Goal: Transaction & Acquisition: Purchase product/service

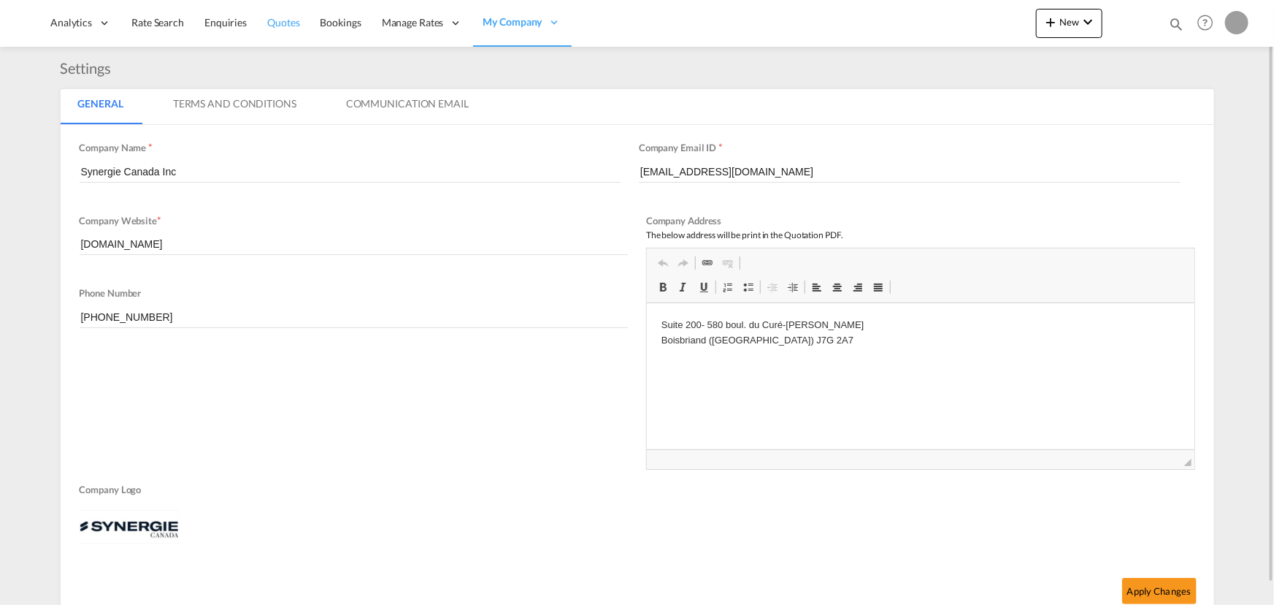
click at [285, 24] on span "Quotes" at bounding box center [283, 22] width 32 height 12
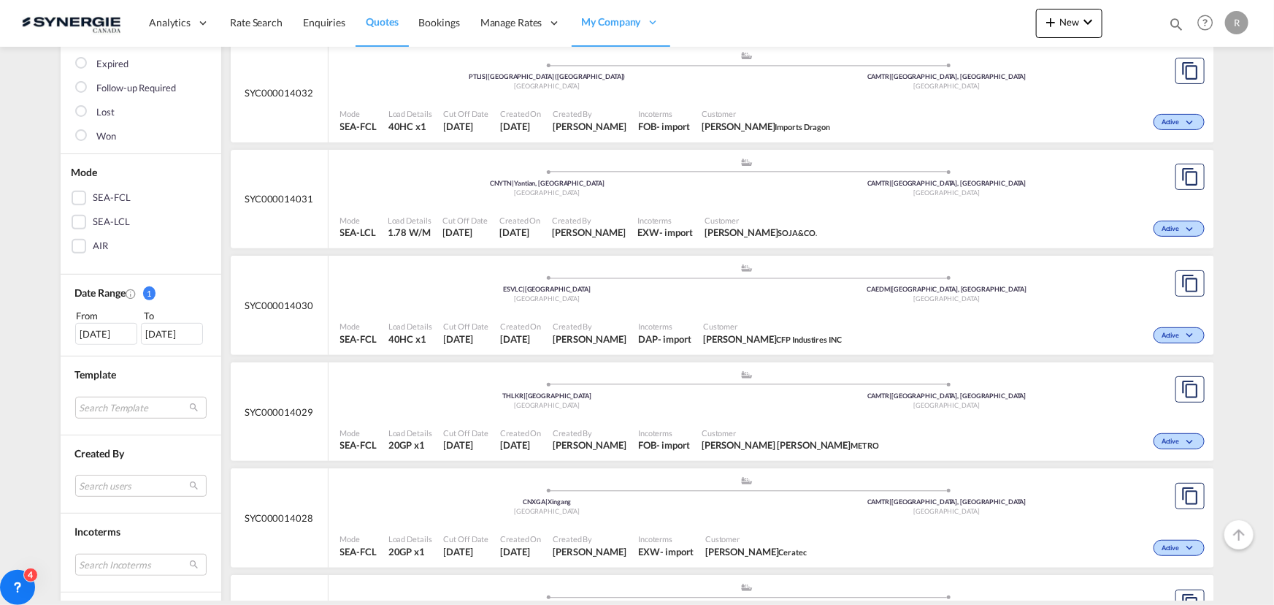
scroll to position [332, 0]
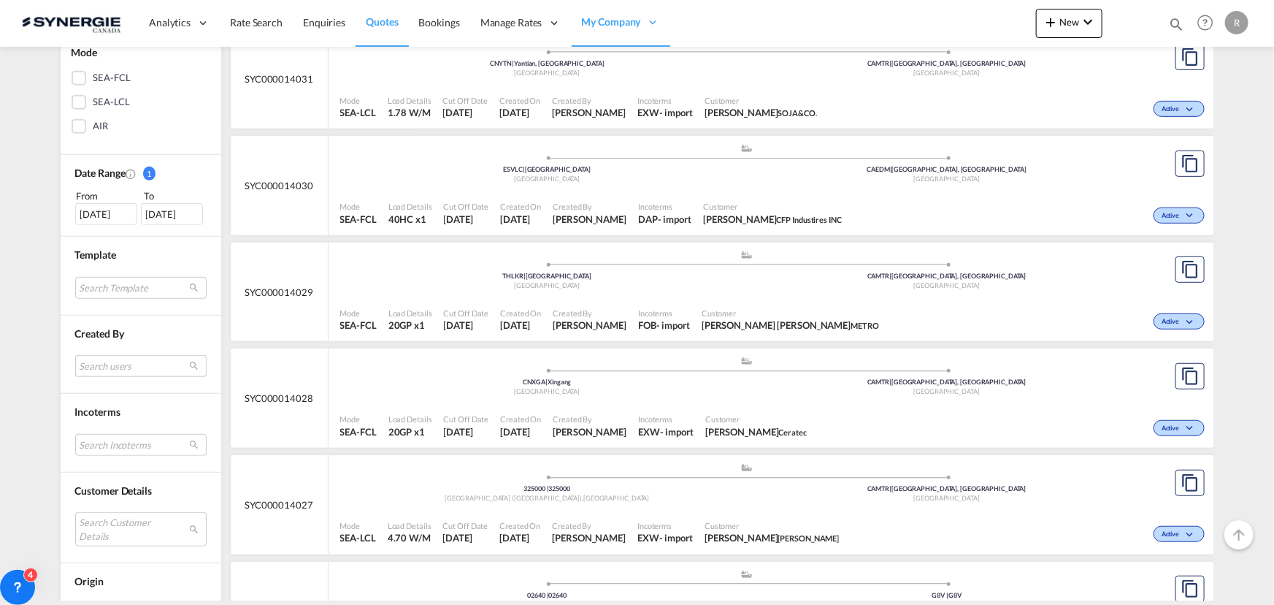
click at [120, 363] on md-select "Search users sugan T sugantha.rajan@freightfy.com raquel Jimenez raquel.jimenez…" at bounding box center [140, 366] width 131 height 22
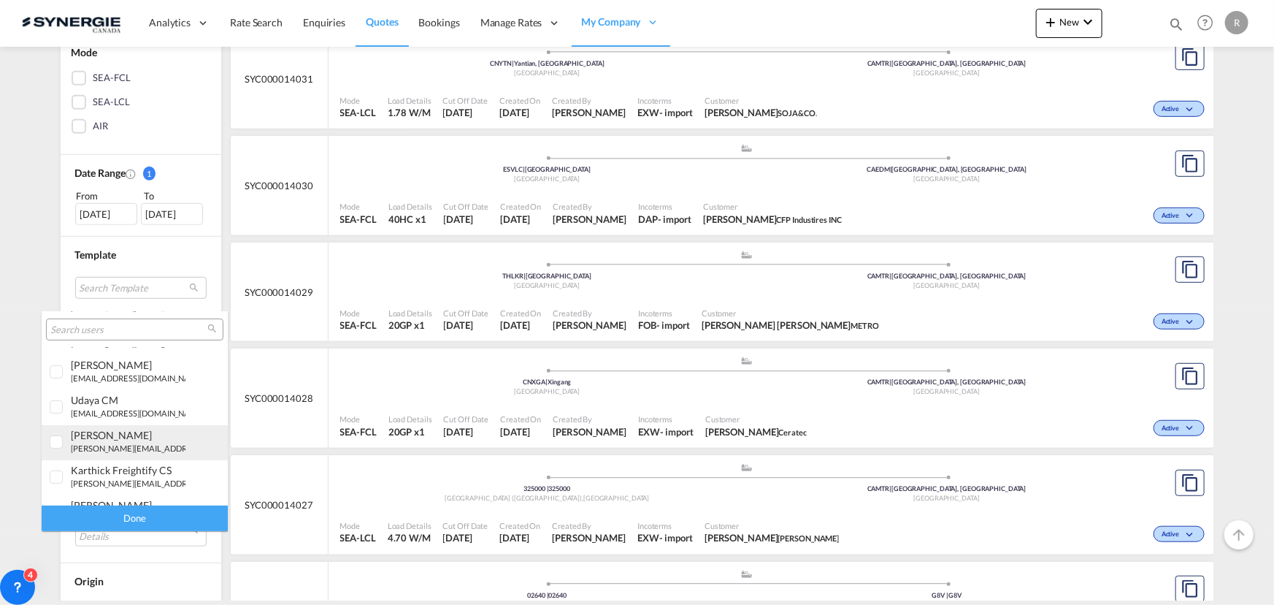
scroll to position [199, 0]
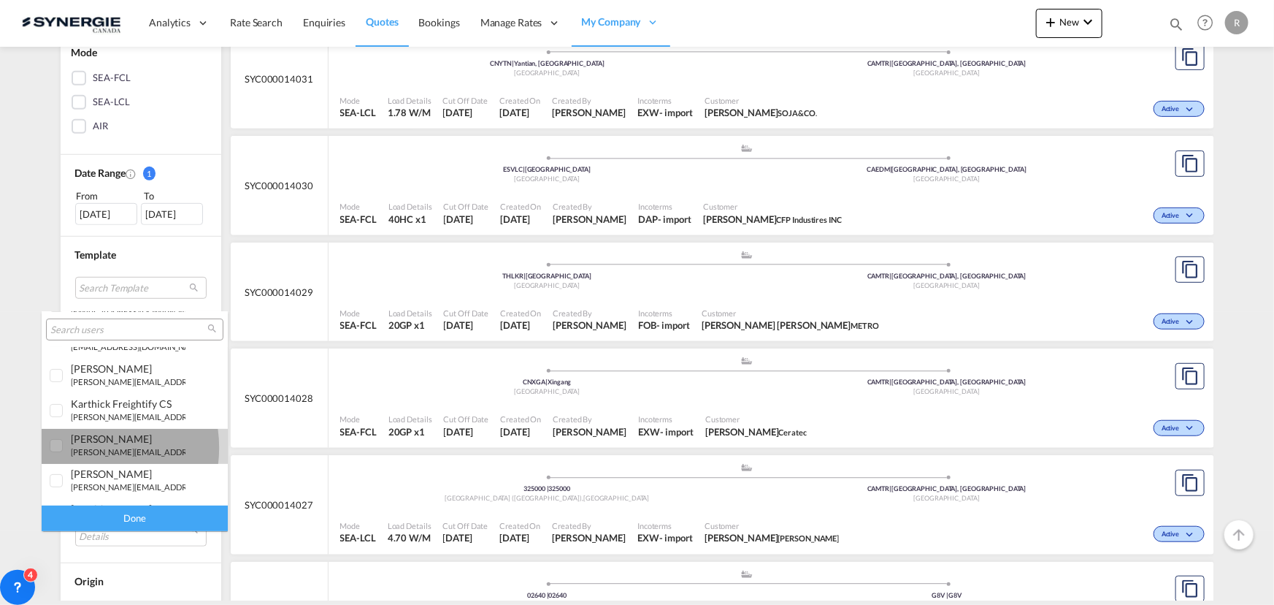
click at [82, 447] on small "r.ho@synergiecanada.com" at bounding box center [169, 451] width 197 height 9
click at [116, 522] on div "Done" at bounding box center [135, 518] width 186 height 26
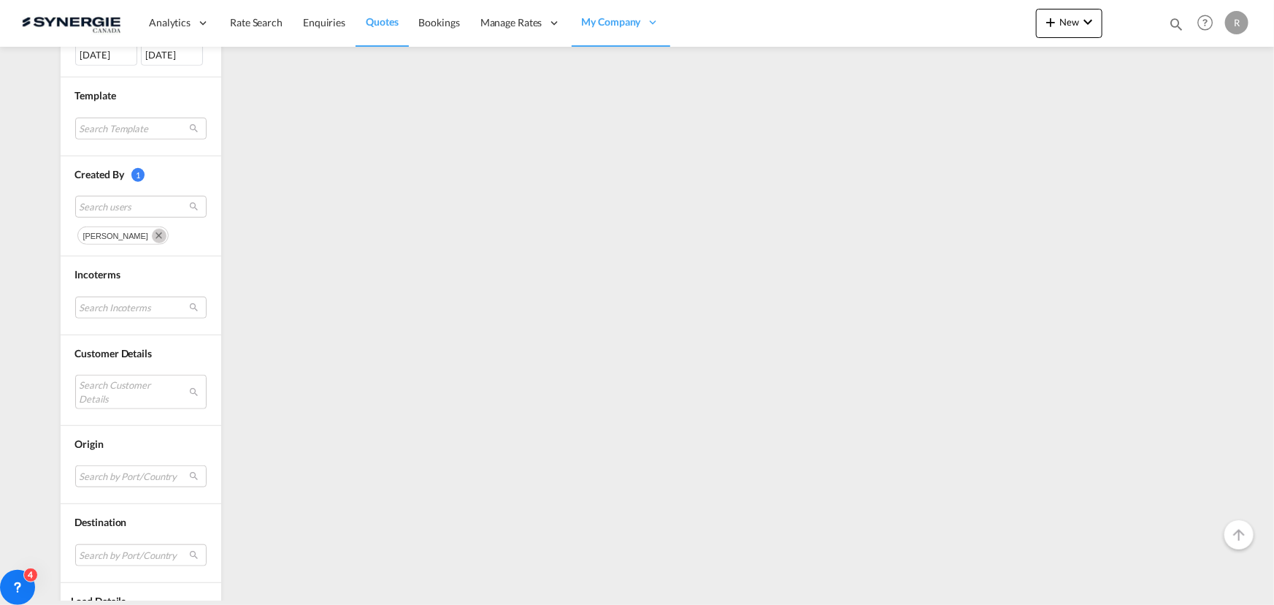
scroll to position [531, 0]
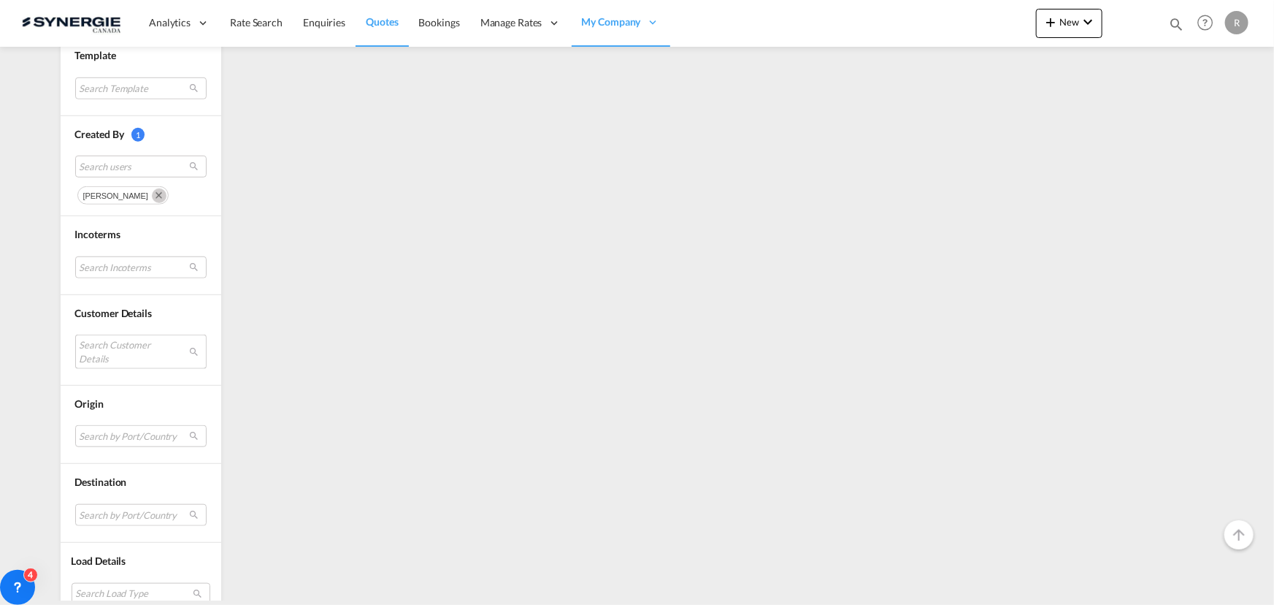
click at [119, 346] on md-select "Search Customer Details user name user halil Pektas hpe@ntgairocean.com | ntg a…" at bounding box center [140, 351] width 131 height 34
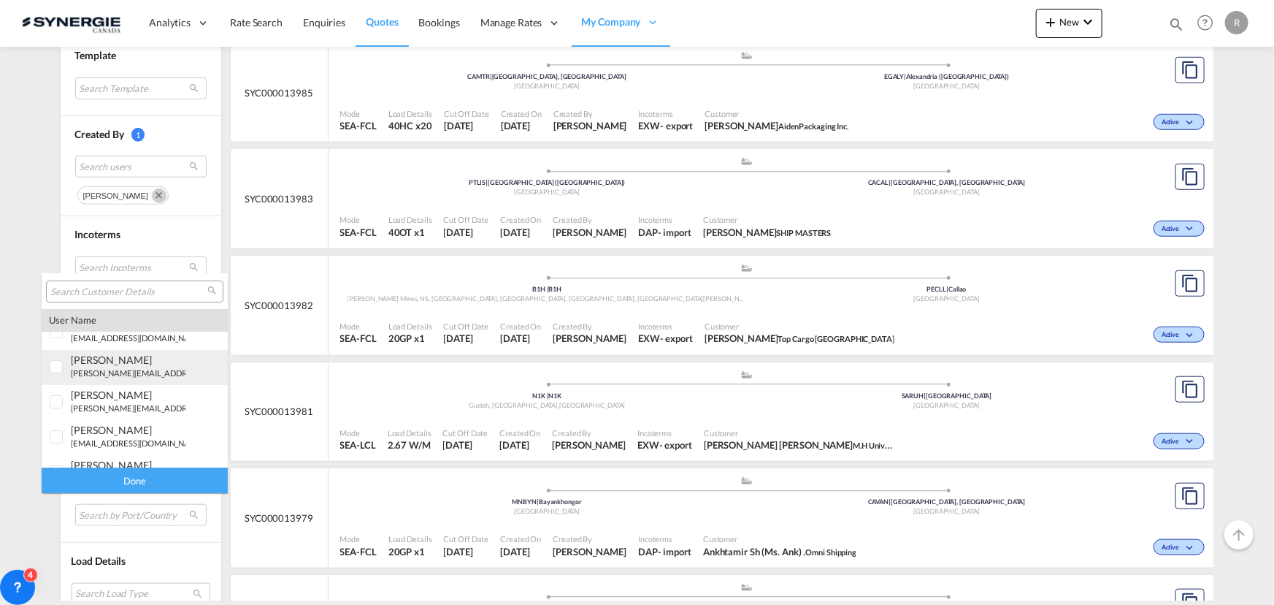
scroll to position [0, 0]
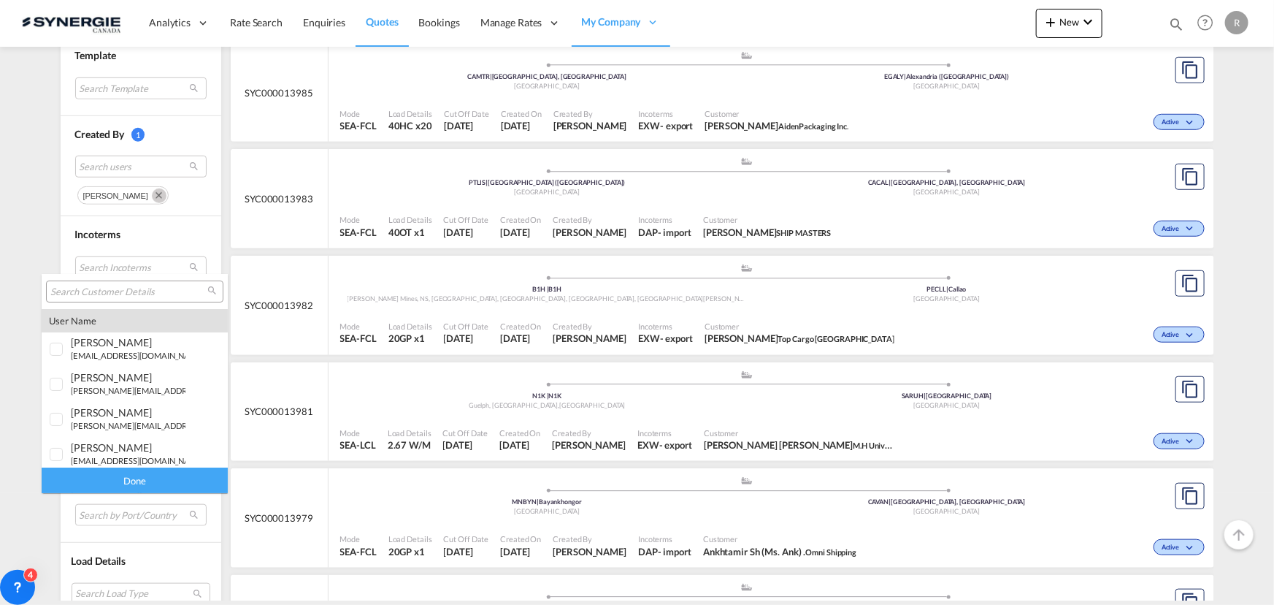
click at [266, 350] on md-backdrop at bounding box center [637, 302] width 1274 height 605
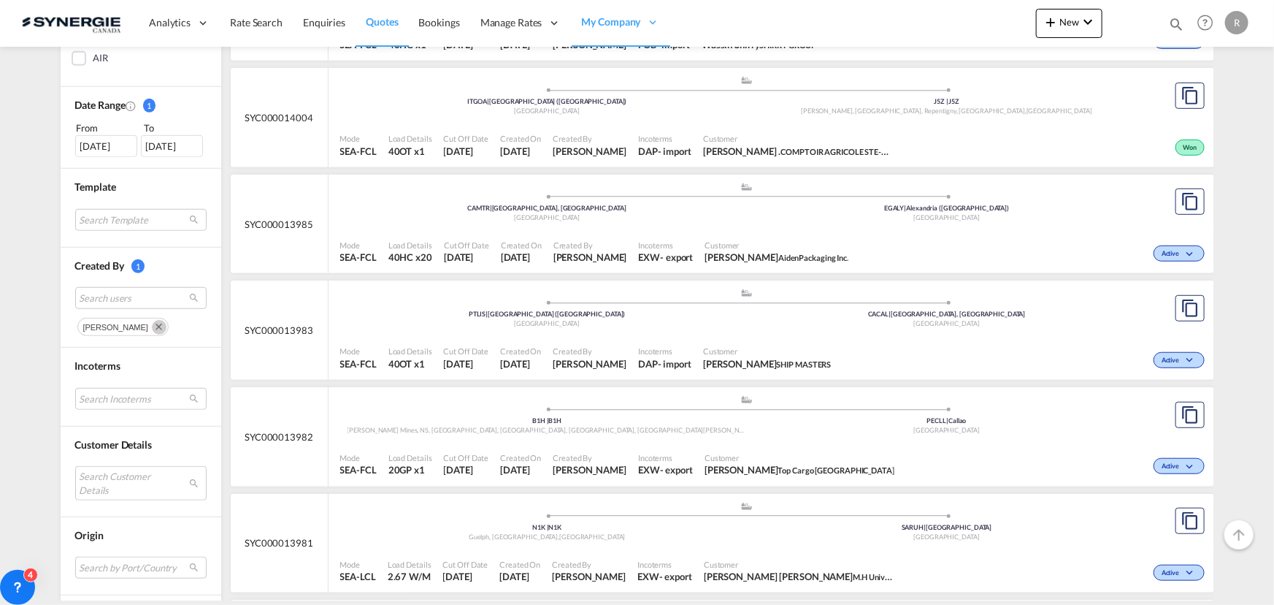
scroll to position [398, 0]
click at [105, 153] on div "14 Jul 2025" at bounding box center [106, 148] width 62 height 22
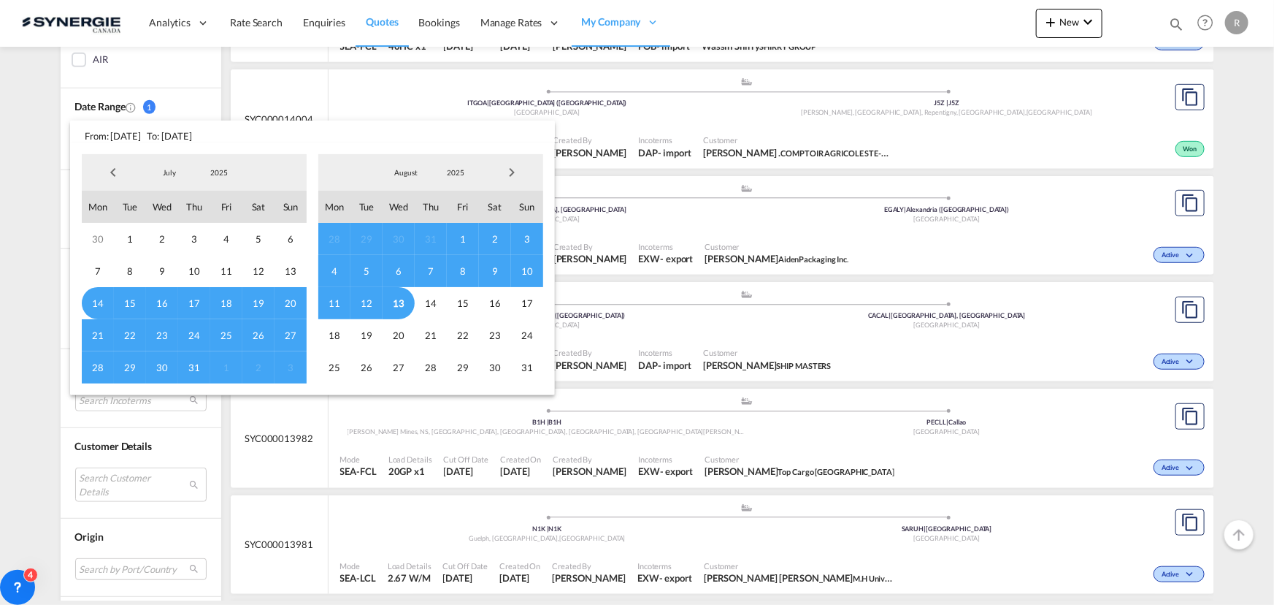
click at [110, 174] on span "Previous Month" at bounding box center [113, 172] width 29 height 29
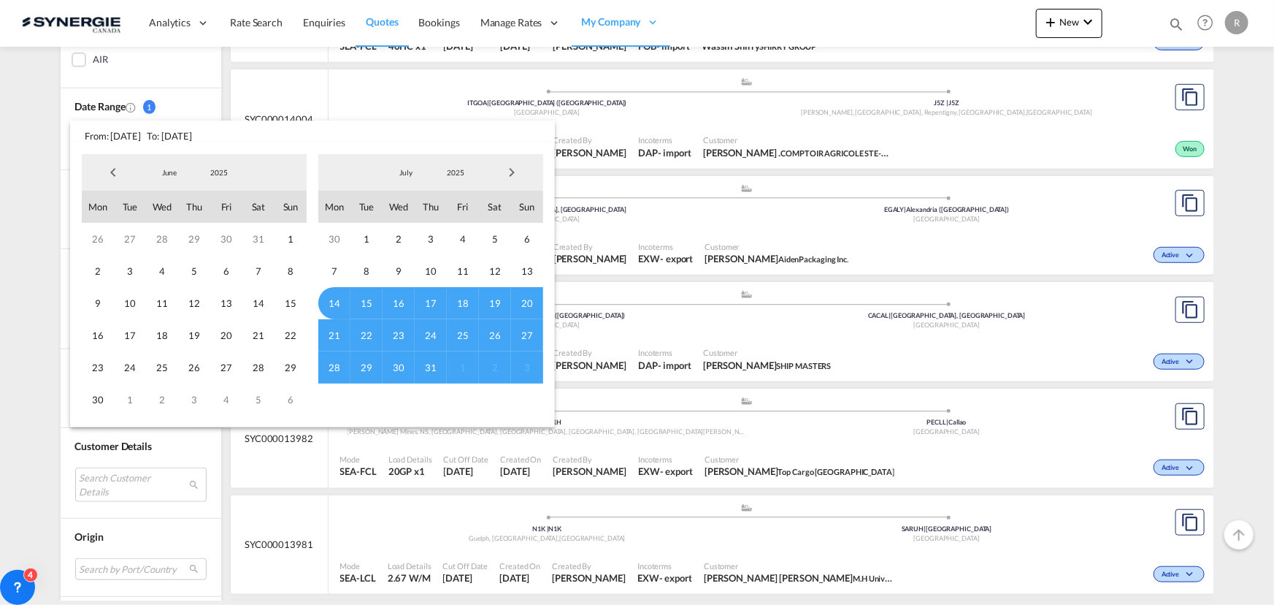
click at [110, 174] on span "Previous Month" at bounding box center [113, 172] width 29 height 29
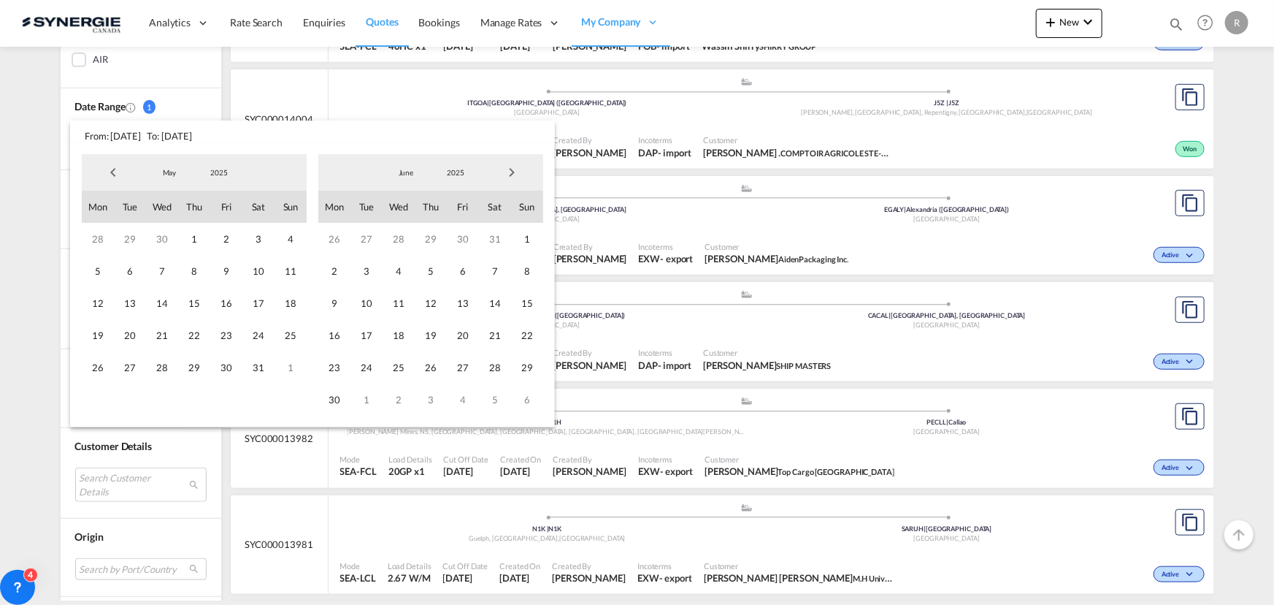
click at [110, 174] on span "Previous Month" at bounding box center [113, 172] width 29 height 29
click at [256, 240] on span "1" at bounding box center [258, 239] width 32 height 32
click at [522, 175] on span "Next Month" at bounding box center [511, 172] width 29 height 29
click at [521, 175] on span "Next Month" at bounding box center [511, 172] width 29 height 29
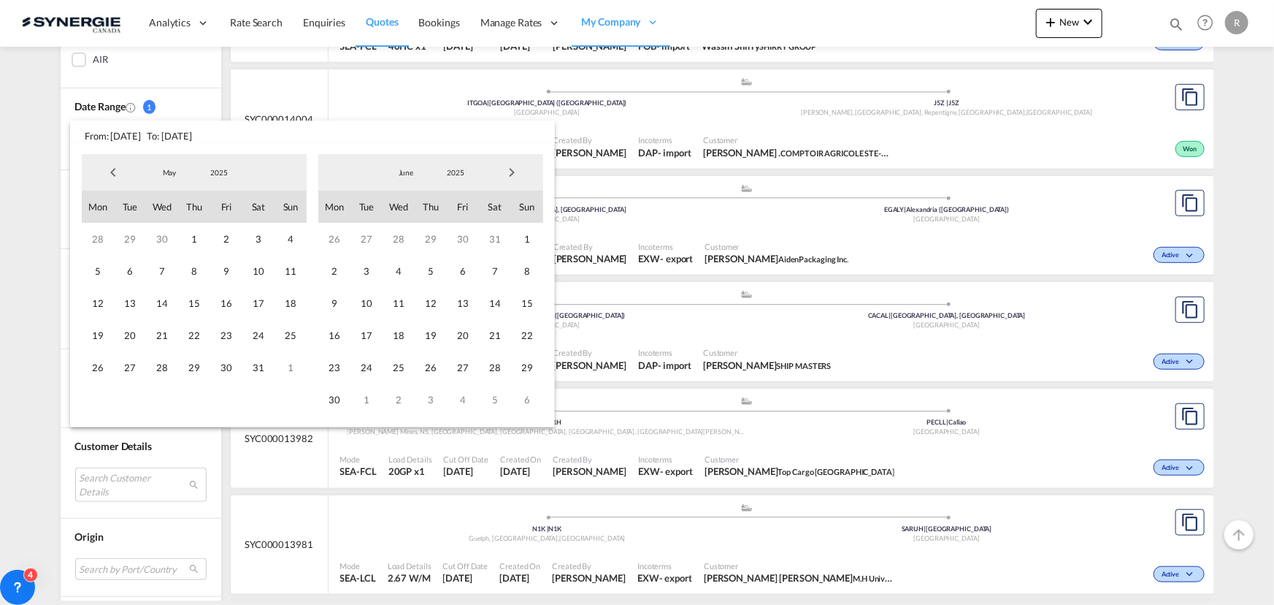
click at [521, 175] on span "Next Month" at bounding box center [511, 172] width 29 height 29
click at [421, 363] on span "31" at bounding box center [431, 367] width 32 height 32
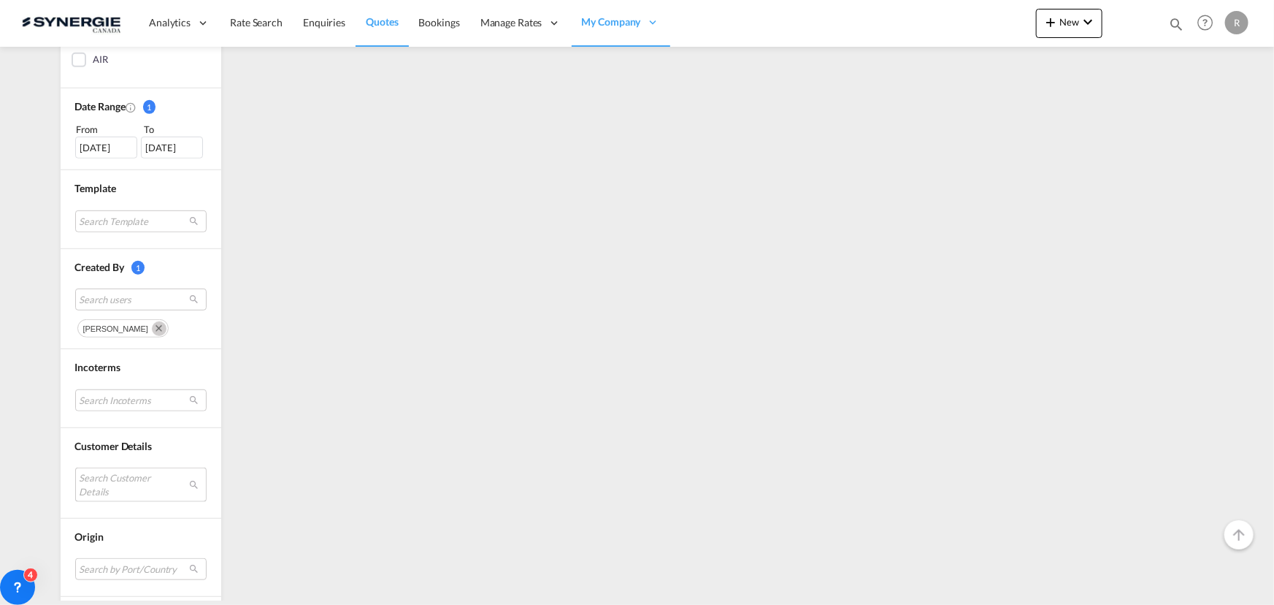
click at [126, 473] on md-select "Search Customer Details" at bounding box center [140, 484] width 131 height 34
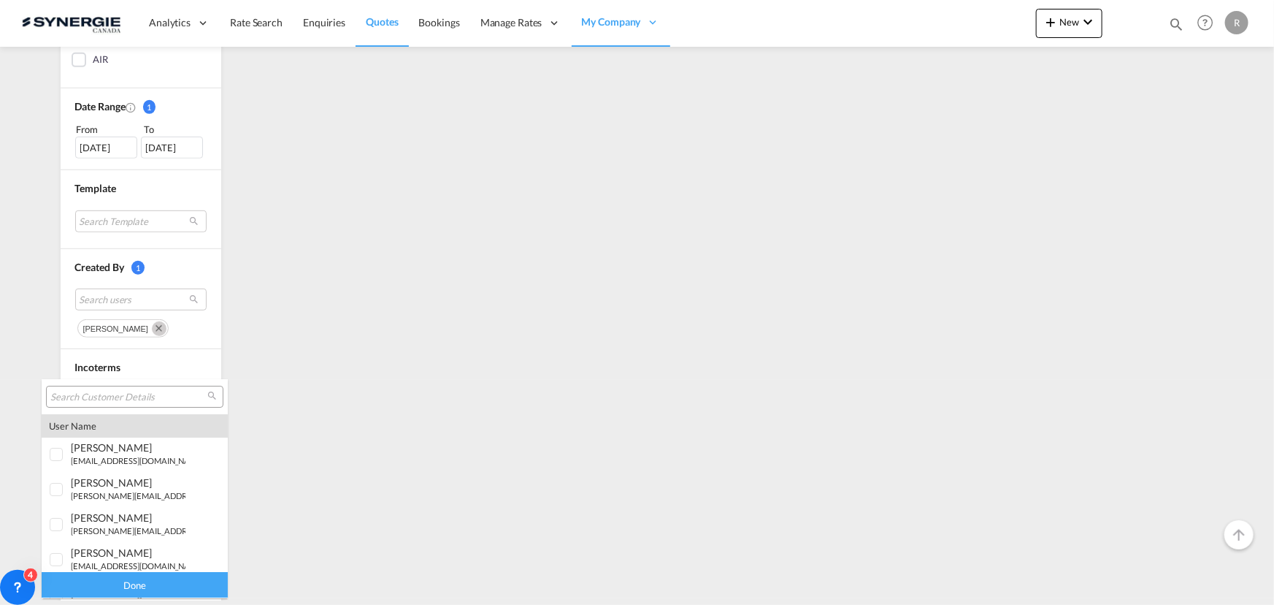
click at [149, 397] on input "search" at bounding box center [128, 397] width 157 height 13
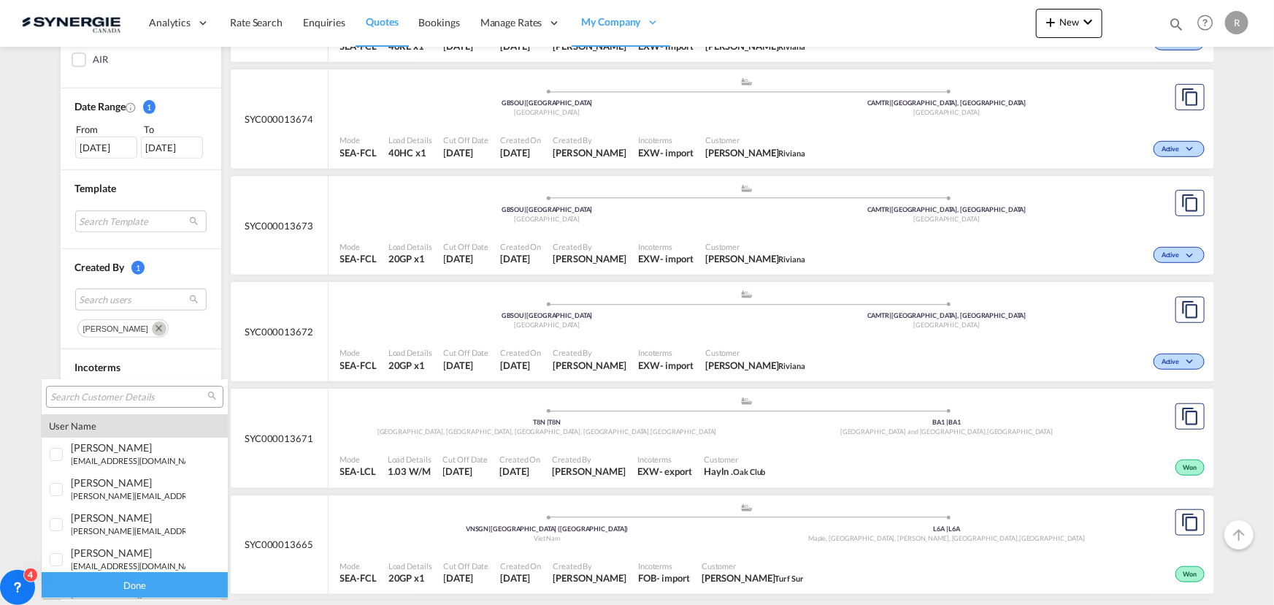
paste input "ddionne@cdvi.ca"
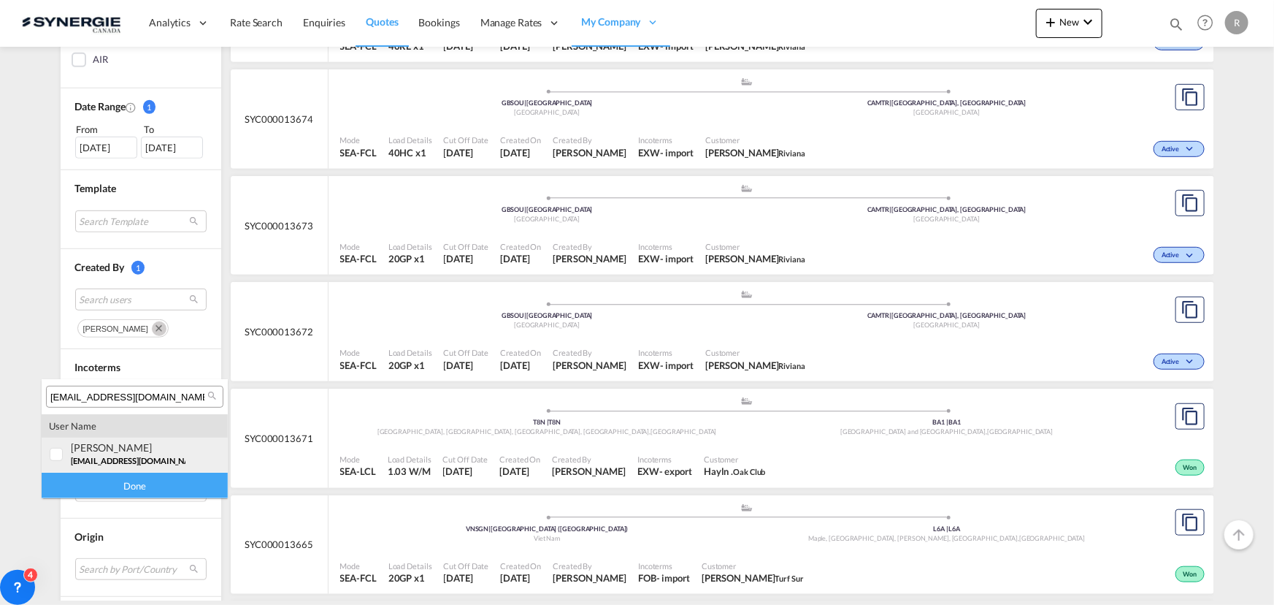
type input "ddionne@cdvi.ca"
click at [117, 451] on div "denise DIONNE" at bounding box center [128, 447] width 115 height 12
click at [166, 491] on div "Done" at bounding box center [135, 486] width 186 height 26
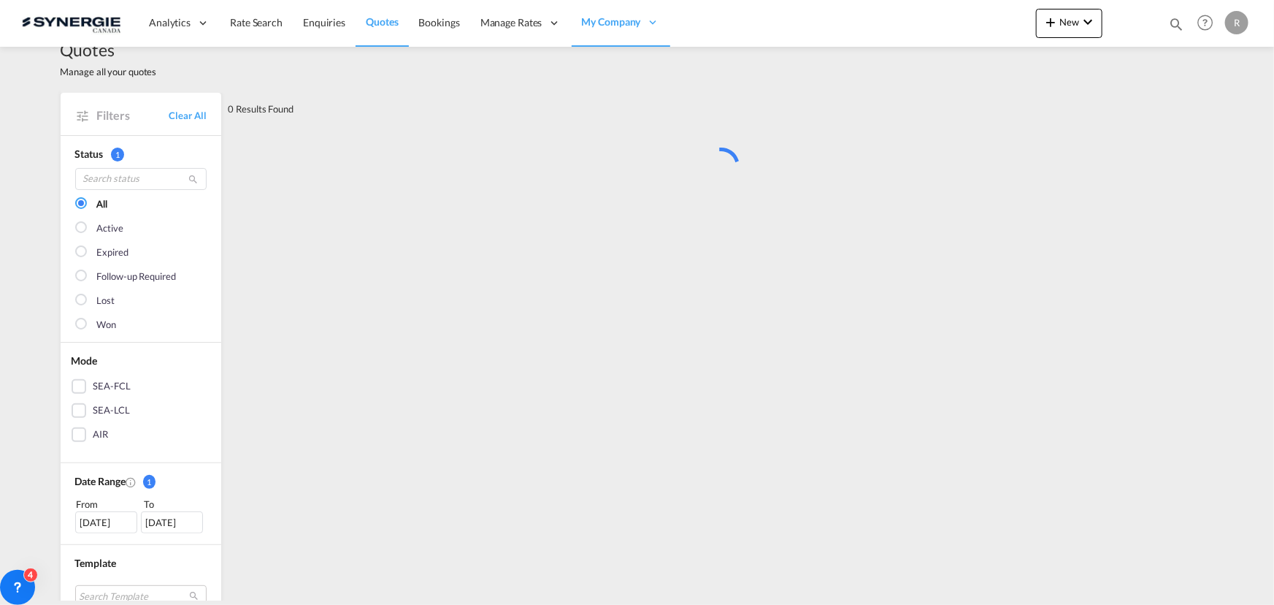
scroll to position [0, 0]
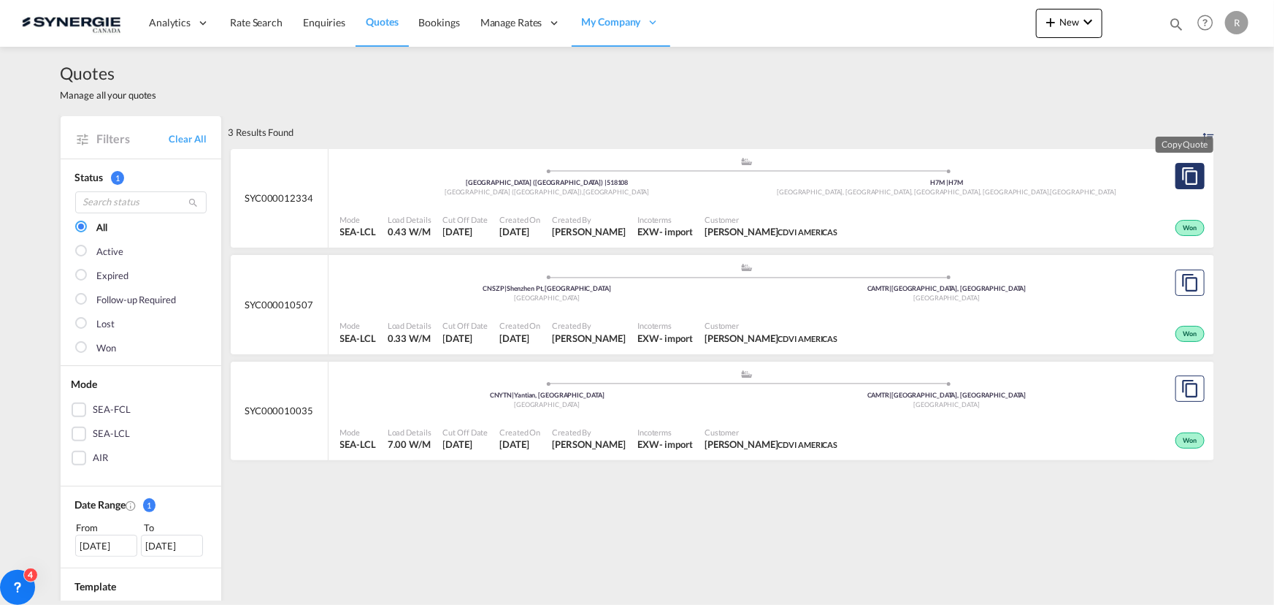
click at [1190, 183] on md-icon "assets/icons/custom/copyQuote.svg" at bounding box center [1191, 176] width 18 height 18
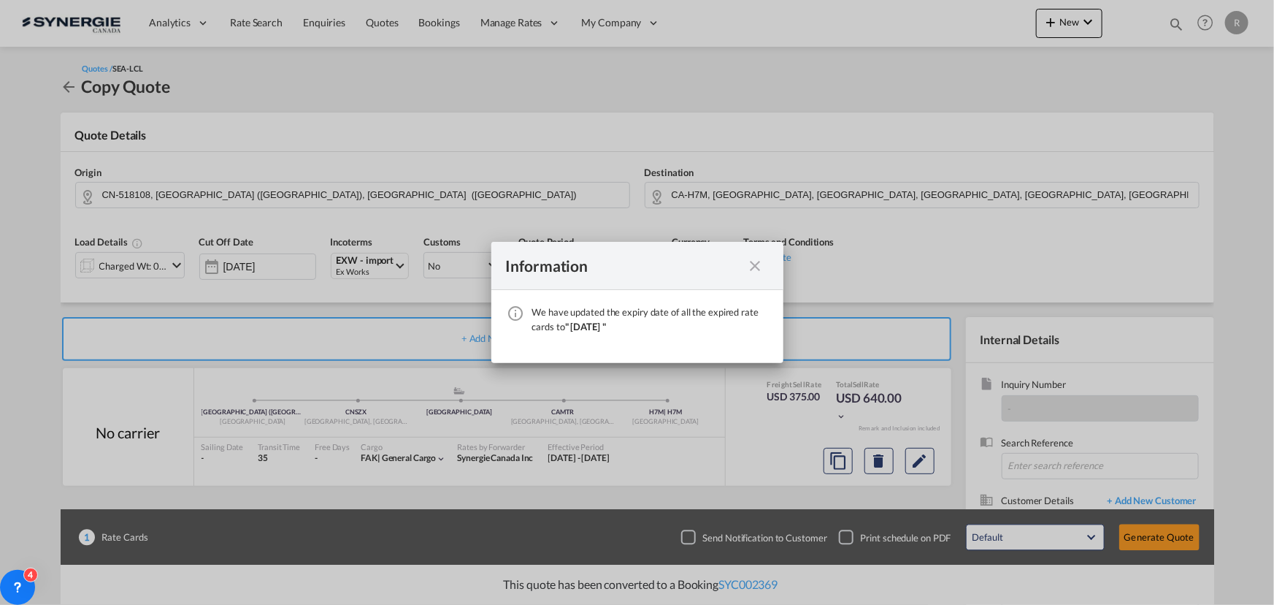
click at [752, 264] on md-icon "icon-close fg-AAA8AD cursor" at bounding box center [756, 266] width 18 height 18
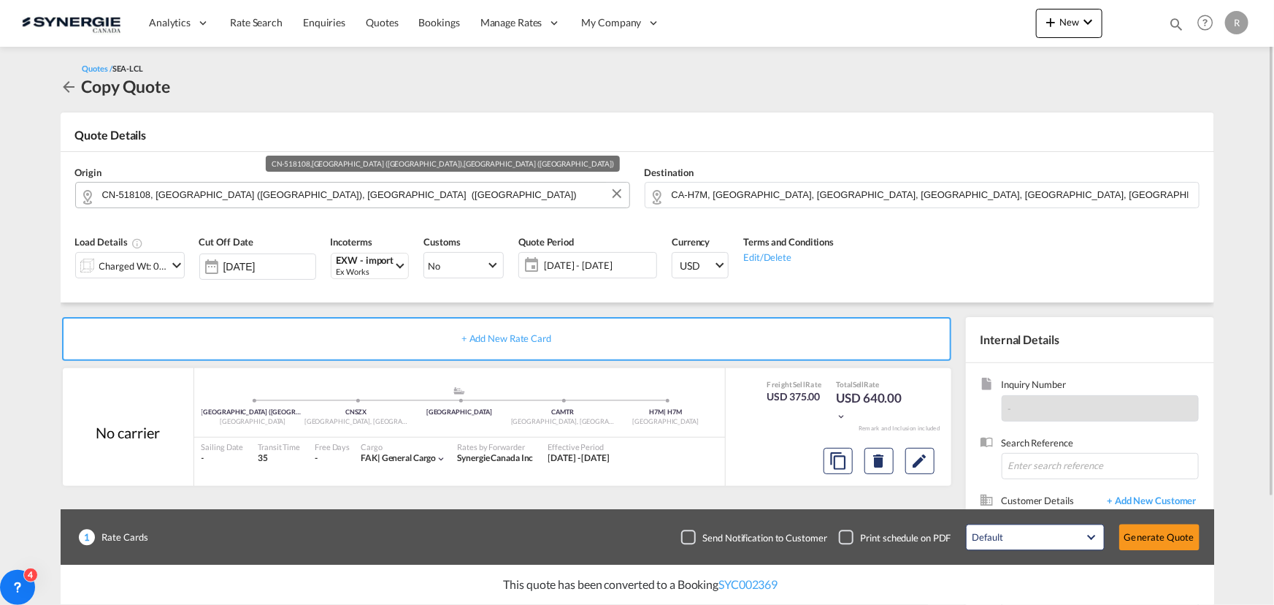
click at [391, 192] on input "CN-518108, Shenzhen (深圳市), Guangdong (广东省)" at bounding box center [362, 195] width 520 height 26
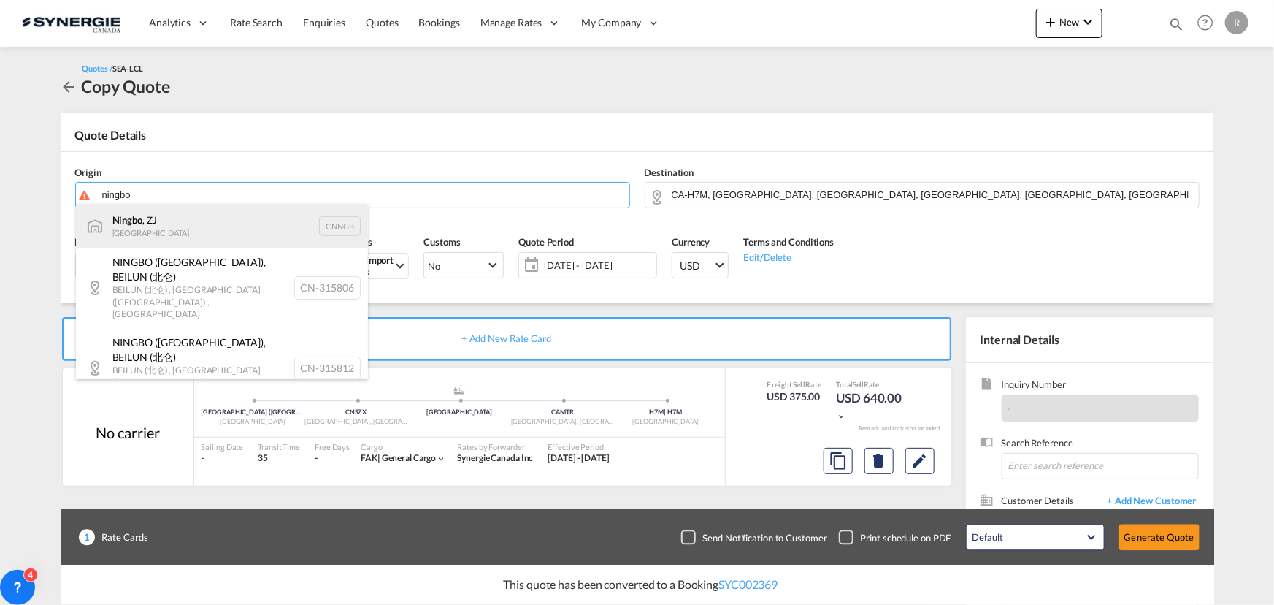
click at [134, 229] on div "Ningbo , ZJ China CNNGB" at bounding box center [222, 226] width 292 height 44
type input "Ningbo, ZJ, CNNGB"
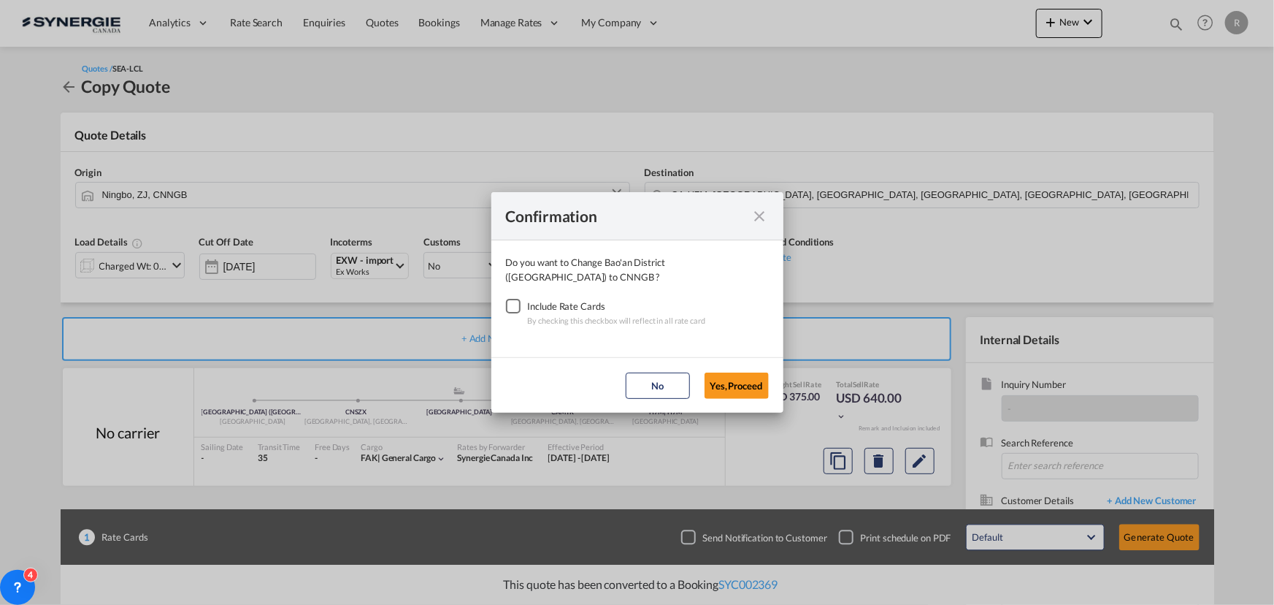
click at [511, 299] on div "Checkbox No Ink" at bounding box center [513, 306] width 15 height 15
click at [731, 383] on button "Yes,Proceed" at bounding box center [737, 385] width 64 height 26
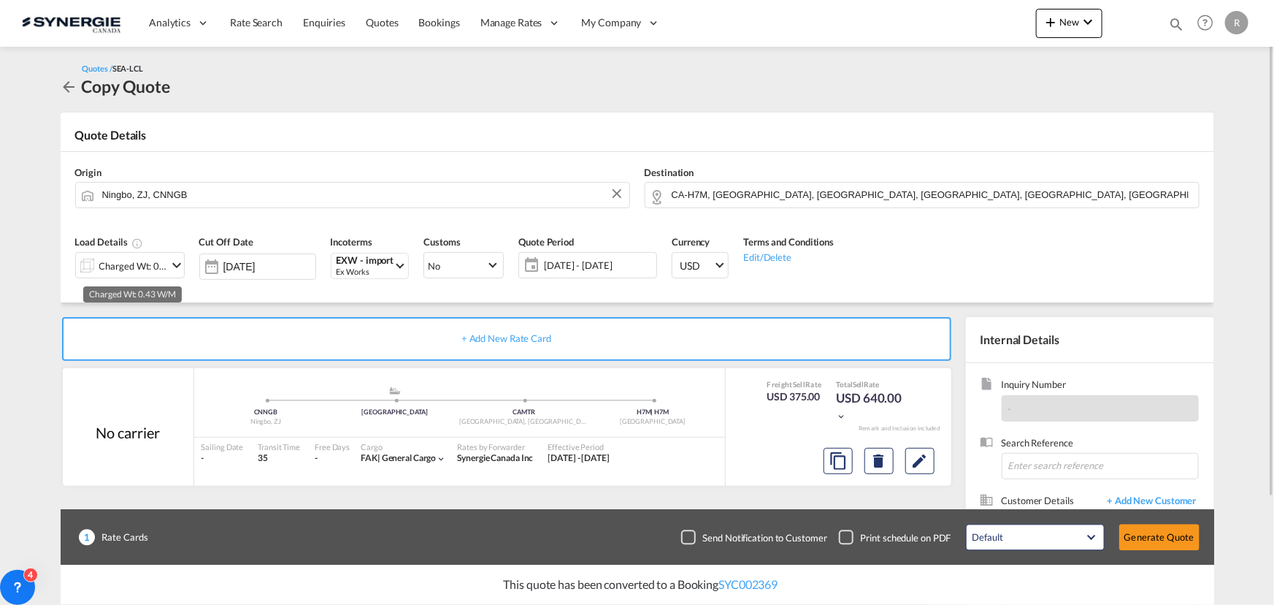
click at [144, 273] on div "Charged Wt: 0.43 W/M" at bounding box center [133, 266] width 69 height 20
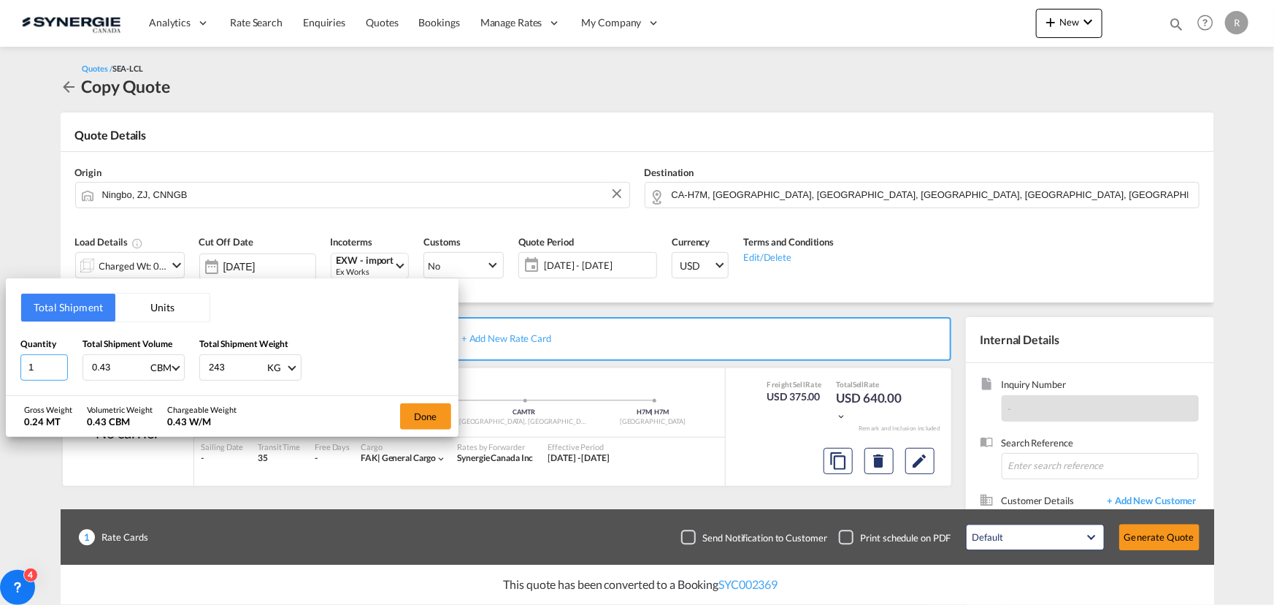
drag, startPoint x: 60, startPoint y: 366, endPoint x: 17, endPoint y: 358, distance: 43.8
click at [20, 358] on input "1" at bounding box center [43, 367] width 47 height 26
drag, startPoint x: 43, startPoint y: 365, endPoint x: -32, endPoint y: 353, distance: 76.2
click at [0, 353] on html "Analytics Reports Dashboard Rate Search Enquiries Quotes" at bounding box center [637, 302] width 1274 height 605
type input "26"
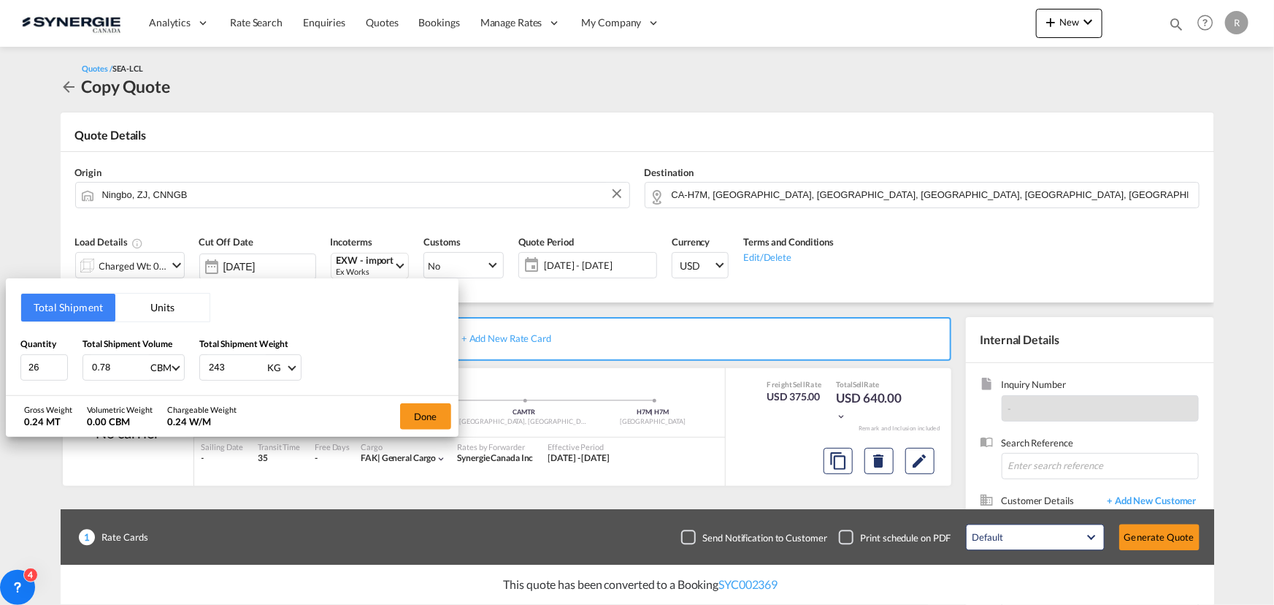
type input "0.78"
type input "338"
click at [431, 414] on button "Done" at bounding box center [425, 416] width 51 height 26
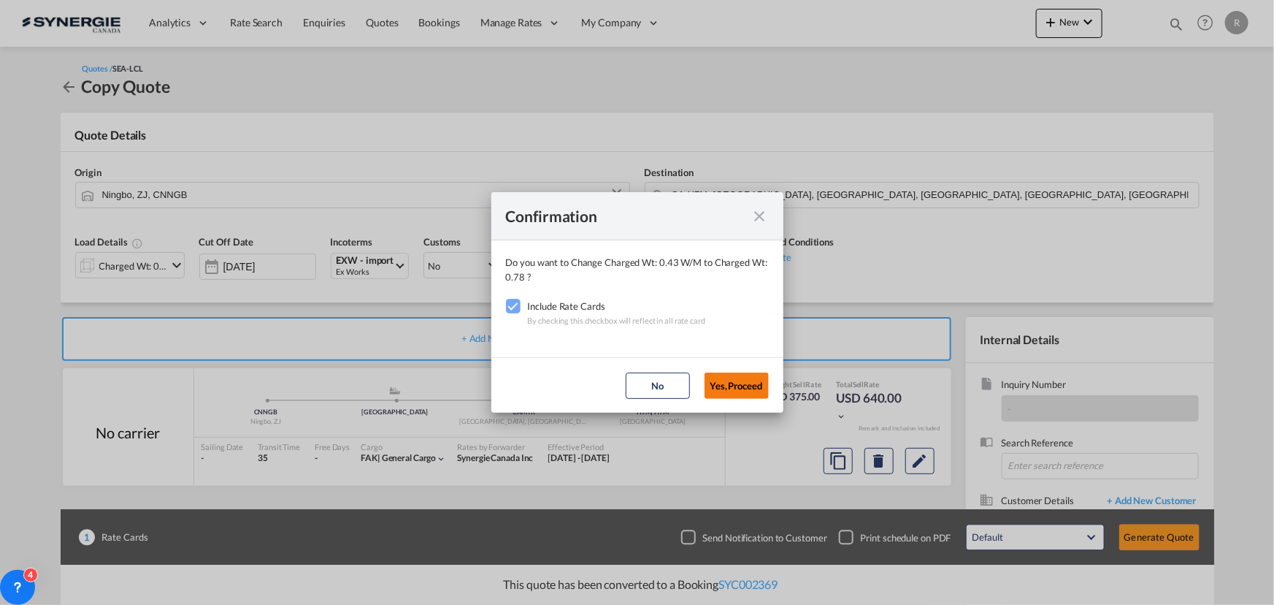
click at [739, 389] on button "Yes,Proceed" at bounding box center [737, 385] width 64 height 26
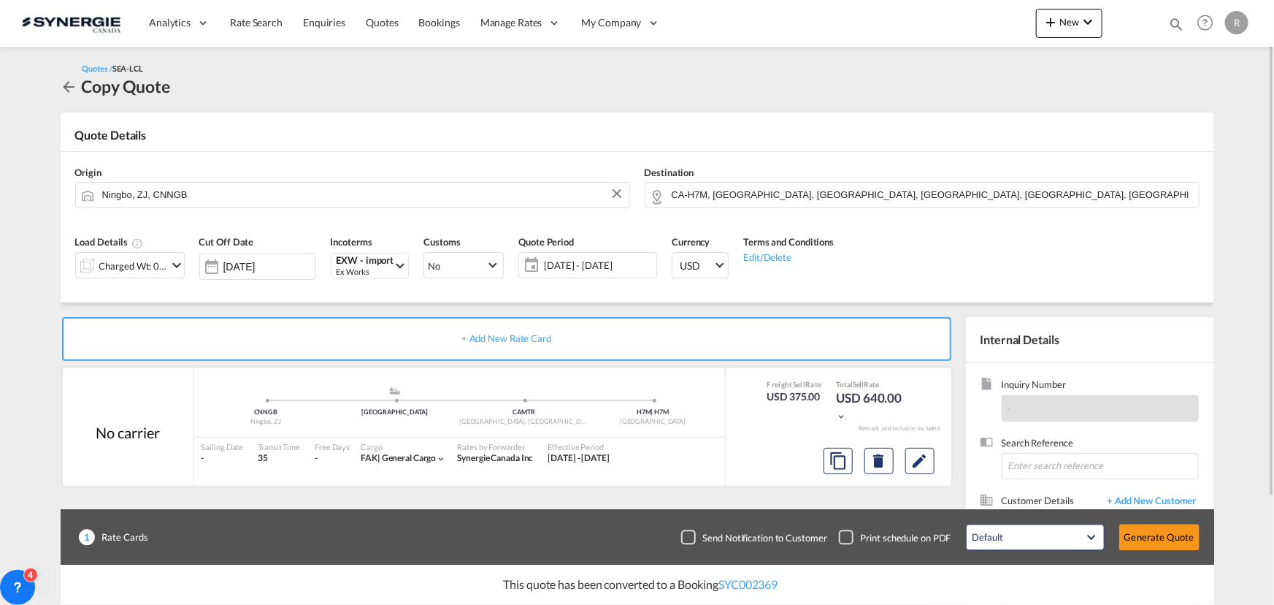
click at [589, 267] on span "13 Aug - 12 Sep 2025" at bounding box center [598, 265] width 109 height 13
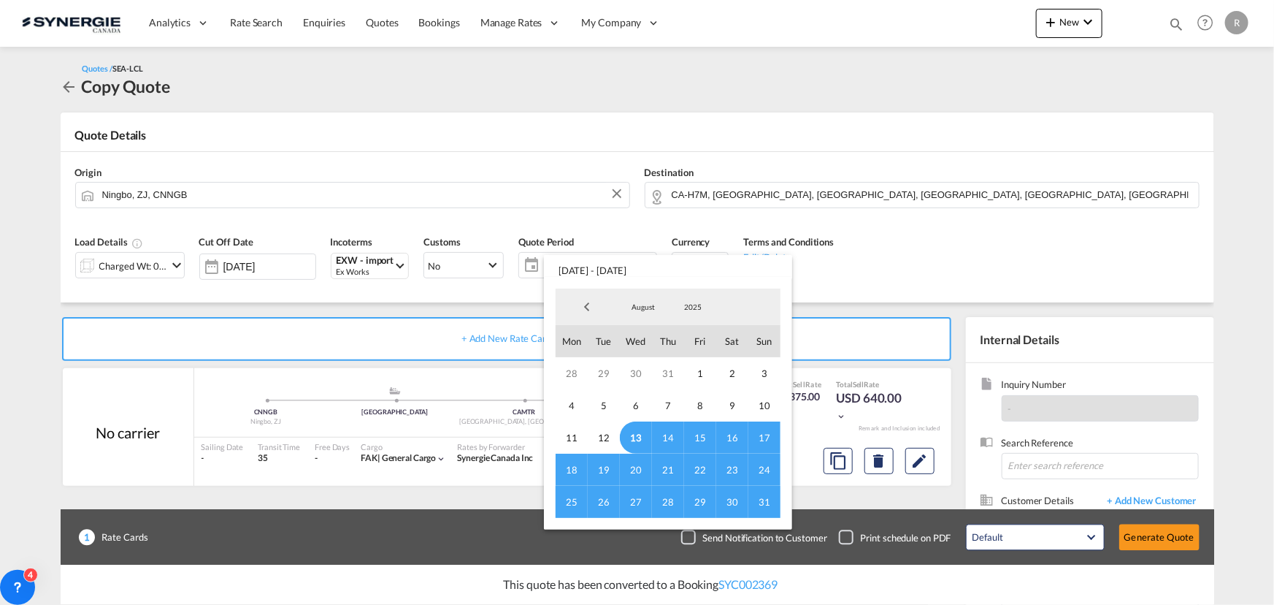
click at [762, 502] on span "31" at bounding box center [765, 502] width 32 height 32
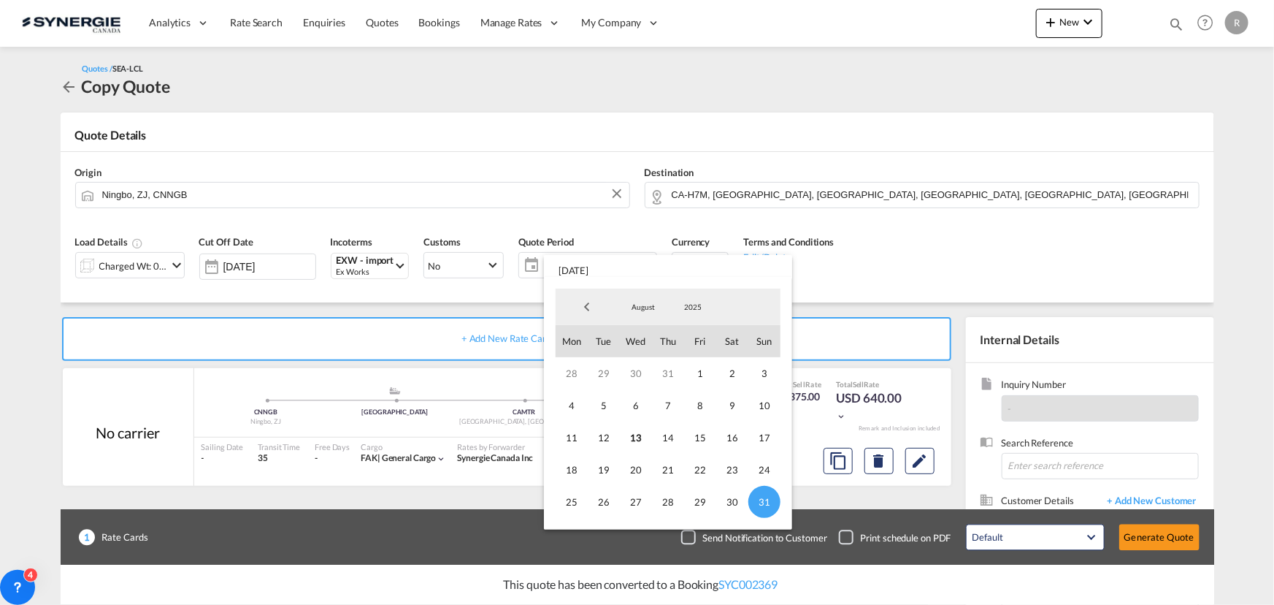
click at [960, 270] on md-backdrop at bounding box center [637, 302] width 1274 height 605
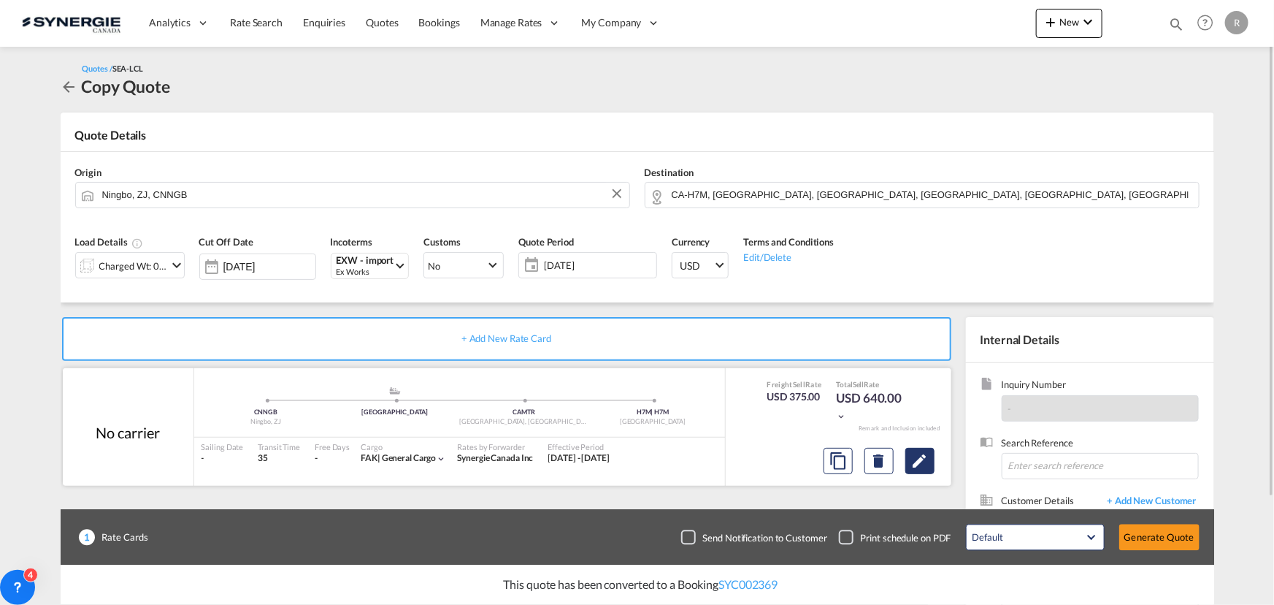
click at [928, 458] on md-icon "Edit" at bounding box center [920, 461] width 18 height 18
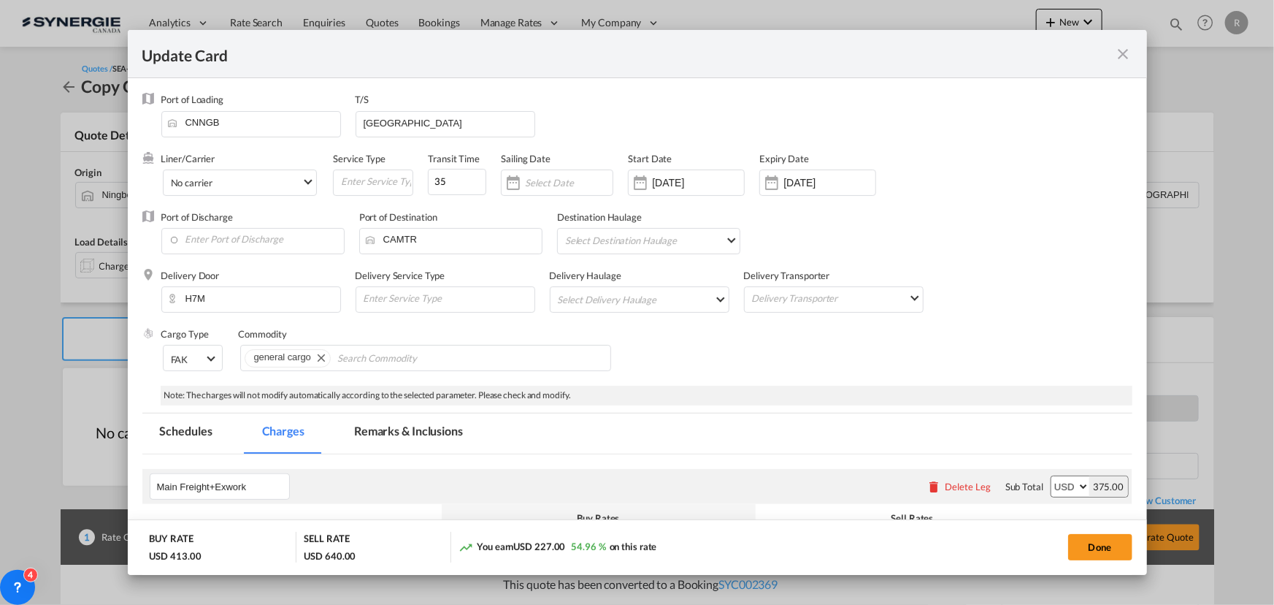
select select "per_cbm"
select select "per_shipment"
select select "flat"
select select "per_shipment"
select select "per_bl"
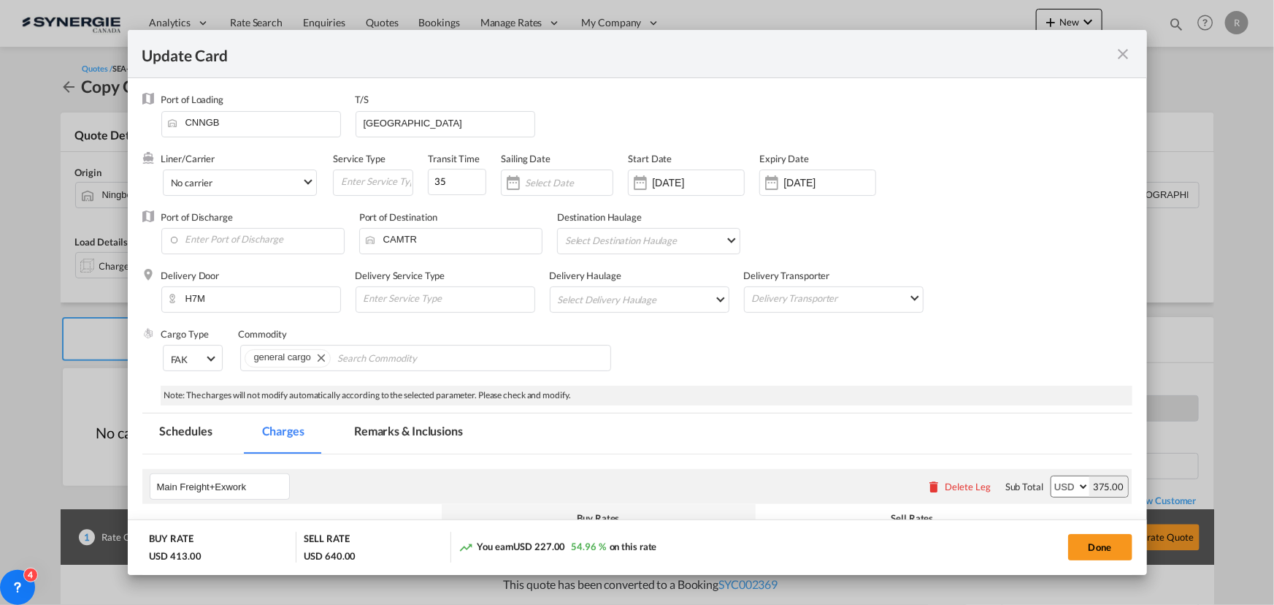
select select "per_bl"
select select "per_shipment"
click at [810, 178] on input "12 Sep 2025" at bounding box center [830, 183] width 92 height 12
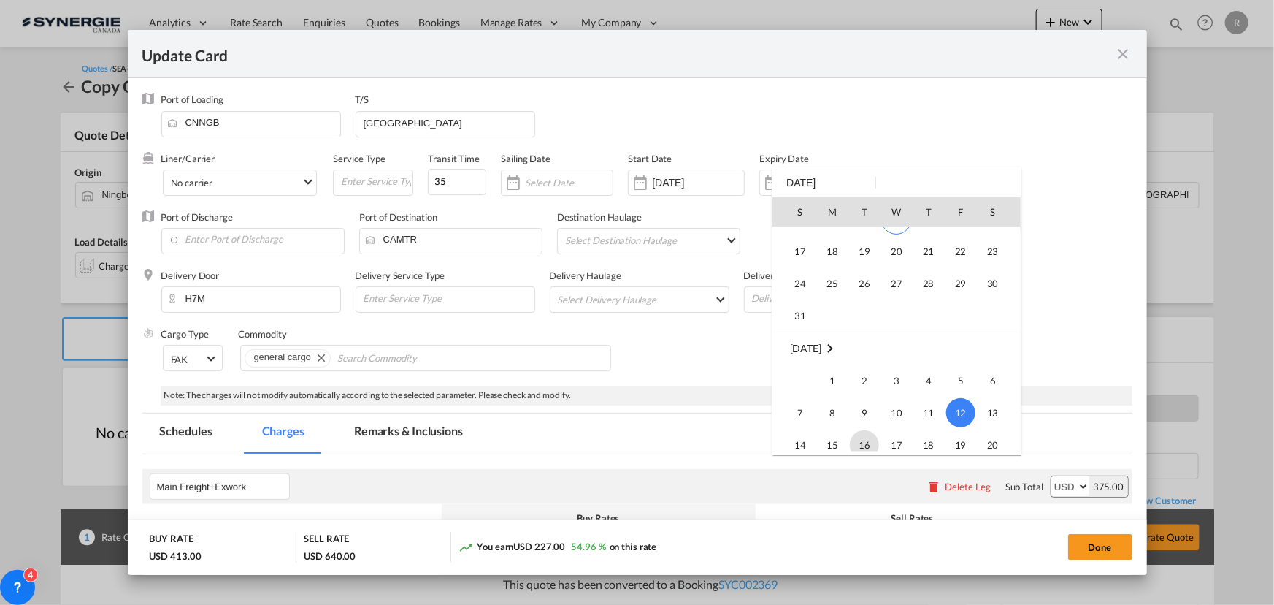
scroll to position [448, 0]
click at [802, 335] on span "31" at bounding box center [800, 343] width 29 height 29
type input "[DATE]"
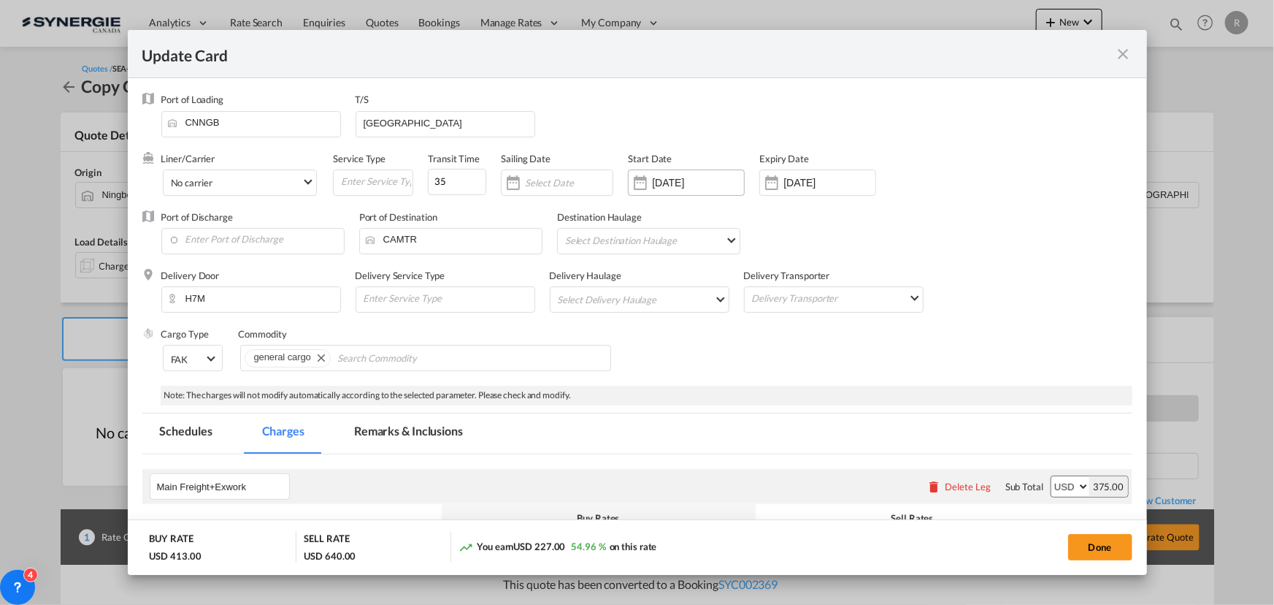
click at [714, 178] on input "03 Jun 2025" at bounding box center [698, 183] width 92 height 12
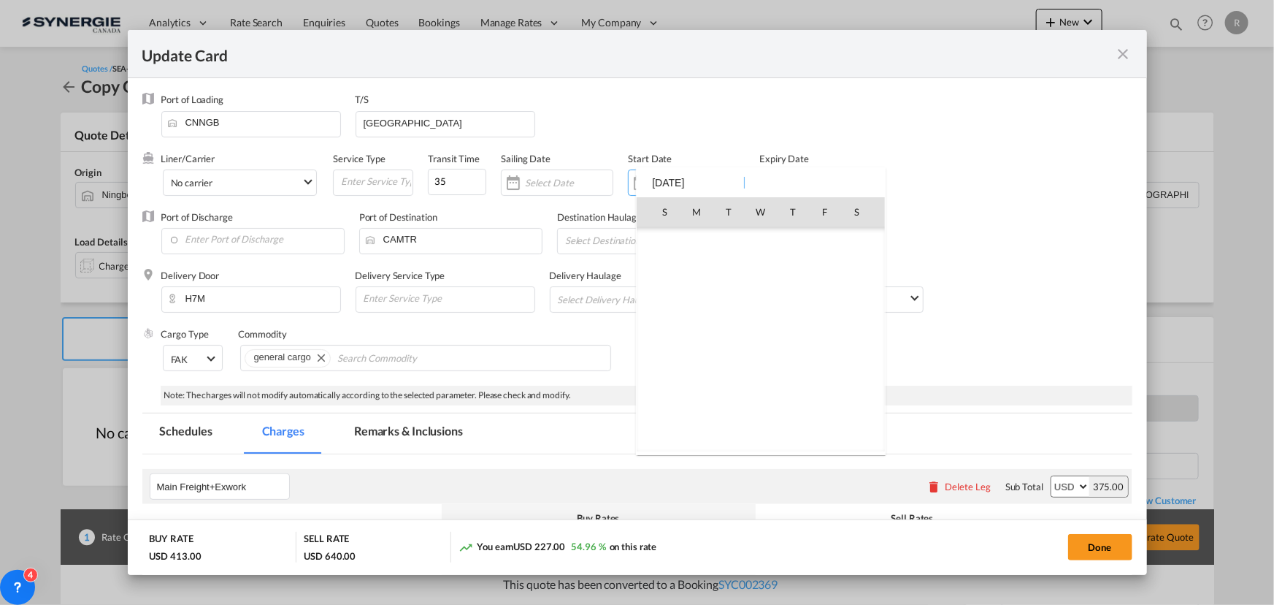
scroll to position [337728, 0]
type input "0"
click at [1031, 266] on div at bounding box center [637, 302] width 1274 height 605
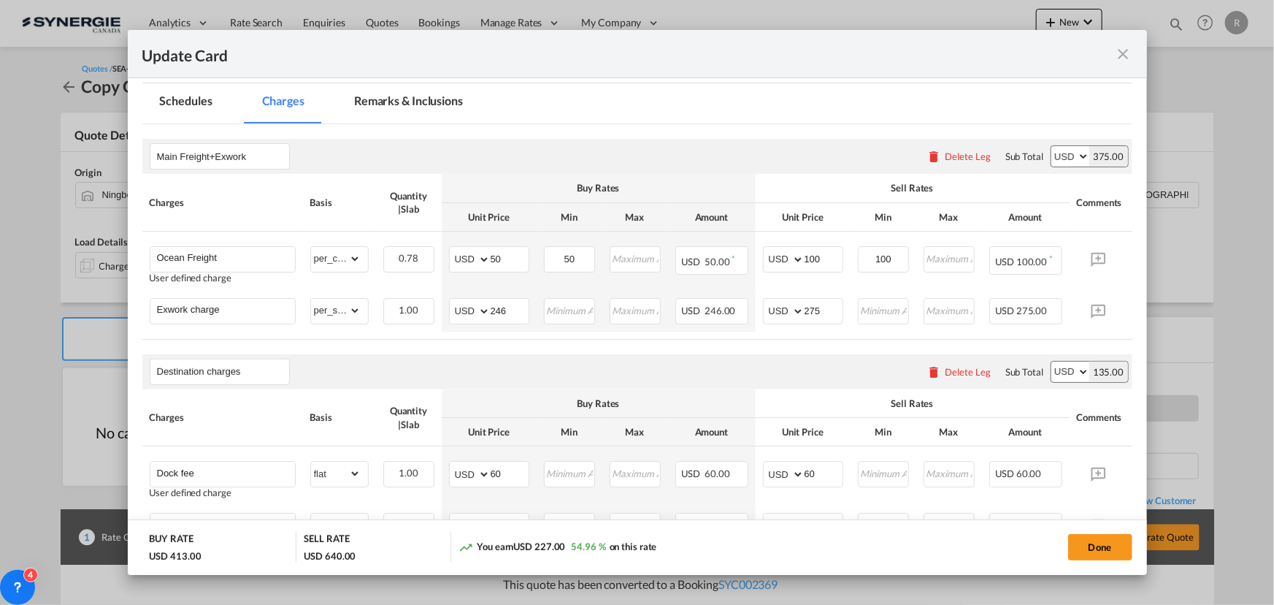
scroll to position [332, 0]
drag, startPoint x: 525, startPoint y: 252, endPoint x: 375, endPoint y: 216, distance: 153.9
click at [403, 230] on tr "Ocean Freight User defined charge Please Enter Already Exists gross_weight volu…" at bounding box center [659, 259] width 1035 height 59
type input "0"
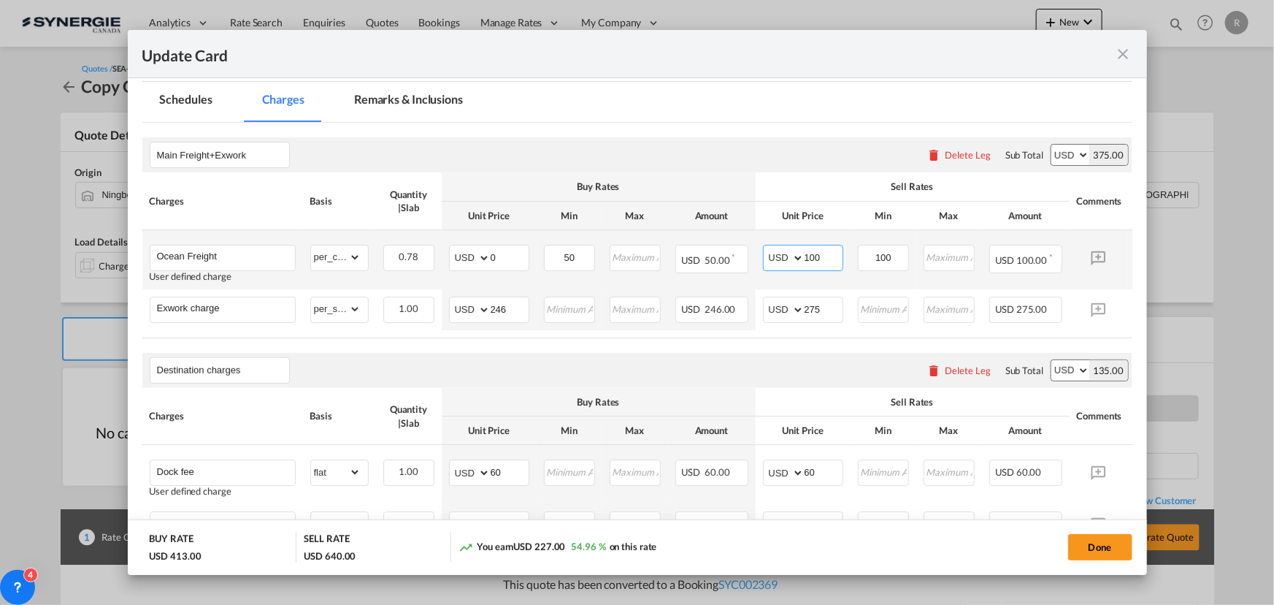
drag, startPoint x: 829, startPoint y: 256, endPoint x: 781, endPoint y: 251, distance: 47.8
click at [781, 251] on md-input-container "AED AFN ALL AMD ANG AOA ARS AUD AWG AZN BAM BBD BDT BGN BHD BIF BMD BND BOB BRL…" at bounding box center [803, 258] width 80 height 26
type input "70"
drag, startPoint x: 521, startPoint y: 307, endPoint x: 459, endPoint y: 297, distance: 62.3
click at [459, 297] on md-input-container "AED AFN ALL AMD ANG AOA ARS AUD AWG AZN BAM BBD BDT BGN BHD BIF BMD BND BOB BRL…" at bounding box center [489, 310] width 80 height 26
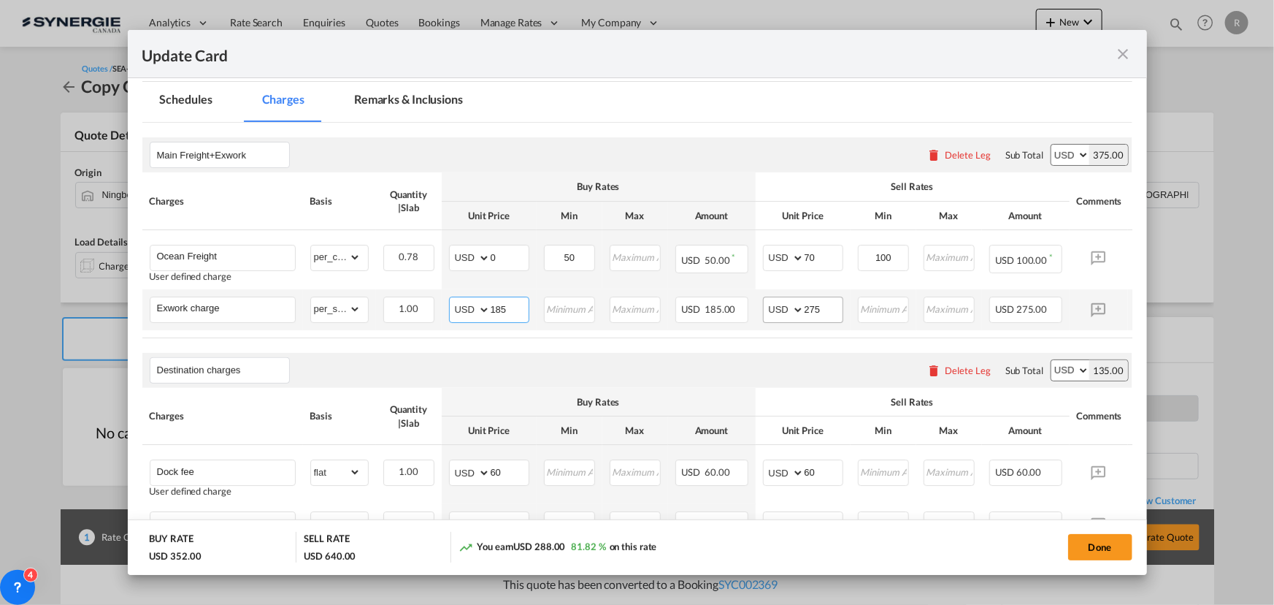
type input "185"
drag, startPoint x: 826, startPoint y: 299, endPoint x: 752, endPoint y: 286, distance: 74.8
click at [752, 286] on tbody "Ocean Freight User defined charge Please Enter Already Exists gross_weight volu…" at bounding box center [659, 280] width 1035 height 100
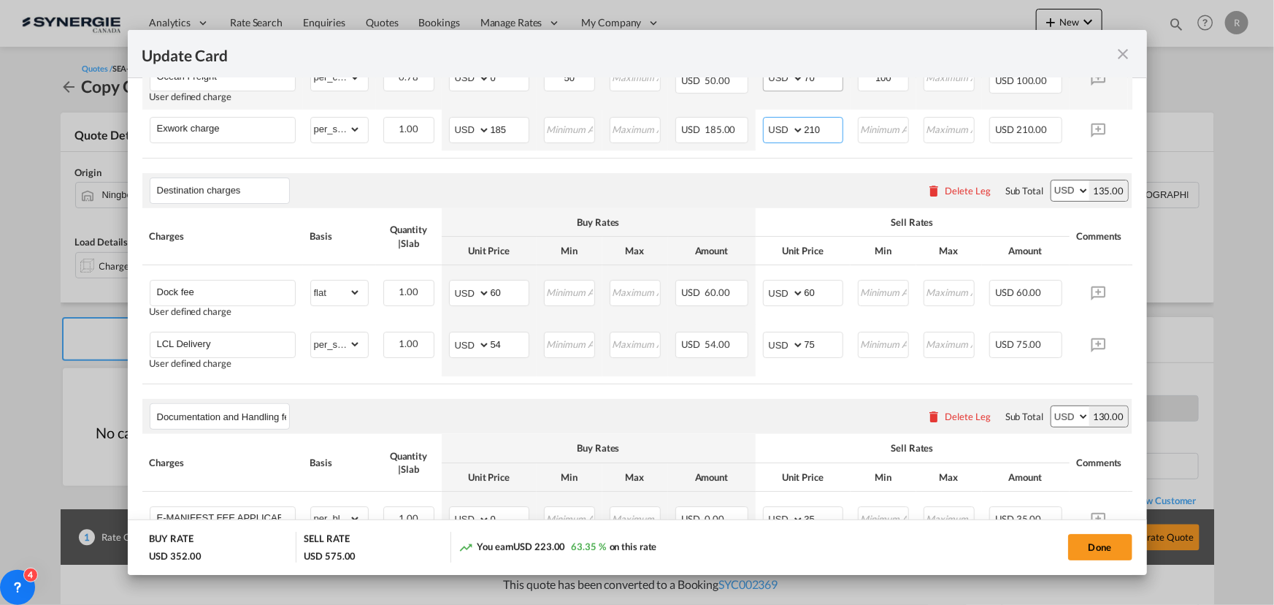
scroll to position [531, 0]
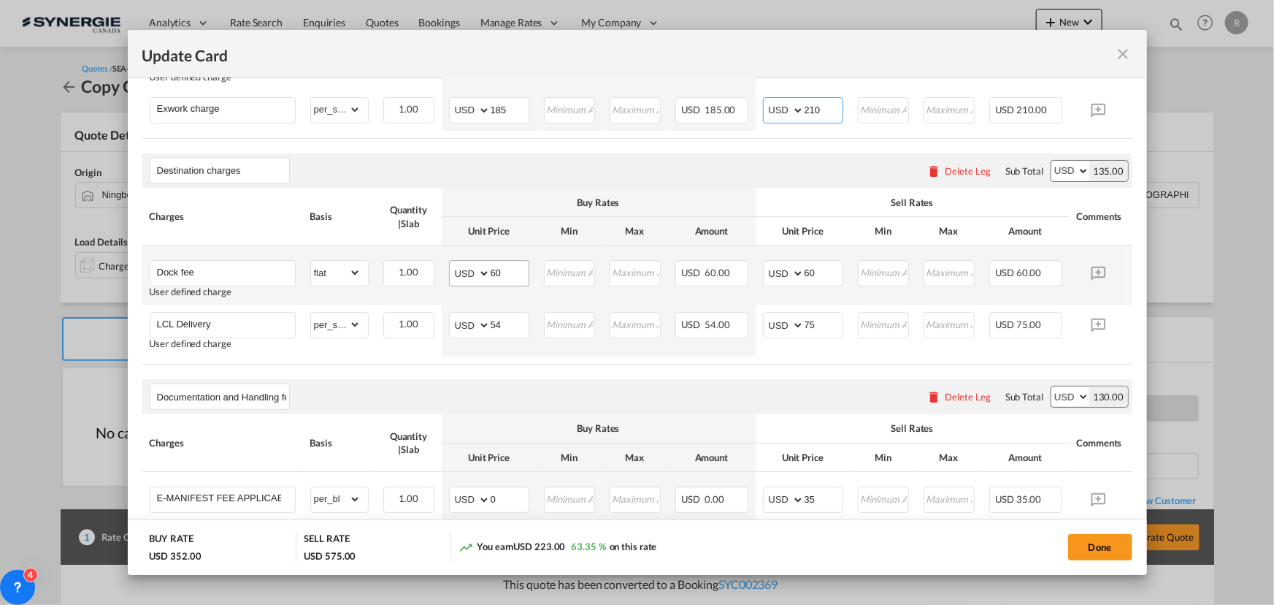
type input "210"
drag, startPoint x: 519, startPoint y: 278, endPoint x: 428, endPoint y: 265, distance: 91.4
click at [429, 266] on tr "Dock fee User defined charge Please Enter Already Exists gross_weight volumetri…" at bounding box center [659, 274] width 1035 height 59
type input "45"
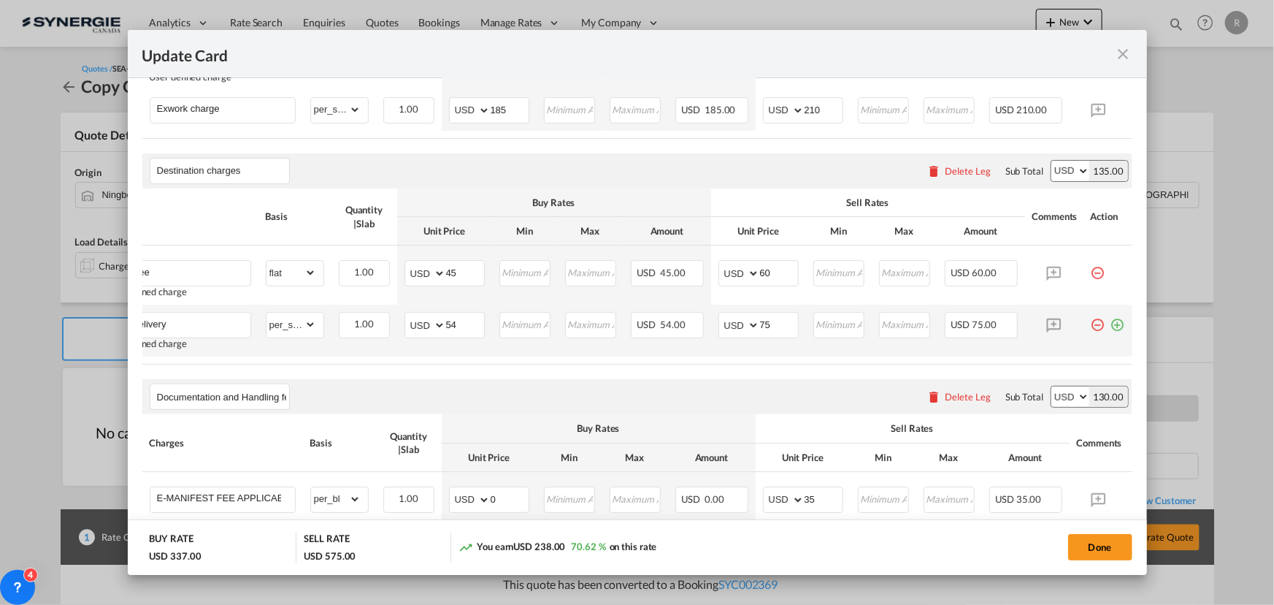
click at [1111, 326] on md-icon "icon-plus-circle-outline green-400-fg" at bounding box center [1118, 319] width 15 height 15
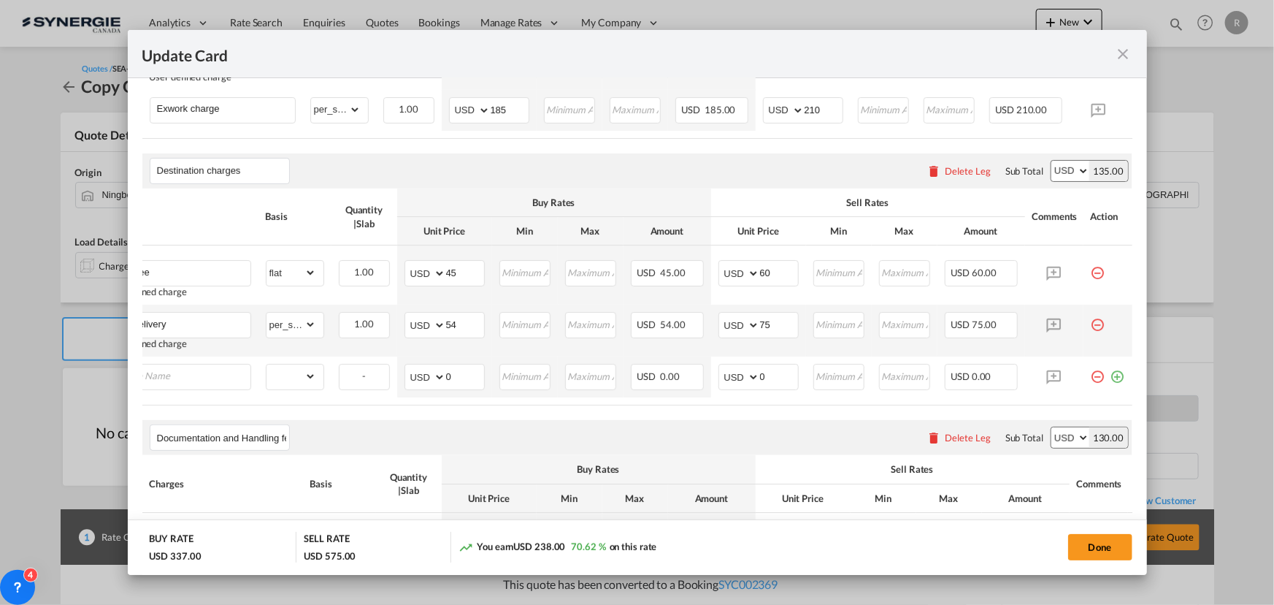
scroll to position [0, 15]
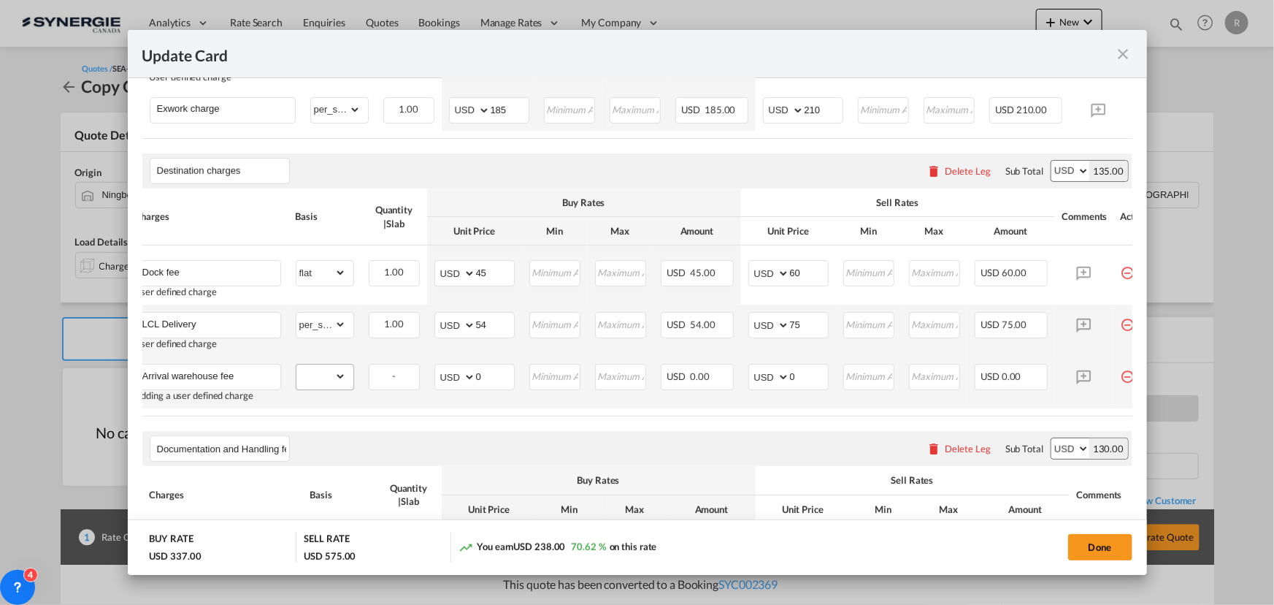
type input "Arrival warehouse fee"
click at [305, 387] on select "gross_weight volumetric_weight per_shipment per_bl per_km per_hawb per_kg flat …" at bounding box center [322, 375] width 50 height 23
select select "per_shipment"
click at [297, 367] on select "gross_weight volumetric_weight per_shipment per_bl per_km per_hawb per_kg flat …" at bounding box center [322, 375] width 50 height 23
drag, startPoint x: 470, startPoint y: 372, endPoint x: 441, endPoint y: 366, distance: 29.9
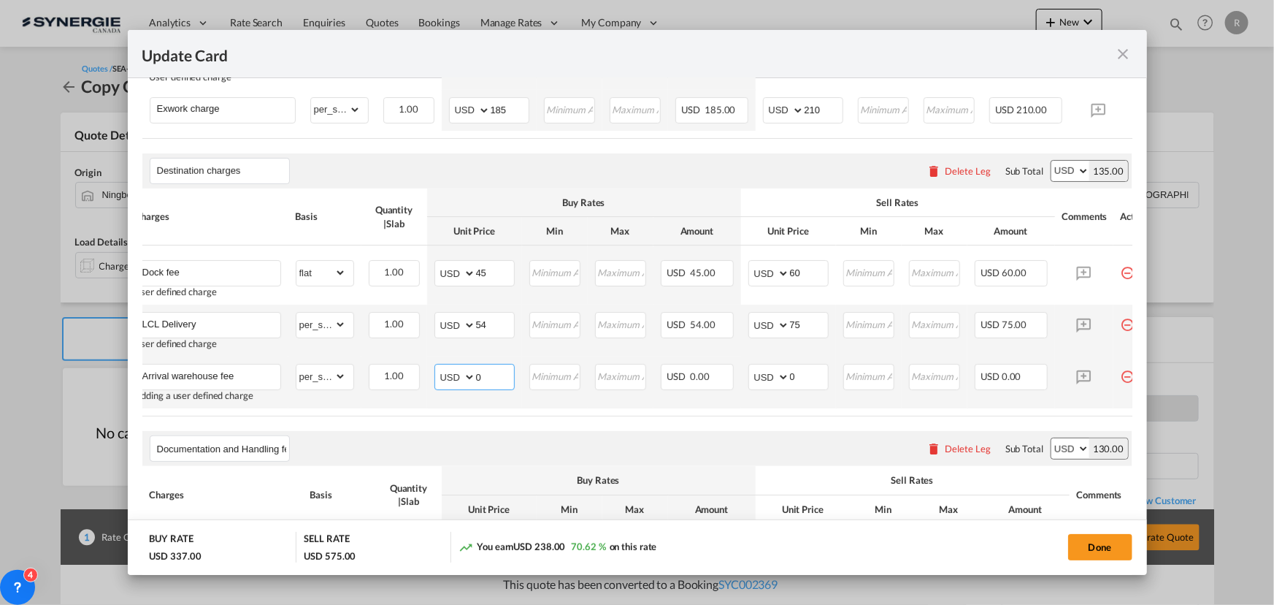
click at [441, 366] on td "AED AFN ALL AMD ANG AOA ARS AUD AWG AZN BAM BBD BDT BGN BHD BIF BMD BND BOB BRL…" at bounding box center [474, 382] width 95 height 52
type input "32"
drag, startPoint x: 806, startPoint y: 376, endPoint x: 763, endPoint y: 368, distance: 43.1
click at [763, 368] on md-input-container "AED AFN ALL AMD ANG AOA ARS AUD AWG AZN BAM BBD BDT BGN BHD BIF BMD BND [PERSON…" at bounding box center [789, 377] width 80 height 26
type input "35"
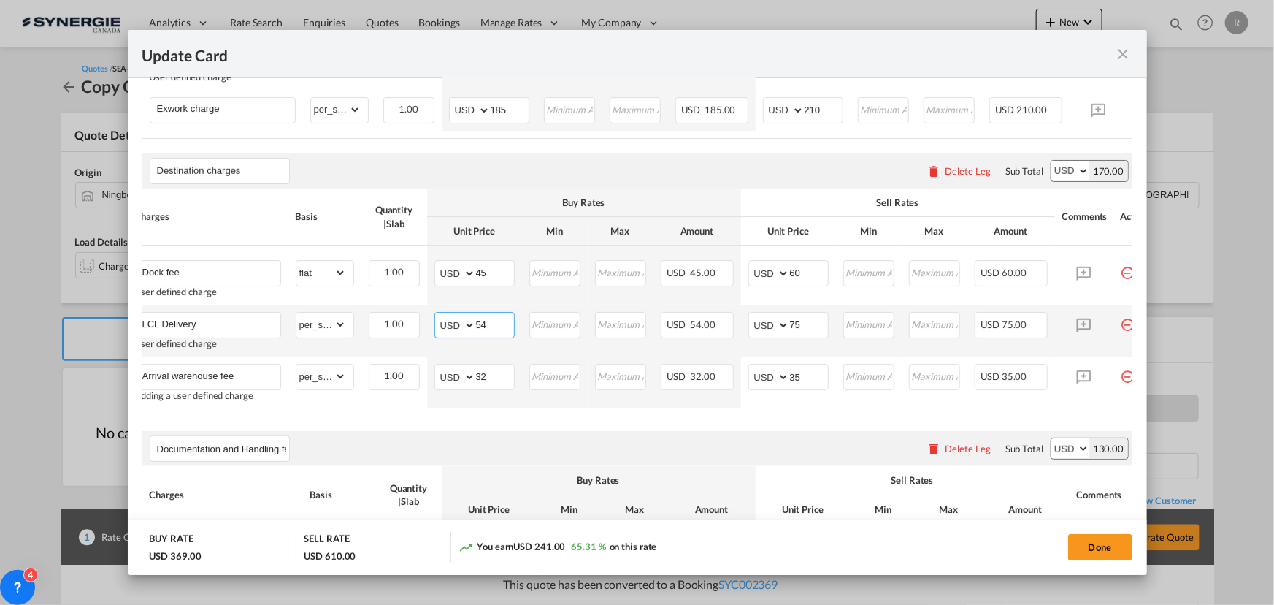
drag, startPoint x: 493, startPoint y: 328, endPoint x: 432, endPoint y: 312, distance: 62.7
click at [436, 313] on td "AED AFN ALL AMD ANG AOA ARS AUD AWG AZN BAM BBD BDT BGN BHD BIF BMD BND BOB BRL…" at bounding box center [474, 331] width 95 height 52
type input "65"
drag, startPoint x: 816, startPoint y: 326, endPoint x: 776, endPoint y: 323, distance: 40.3
click at [776, 323] on md-input-container "AED AFN ALL AMD ANG AOA ARS AUD AWG AZN BAM BBD BDT BGN BHD BIF BMD BND BOB BRL…" at bounding box center [789, 325] width 80 height 26
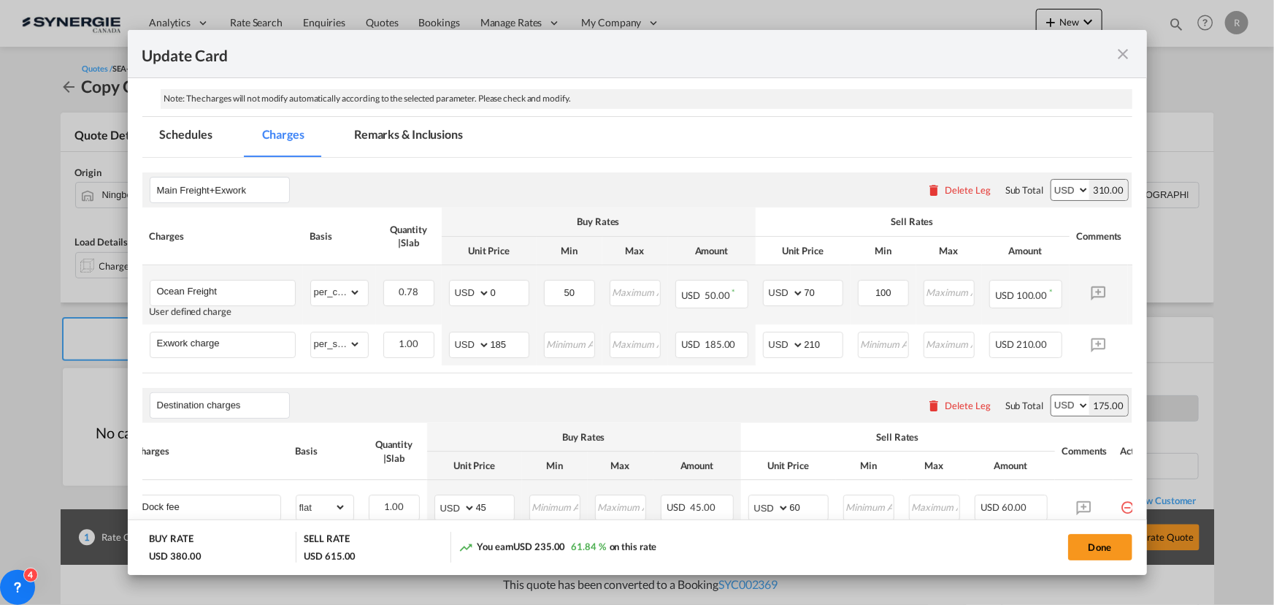
scroll to position [42, 0]
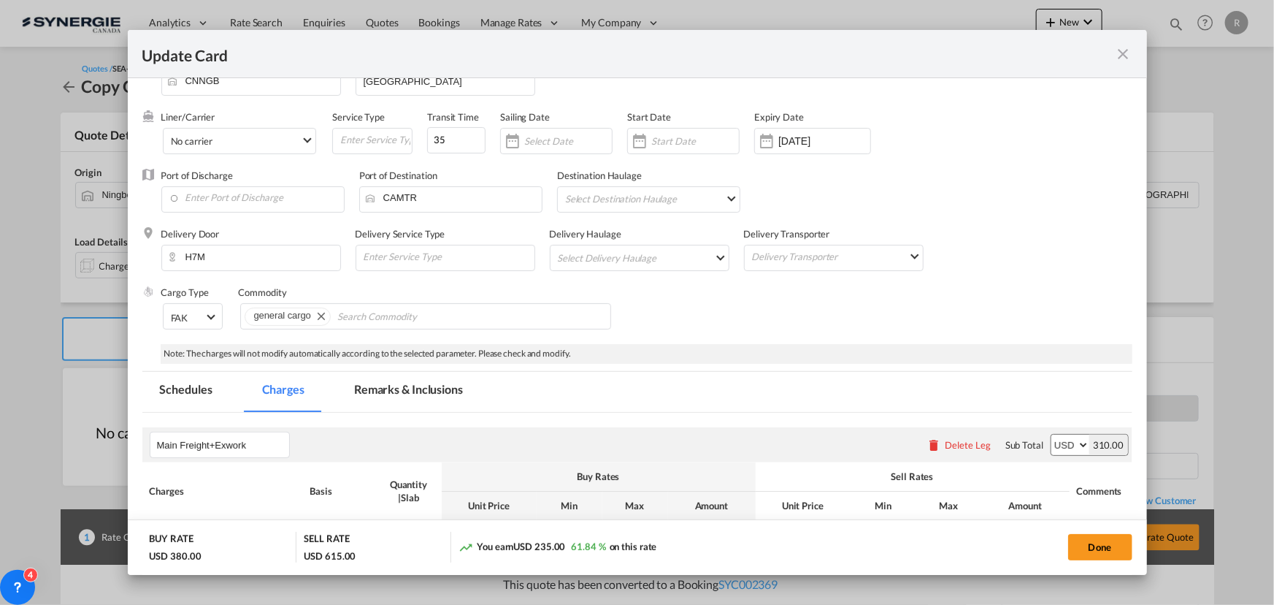
type input "80"
click at [396, 386] on md-tab-item "Remarks & Inclusions" at bounding box center [409, 392] width 144 height 40
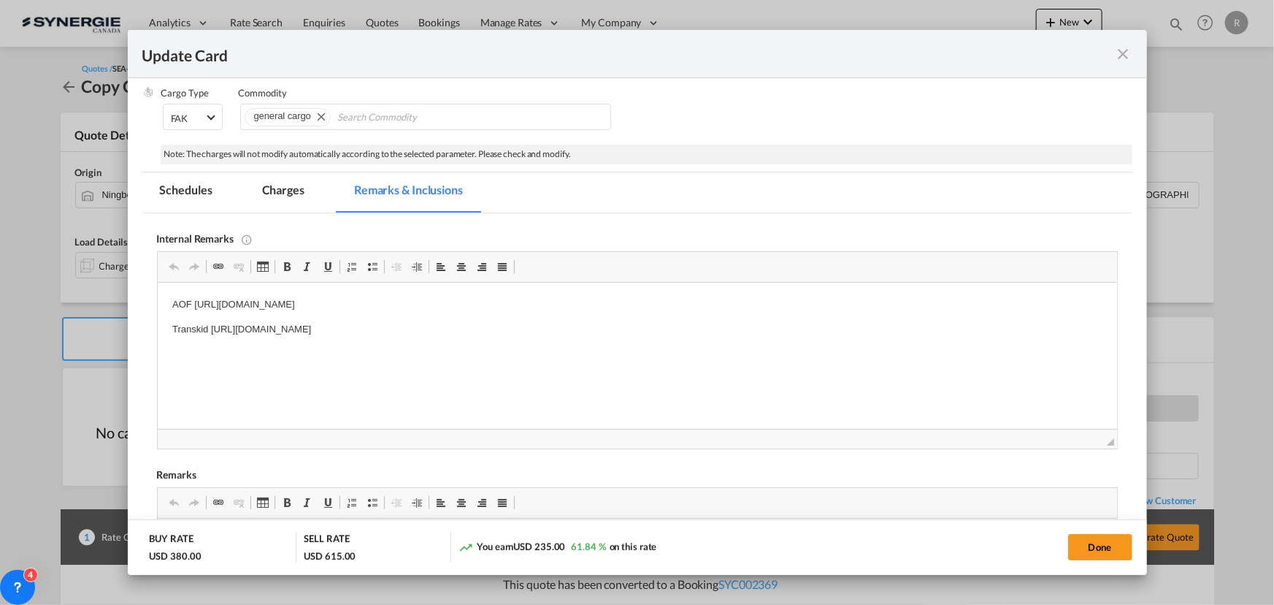
scroll to position [307, 0]
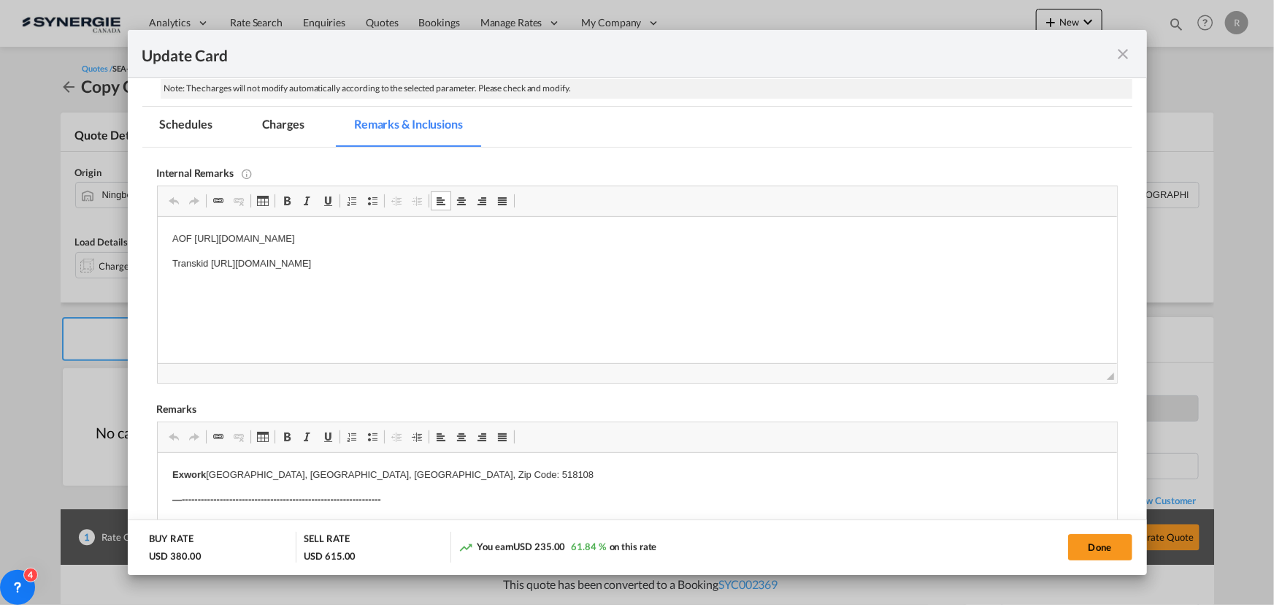
click at [209, 261] on p "Transkid https://app.frontapp.com/open/msg_1flsve4v?key=1nQVdsI__Ib6k4WLF9yGJQ5…" at bounding box center [637, 263] width 930 height 15
drag, startPoint x: 209, startPoint y: 261, endPoint x: 605, endPoint y: 262, distance: 395.8
click at [605, 262] on p "Transkid https://app.frontapp.com/open/msg_1flsve4v?key=1nQVdsI__Ib6k4WLF9yGJQ5…" at bounding box center [637, 263] width 930 height 15
click at [223, 236] on p "AOF https://app.frontapp.com/open/msg_1fmcqlsf?key=9PizPqH0Ib2UsnZxMley6QOl39Od…" at bounding box center [637, 239] width 930 height 15
drag, startPoint x: 191, startPoint y: 237, endPoint x: 597, endPoint y: 238, distance: 406.1
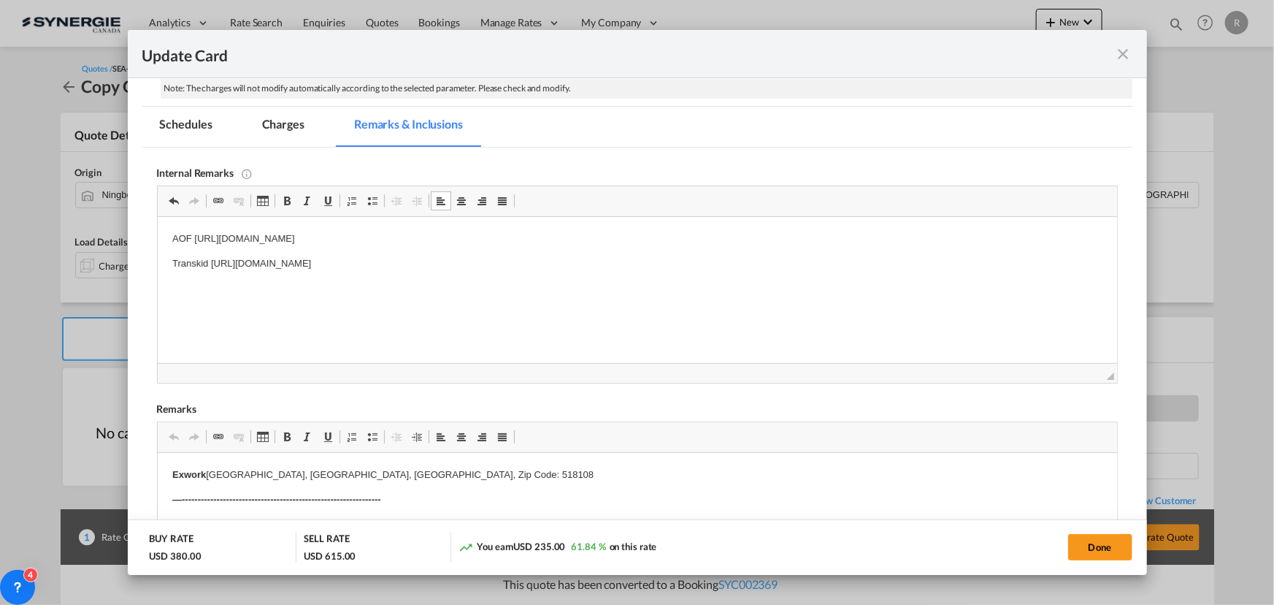
click at [597, 238] on p "AOF https://app.frontapp.com/open/msg_1fmcqlsf?key=9PizPqH0Ib2UsnZxMley6QOl39Od…" at bounding box center [637, 239] width 930 height 15
click at [278, 126] on md-tab-item "Charges" at bounding box center [283, 127] width 77 height 40
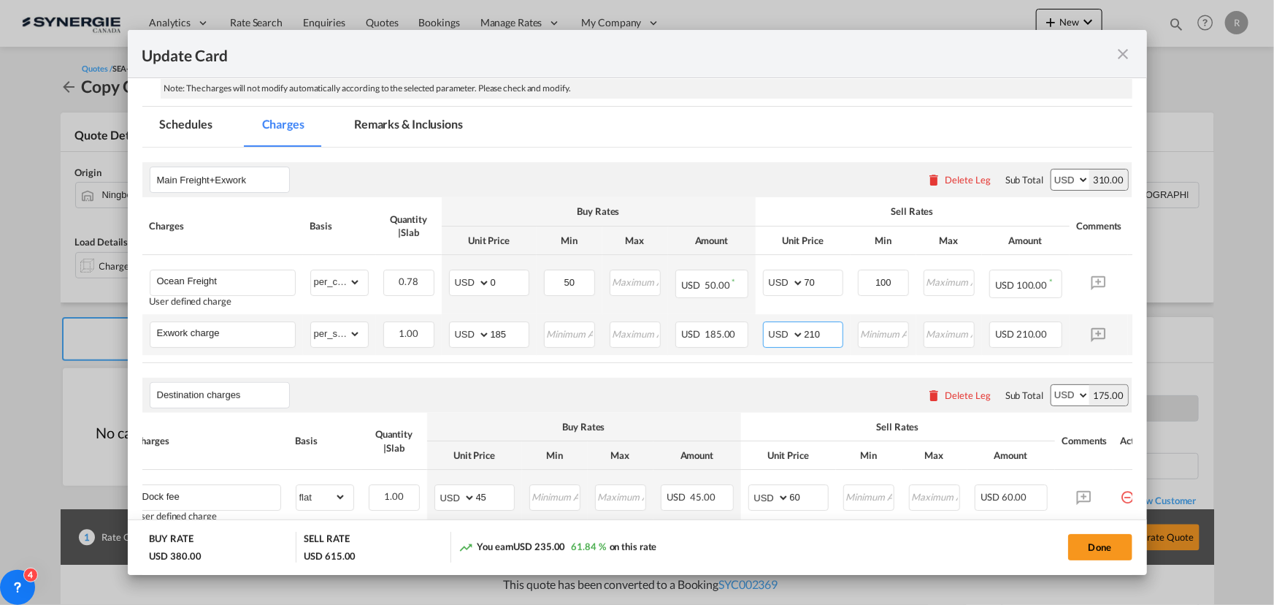
click at [836, 337] on input "210" at bounding box center [824, 333] width 38 height 22
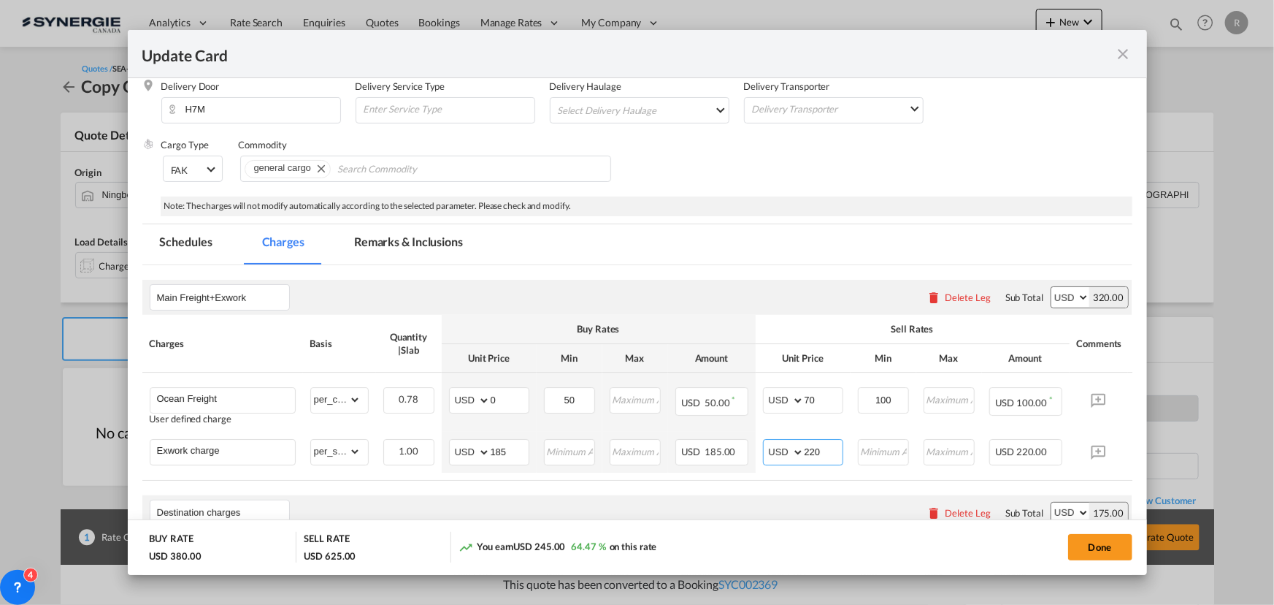
scroll to position [175, 0]
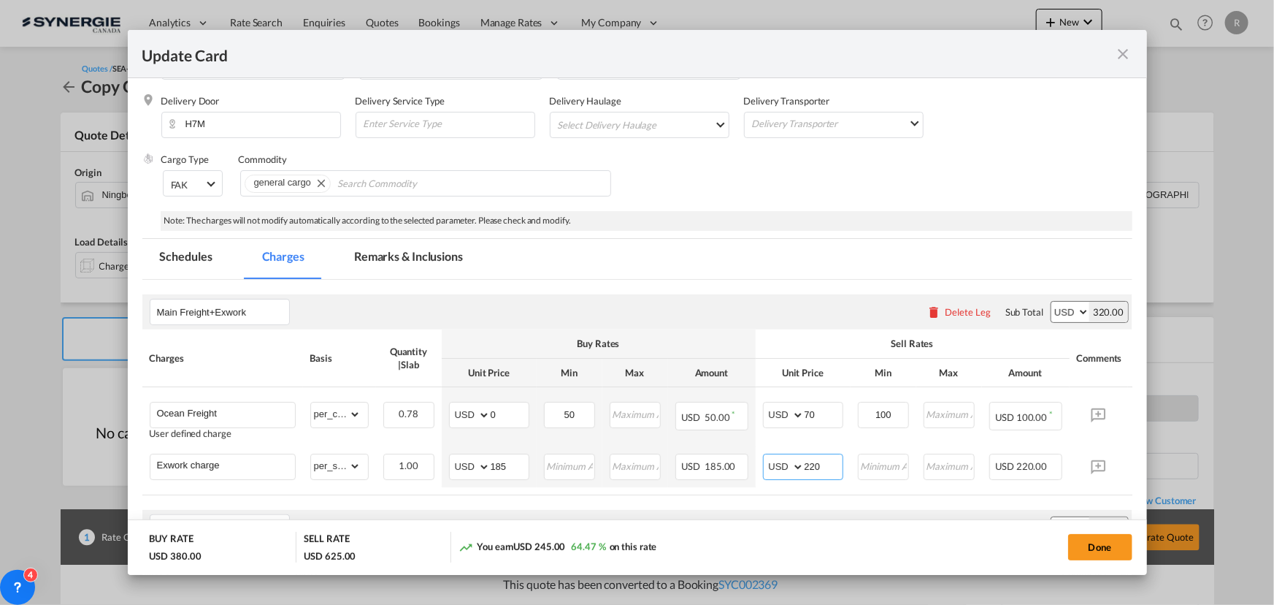
type input "220"
click at [397, 258] on md-tab-item "Remarks & Inclusions" at bounding box center [409, 259] width 144 height 40
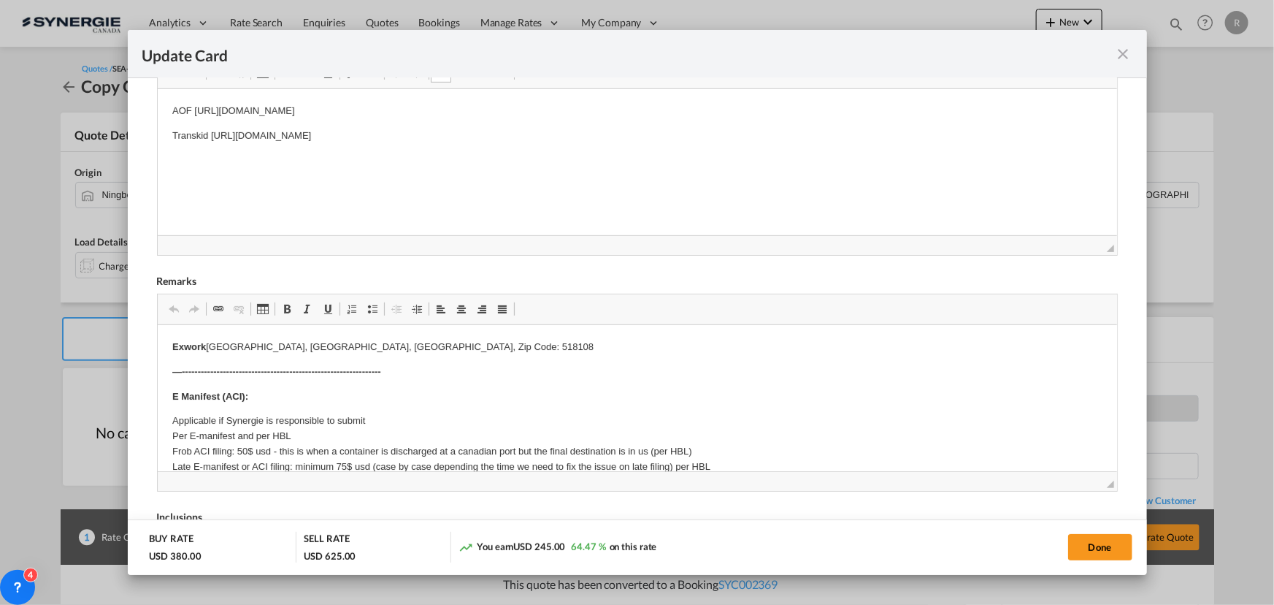
scroll to position [440, 0]
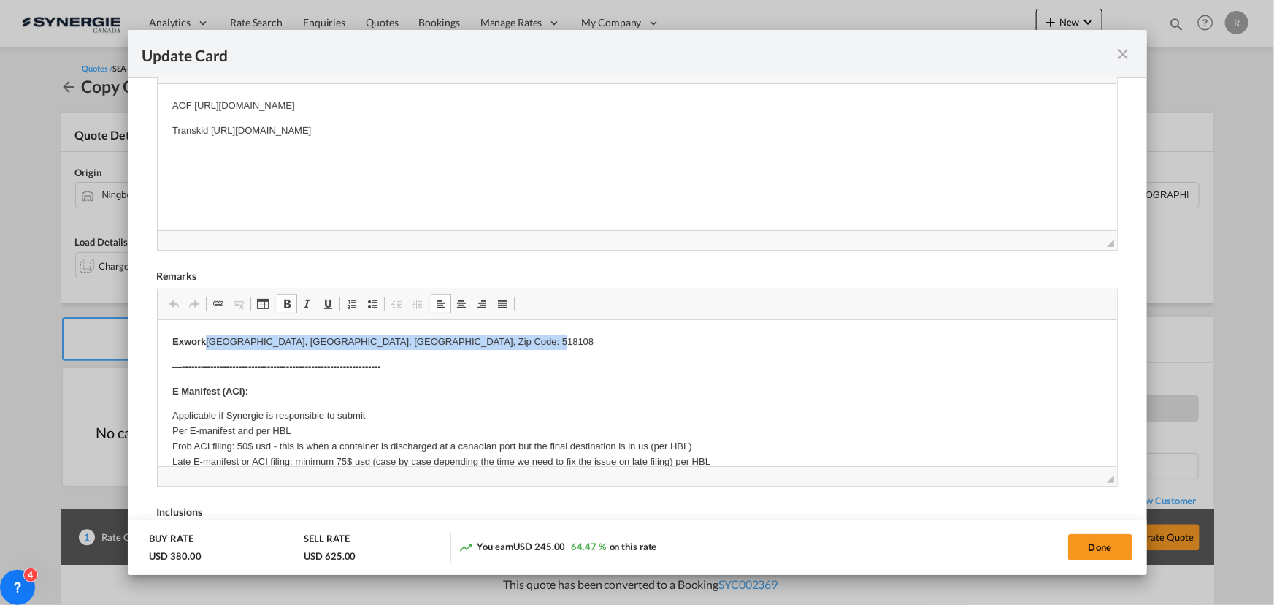
drag, startPoint x: 208, startPoint y: 340, endPoint x: 476, endPoint y: 345, distance: 268.1
click at [476, 345] on p "Exwork Baoan District, Shenzhen, China, Zip Code: 518108" at bounding box center [637, 341] width 930 height 15
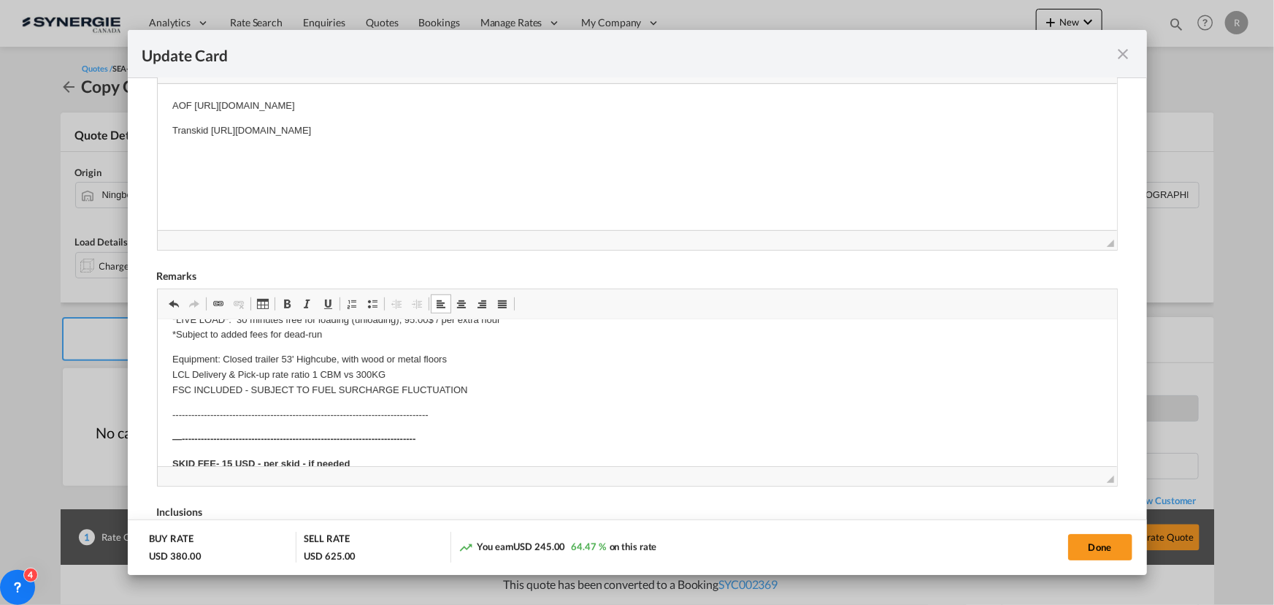
scroll to position [597, 0]
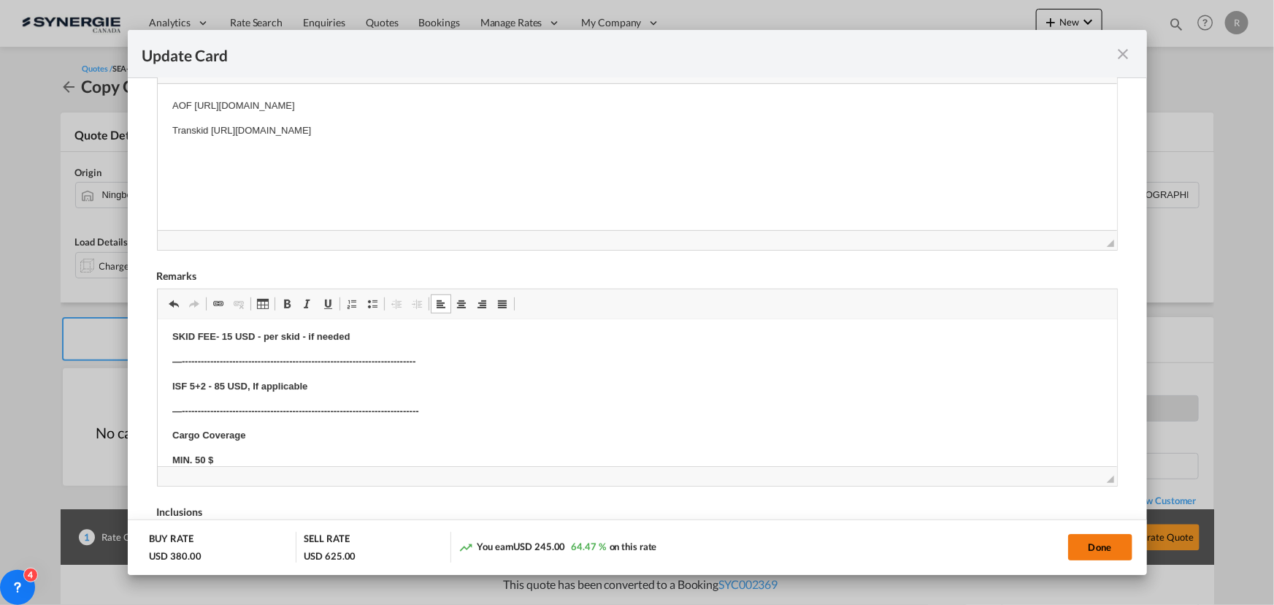
click at [1097, 547] on button "Done" at bounding box center [1100, 547] width 64 height 26
type input "[DATE]"
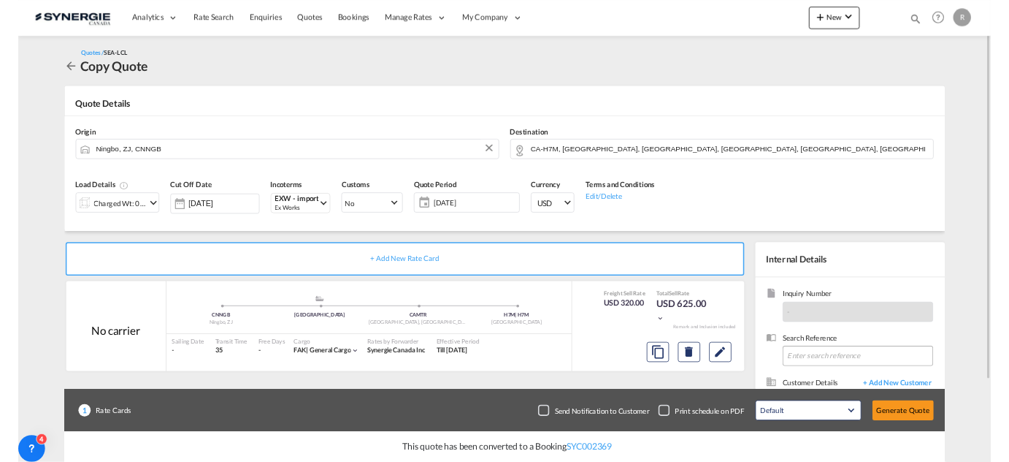
scroll to position [66, 0]
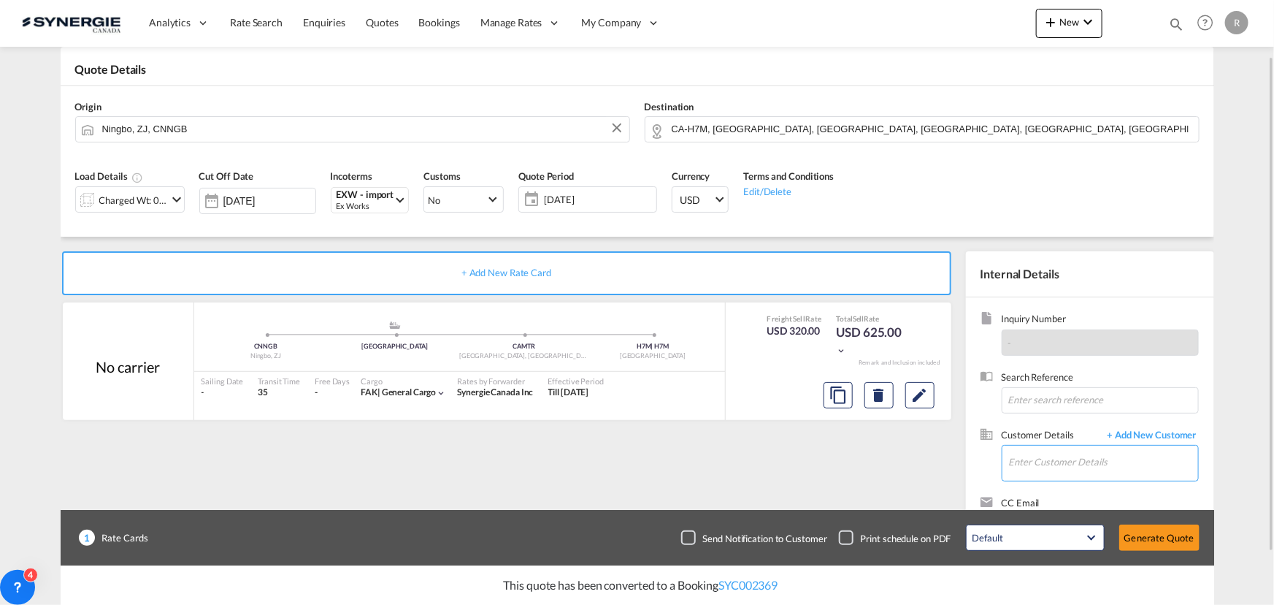
click at [1055, 470] on input "Enter Customer Details" at bounding box center [1103, 462] width 189 height 33
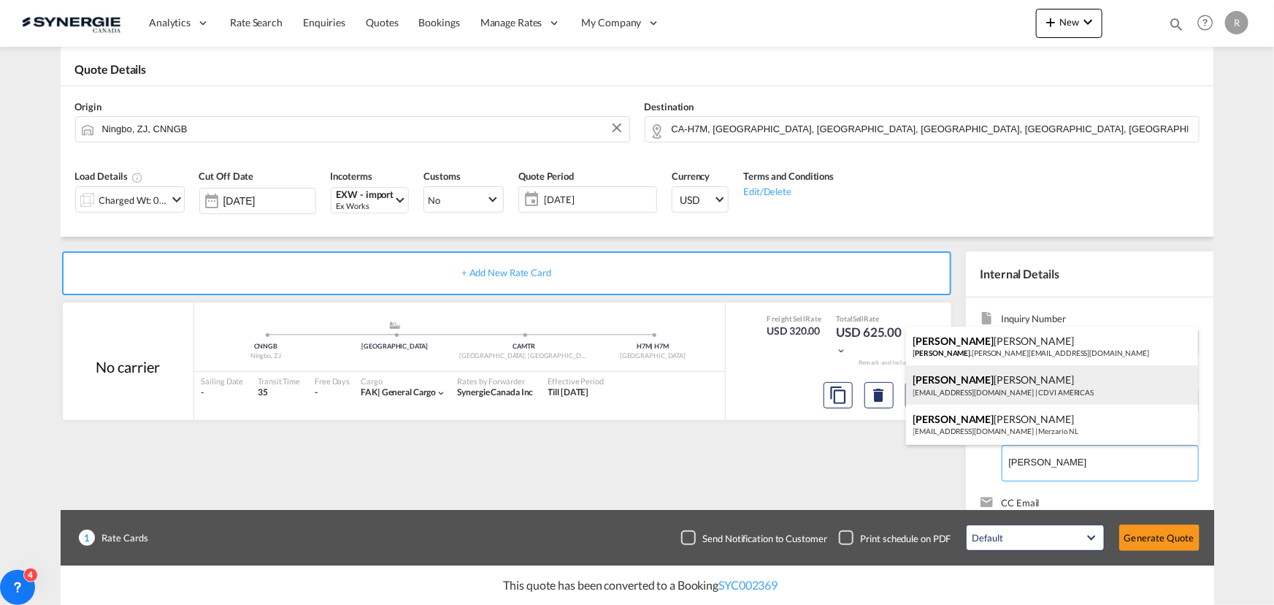
click at [1027, 391] on div "DENISE DIONNE ddionne@cdvi.ca | CDVI AMERICAS" at bounding box center [1052, 384] width 292 height 39
type input "CDVI AMERICAS, DENISE DIONNE, ddionne@cdvi.ca"
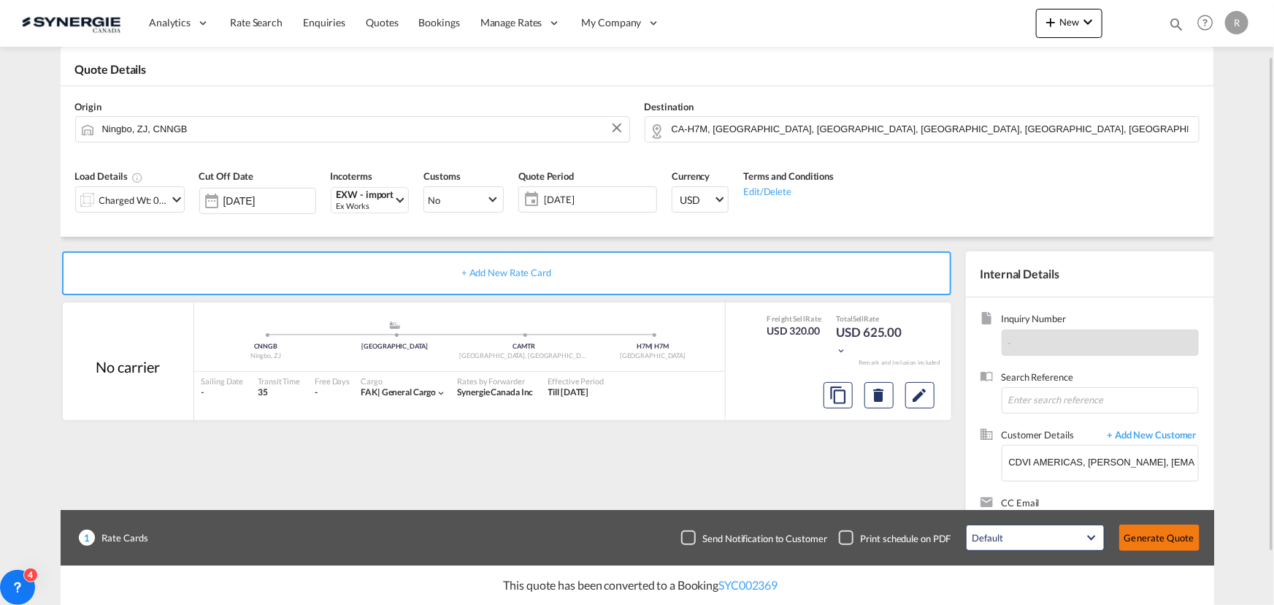
click at [1150, 536] on button "Generate Quote" at bounding box center [1160, 537] width 80 height 26
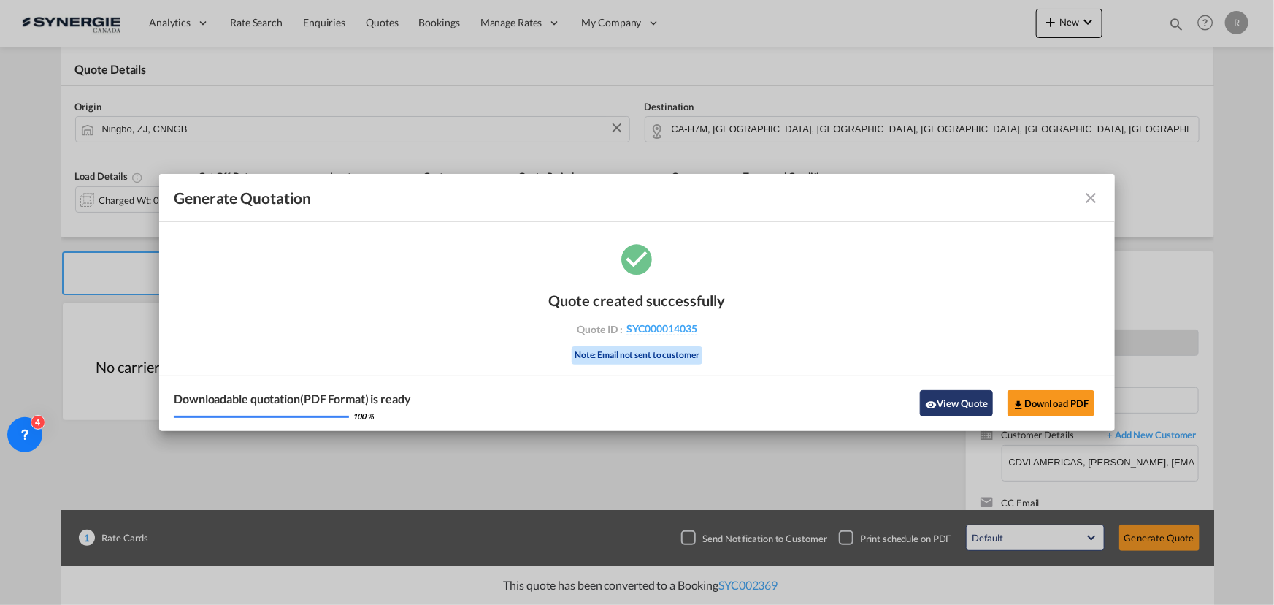
click at [931, 399] on md-icon "icon-eye" at bounding box center [931, 405] width 12 height 12
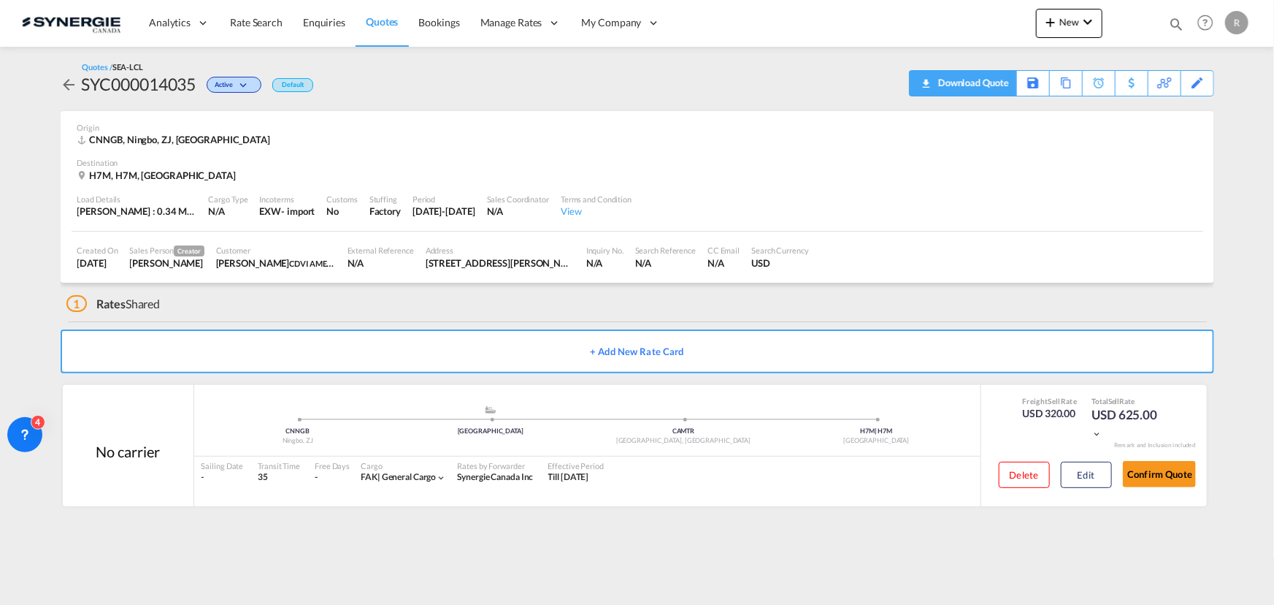
click at [991, 93] on div "Download Quote" at bounding box center [972, 82] width 74 height 23
click at [378, 21] on span "Quotes" at bounding box center [382, 21] width 32 height 12
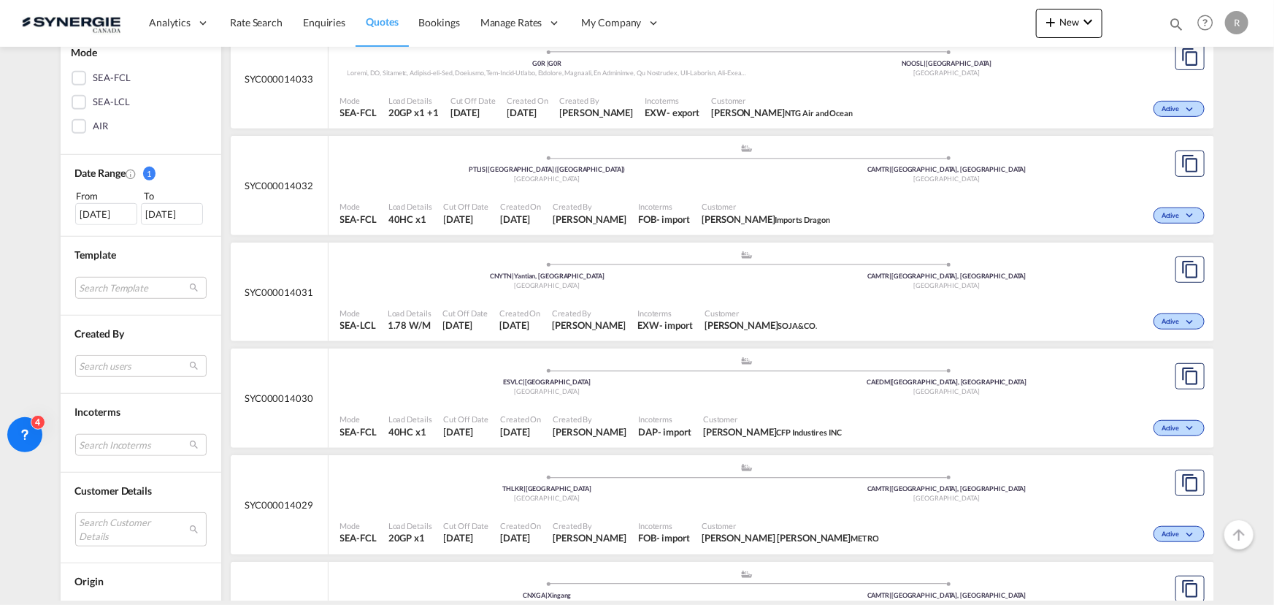
scroll to position [66, 0]
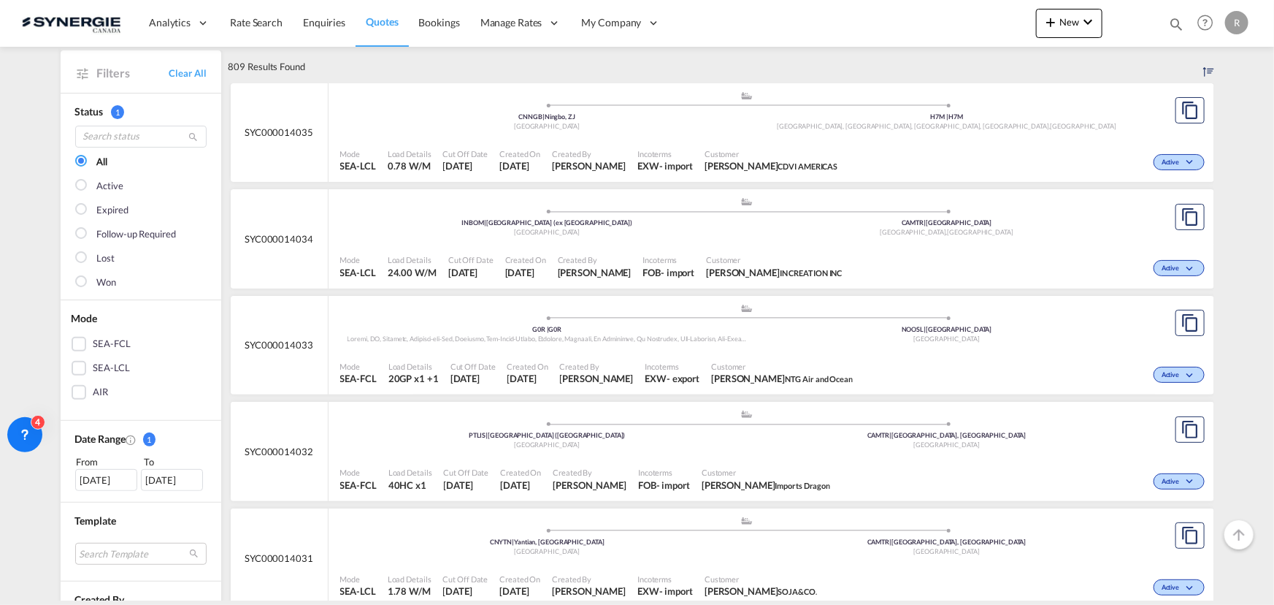
click at [1055, 153] on div "Active" at bounding box center [1026, 160] width 364 height 37
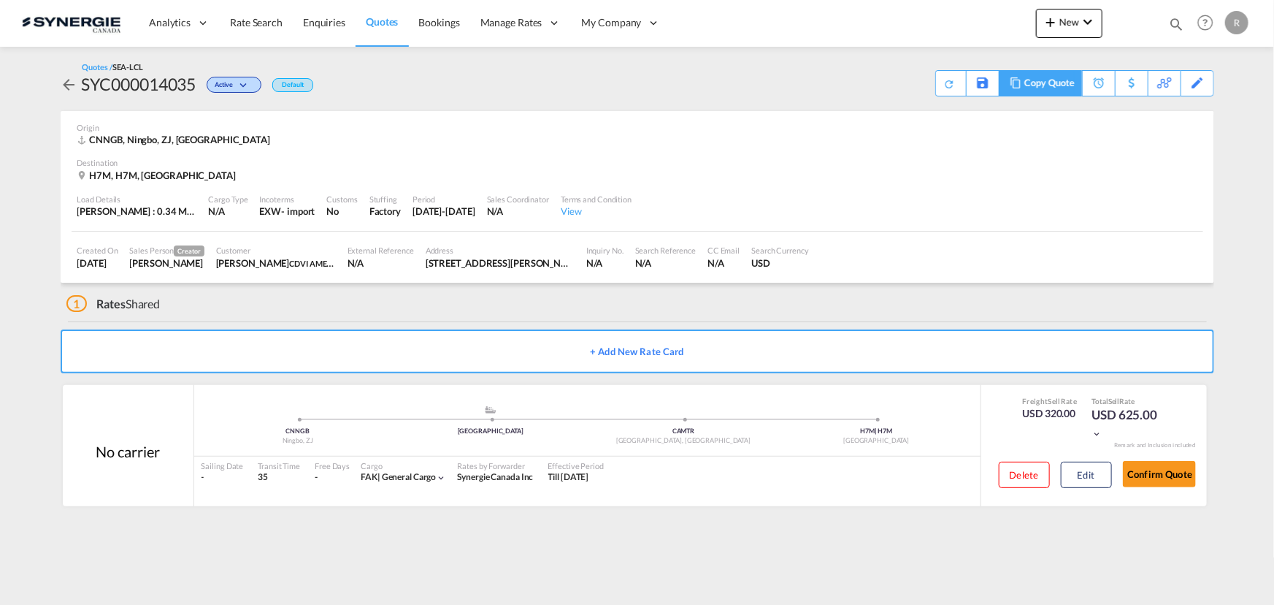
click at [1059, 87] on div "Copy Quote" at bounding box center [1050, 83] width 50 height 25
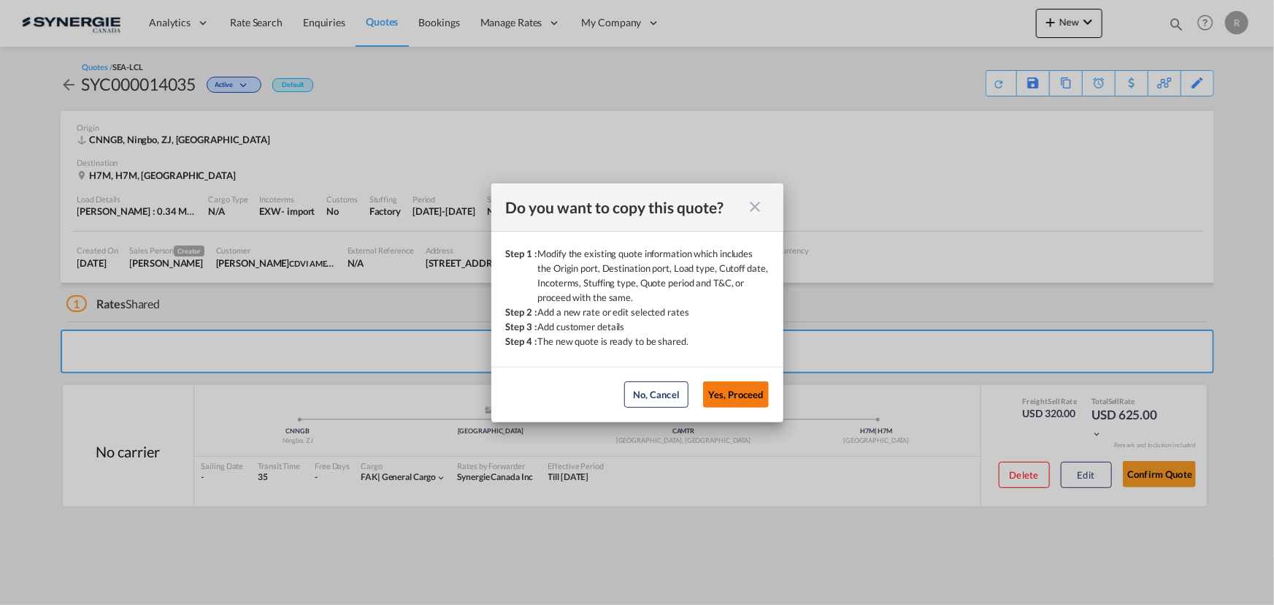
click at [743, 401] on button "Yes, Proceed" at bounding box center [736, 394] width 66 height 26
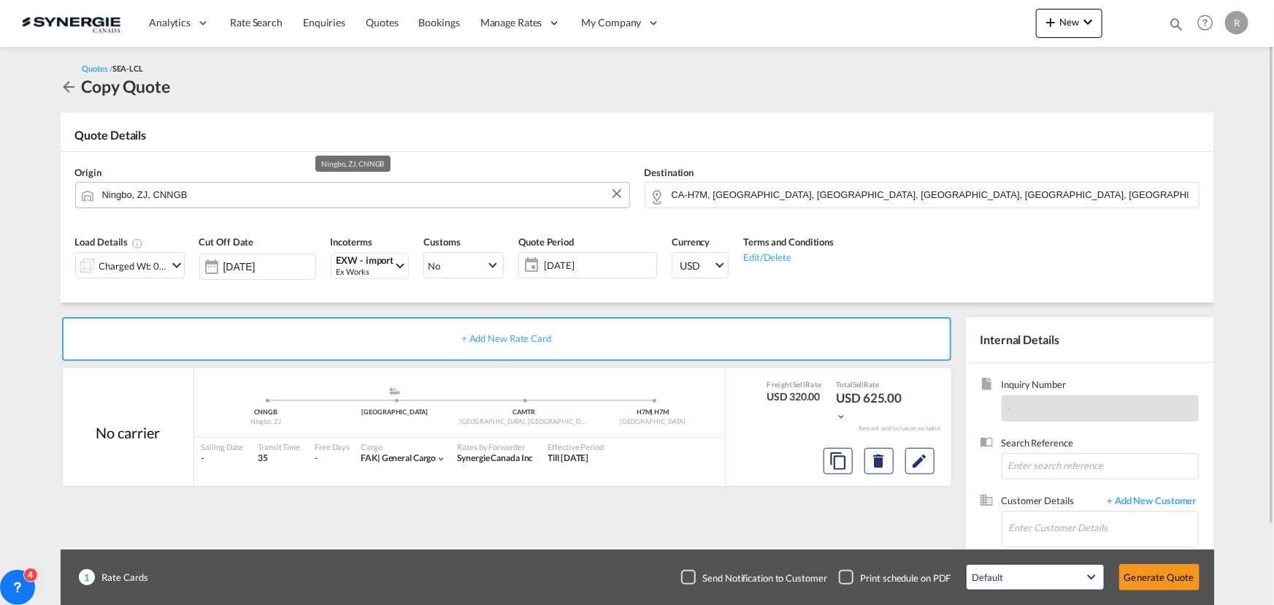
click at [321, 204] on md-autocomplete "Ningbo, ZJ, CNNGB" at bounding box center [362, 195] width 521 height 26
click at [318, 198] on input "Ningbo, ZJ, CNNGB" at bounding box center [362, 195] width 520 height 26
click at [142, 269] on div "Charged Wt: 0.78 W/M" at bounding box center [133, 266] width 69 height 20
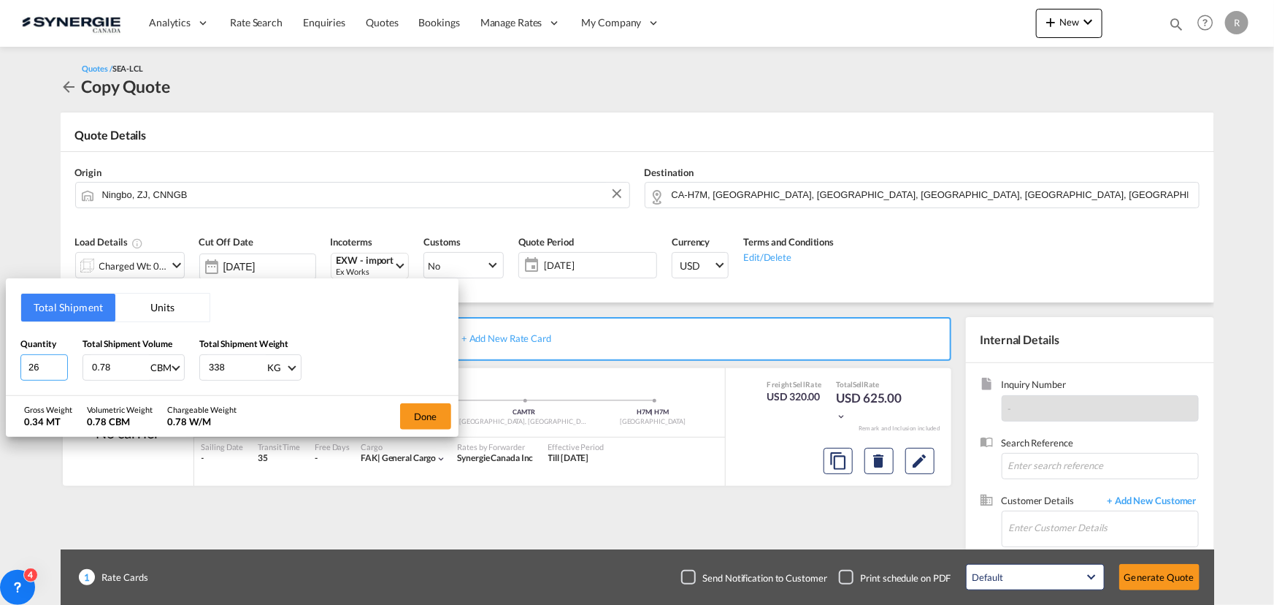
drag, startPoint x: 45, startPoint y: 367, endPoint x: -41, endPoint y: 352, distance: 87.5
click at [0, 352] on html "Analytics Reports Dashboard Rate Search Enquiries Quotes" at bounding box center [637, 302] width 1274 height 605
type input "11"
drag, startPoint x: 112, startPoint y: 369, endPoint x: 50, endPoint y: 351, distance: 65.2
click at [50, 351] on div "Quantity 11 Total Shipment Volume 0.78 CBM CBM CFT Total Shipment Weight 338 KG…" at bounding box center [232, 359] width 424 height 44
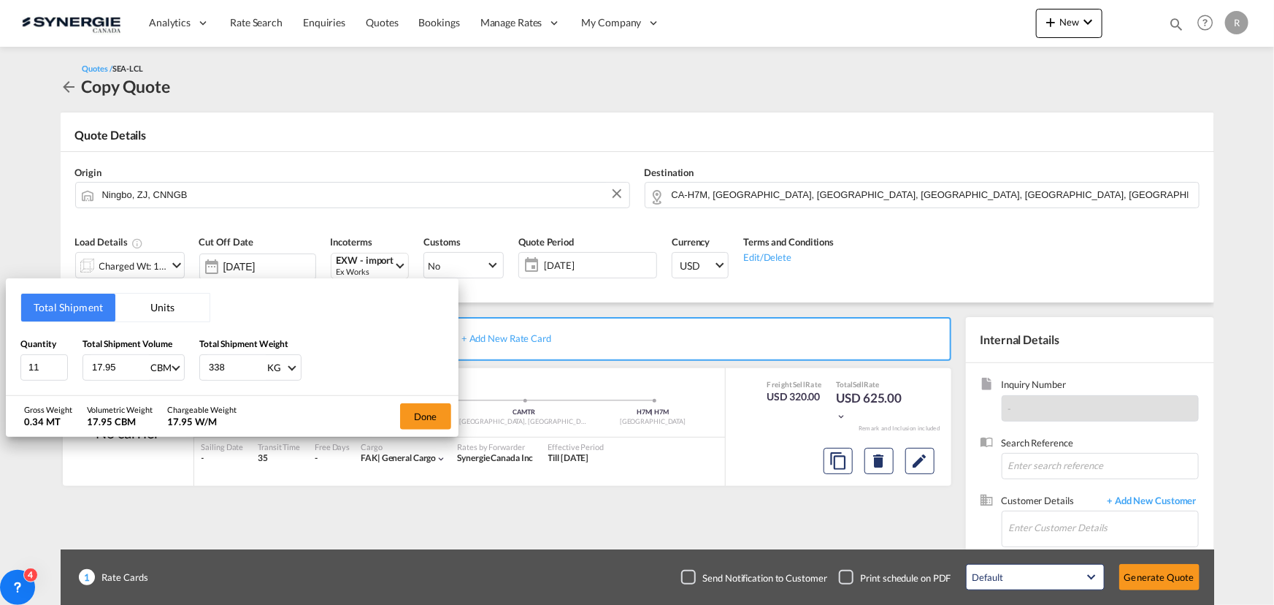
type input "17.95"
drag, startPoint x: 241, startPoint y: 364, endPoint x: 114, endPoint y: 345, distance: 128.5
click at [114, 345] on div "Quantity 11 Total Shipment Volume 17.95 CBM CBM CFT Total Shipment Weight 338 K…" at bounding box center [232, 359] width 424 height 44
type input "1856.6"
click at [409, 413] on button "Done" at bounding box center [425, 416] width 51 height 26
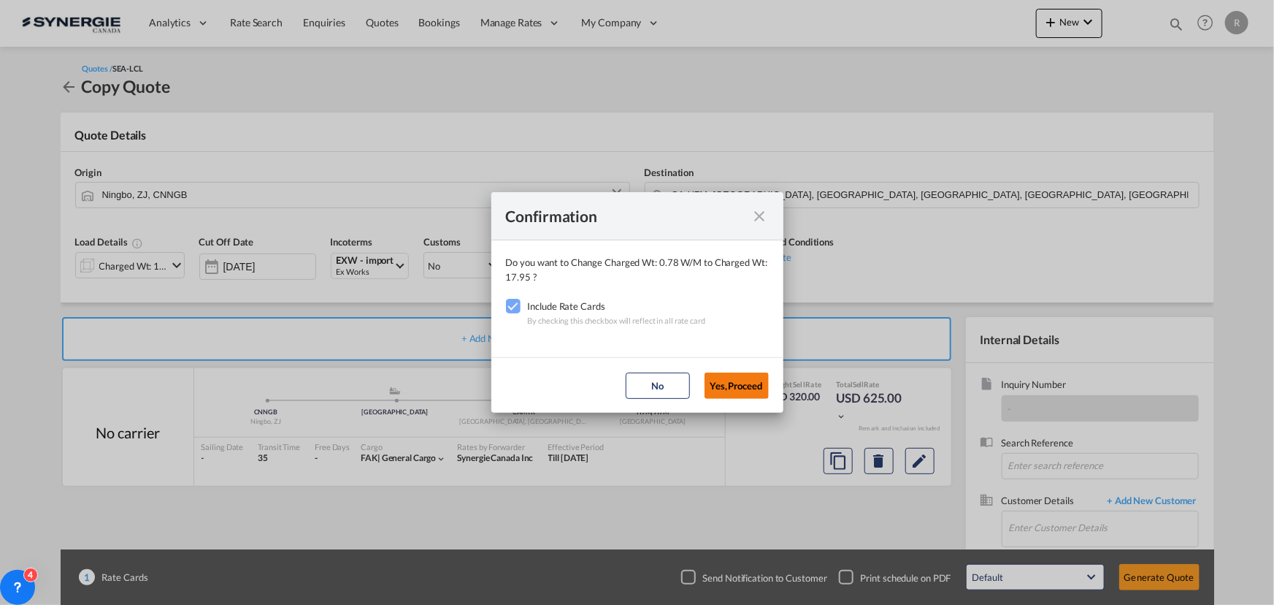
click at [749, 390] on button "Yes,Proceed" at bounding box center [737, 385] width 64 height 26
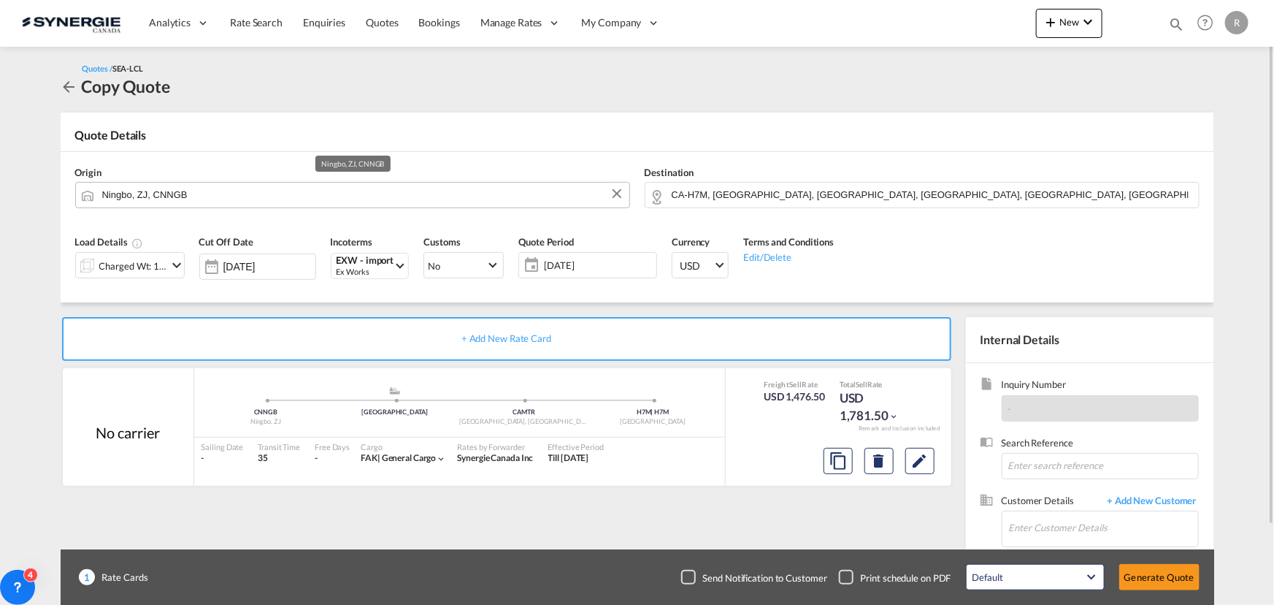
click at [241, 199] on input "Ningbo, ZJ, CNNGB" at bounding box center [362, 195] width 520 height 26
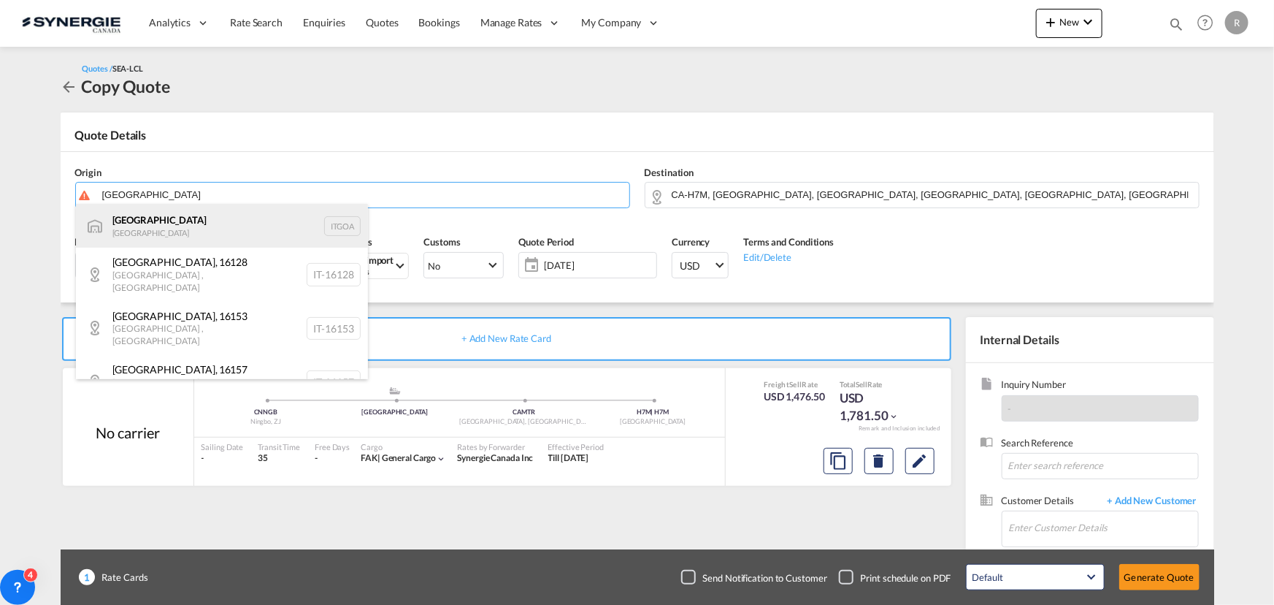
click at [137, 221] on div "[GEOGRAPHIC_DATA] [GEOGRAPHIC_DATA] [GEOGRAPHIC_DATA]" at bounding box center [222, 226] width 292 height 44
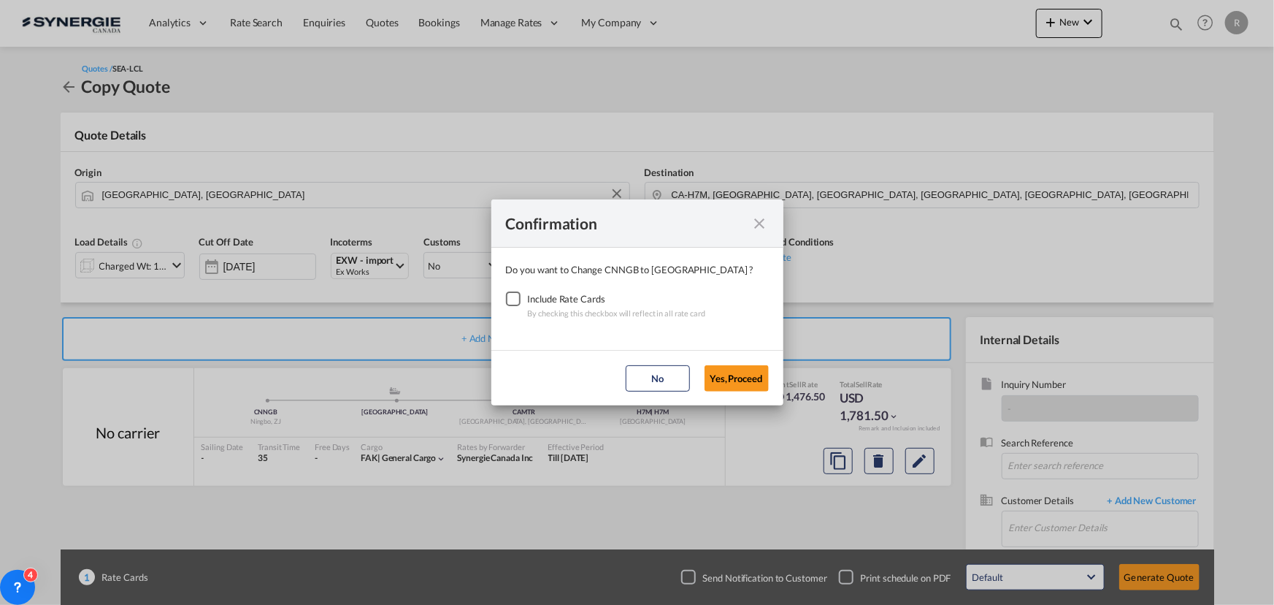
click at [509, 299] on div "Checkbox No Ink" at bounding box center [513, 298] width 15 height 15
click at [736, 383] on button "Yes,Proceed" at bounding box center [737, 378] width 64 height 26
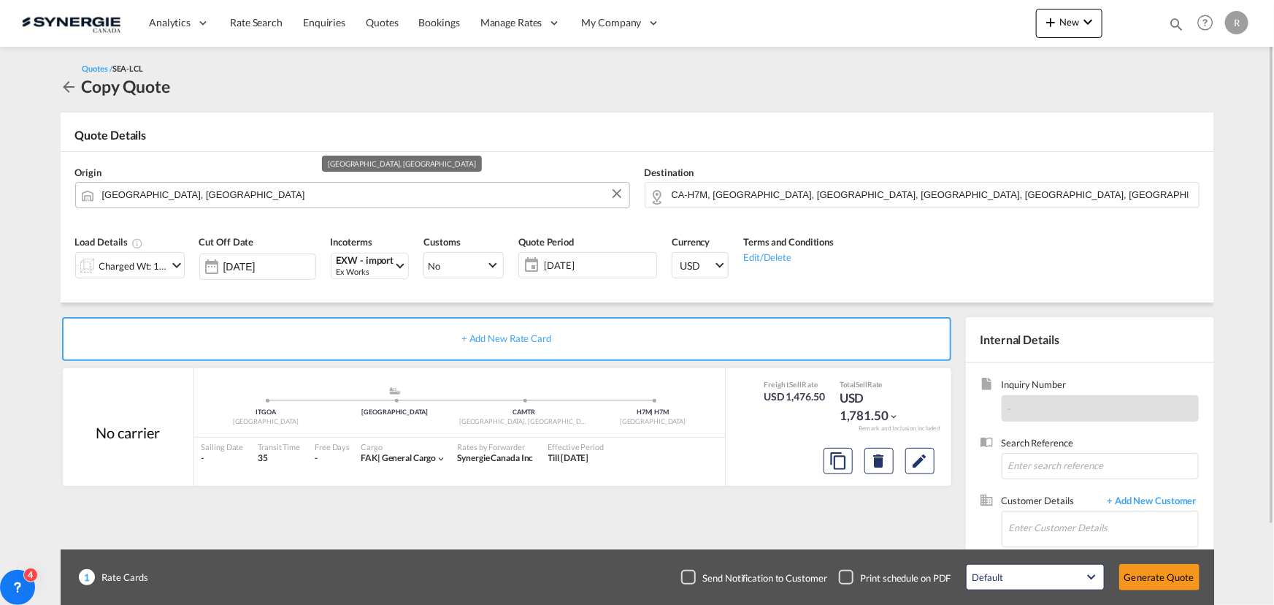
click at [218, 198] on input "[GEOGRAPHIC_DATA], [GEOGRAPHIC_DATA]" at bounding box center [362, 195] width 520 height 26
drag, startPoint x: 218, startPoint y: 198, endPoint x: 57, endPoint y: 188, distance: 161.7
click at [57, 188] on div "Quotes / SEA-LCL Copy Quote Quote Details Origin [GEOGRAPHIC_DATA], ITGOA Desti…" at bounding box center [637, 371] width 1169 height 649
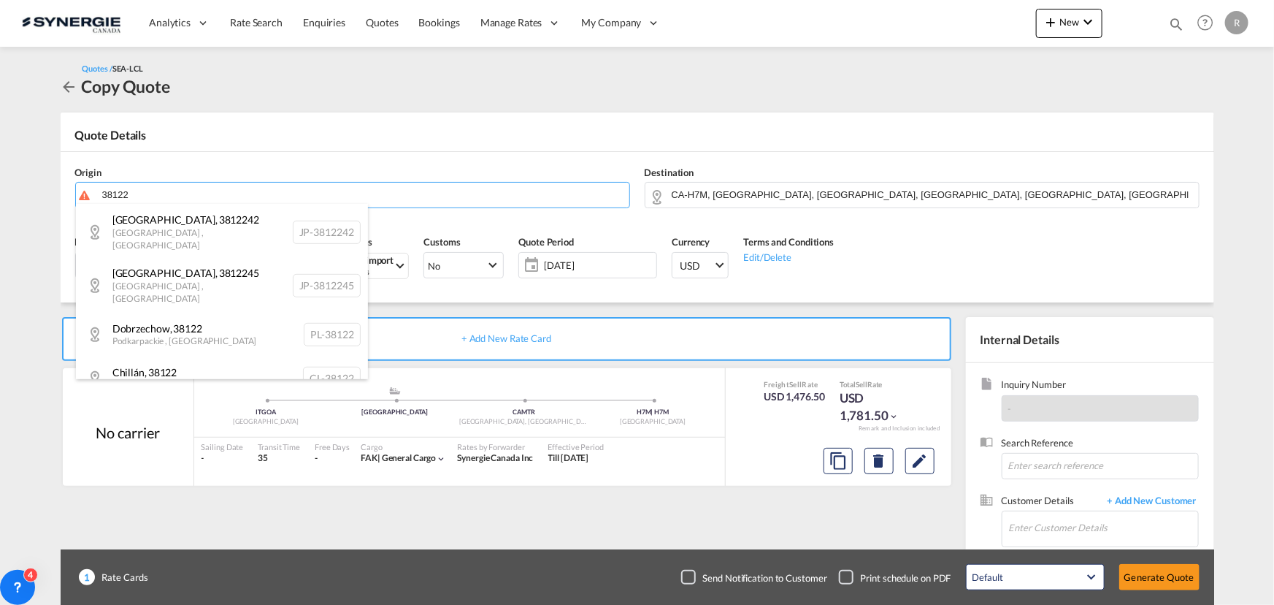
scroll to position [464, 0]
click at [200, 348] on div "[GEOGRAPHIC_DATA] , 38122 [GEOGRAPHIC_DATA] , [GEOGRAPHIC_DATA] IT-38122" at bounding box center [222, 374] width 292 height 53
type input "IT-38122, [GEOGRAPHIC_DATA], [GEOGRAPHIC_DATA]"
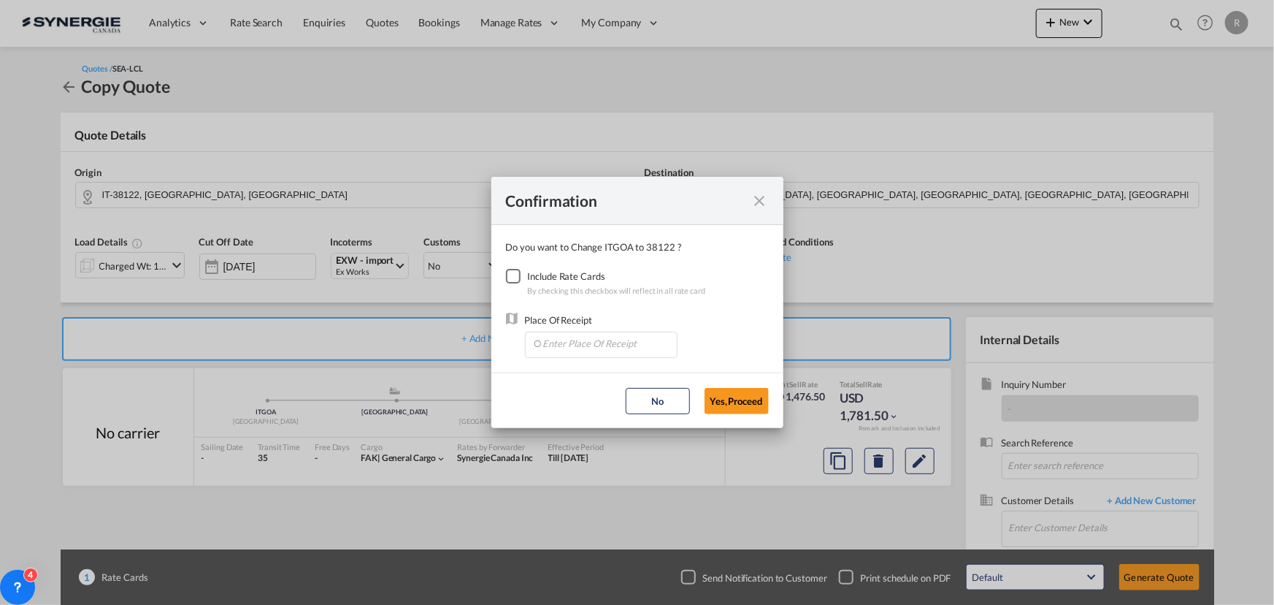
click at [510, 278] on div "Checkbox No Ink" at bounding box center [513, 276] width 15 height 15
click at [576, 346] on input "Enter Place Of Receipt" at bounding box center [604, 343] width 145 height 22
click at [598, 367] on li "[GEOGRAPHIC_DATA], [GEOGRAPHIC_DATA], [GEOGRAPHIC_DATA], [GEOGRAPHIC_DATA], [GE…" at bounding box center [601, 376] width 138 height 35
type input "[GEOGRAPHIC_DATA], [GEOGRAPHIC_DATA], [GEOGRAPHIC_DATA], [GEOGRAPHIC_DATA], [GE…"
click at [725, 400] on button "Yes,Proceed" at bounding box center [737, 401] width 64 height 26
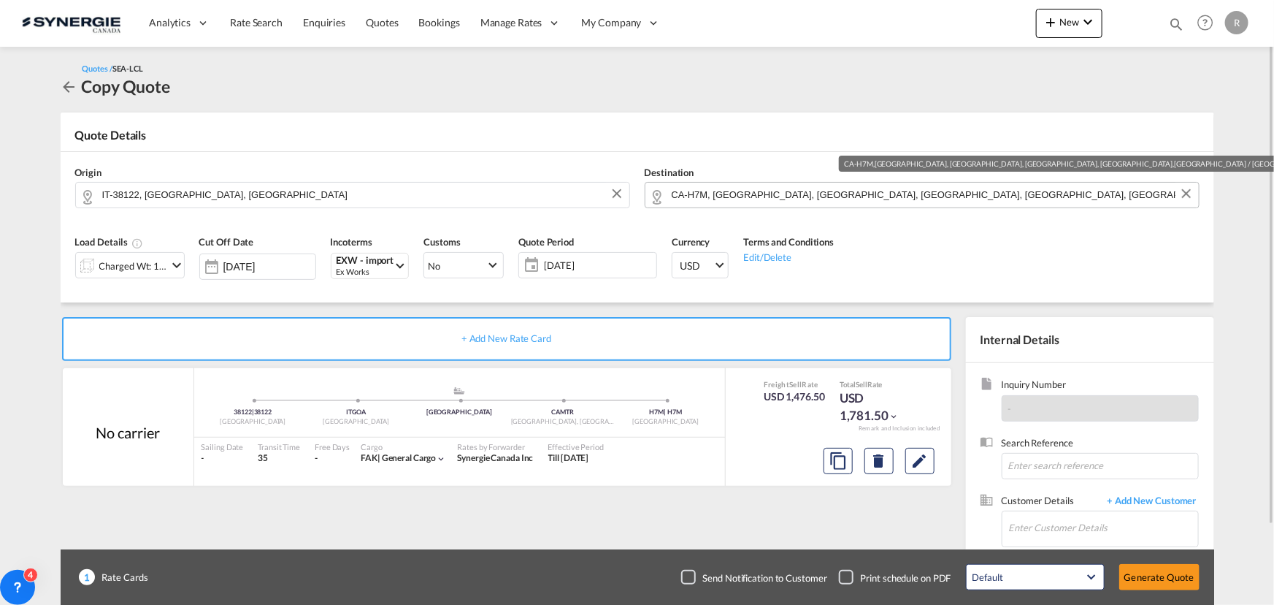
click at [913, 197] on input "CA-H7M, [GEOGRAPHIC_DATA], [GEOGRAPHIC_DATA], [GEOGRAPHIC_DATA], [GEOGRAPHIC_DA…" at bounding box center [932, 195] width 520 height 26
click at [940, 191] on input "CA-H7M, [GEOGRAPHIC_DATA], [GEOGRAPHIC_DATA], [GEOGRAPHIC_DATA], [GEOGRAPHIC_DA…" at bounding box center [932, 195] width 520 height 26
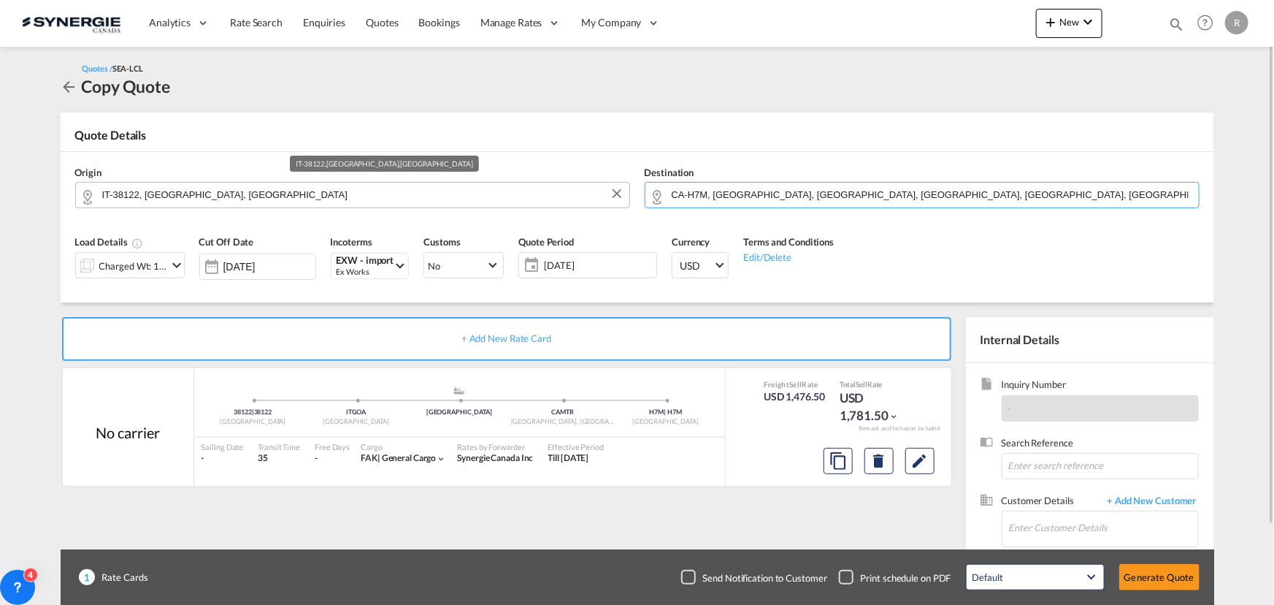
drag, startPoint x: 734, startPoint y: 190, endPoint x: 548, endPoint y: 182, distance: 186.4
click at [548, 182] on div "Origin IT-38122, [GEOGRAPHIC_DATA], [GEOGRAPHIC_DATA] Destination CA-[GEOGRAPHI…" at bounding box center [637, 187] width 1139 height 70
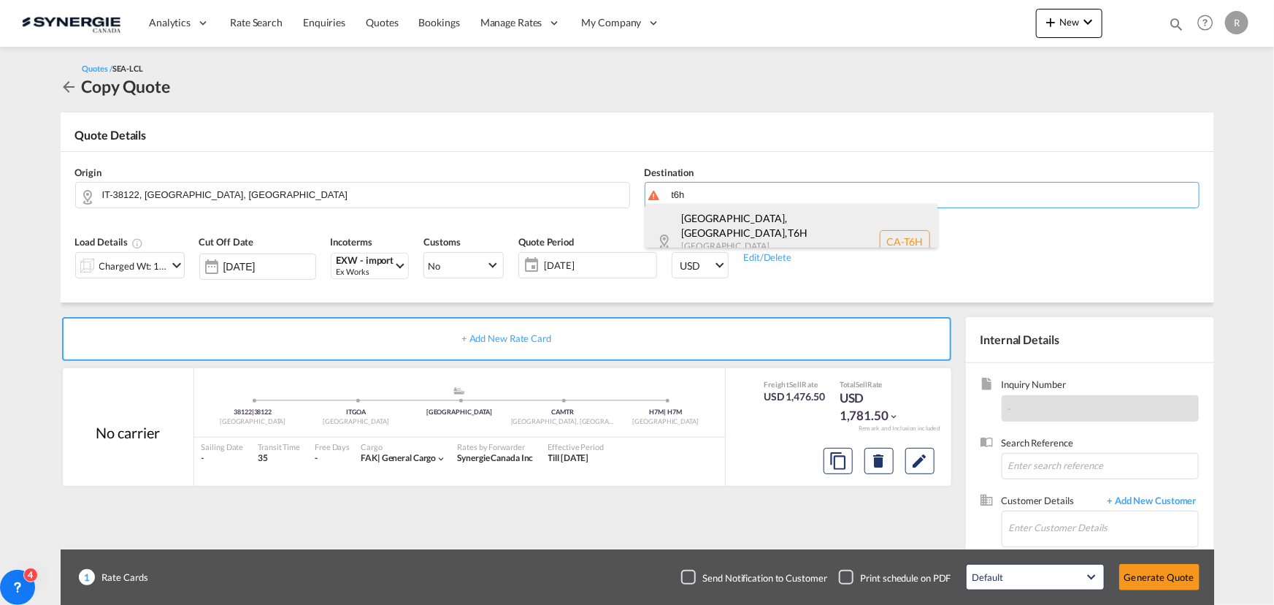
click at [730, 234] on div "[GEOGRAPHIC_DATA], [GEOGRAPHIC_DATA] , T6H [GEOGRAPHIC_DATA] [GEOGRAPHIC_DATA] …" at bounding box center [792, 241] width 292 height 75
type input "CA-T6H, [GEOGRAPHIC_DATA], [GEOGRAPHIC_DATA], [GEOGRAPHIC_DATA]"
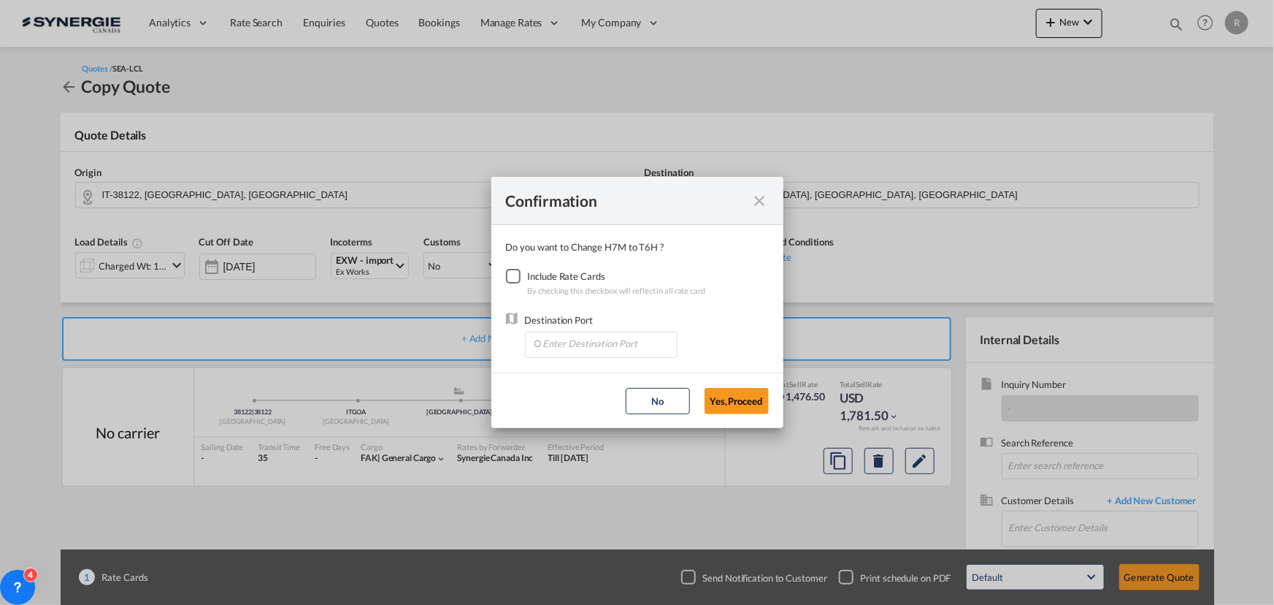
click at [515, 278] on div "Checkbox No Ink" at bounding box center [513, 276] width 15 height 15
click at [576, 343] on input "Enter Destination Port" at bounding box center [604, 343] width 145 height 22
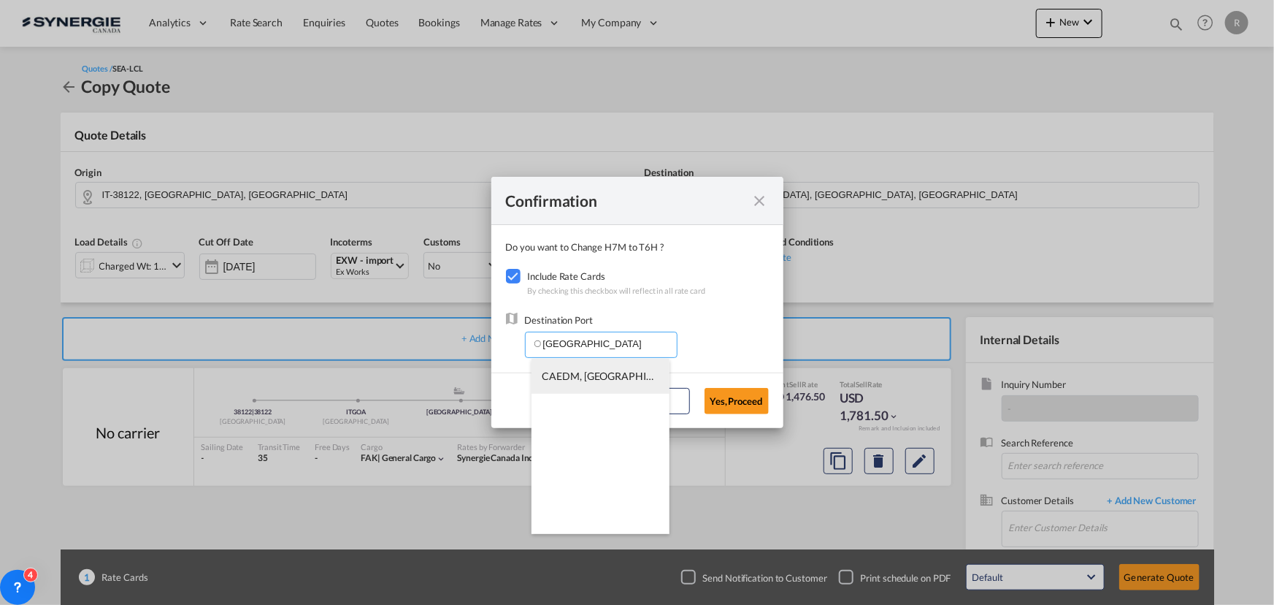
click at [562, 367] on li "CAEDM, [GEOGRAPHIC_DATA], [GEOGRAPHIC_DATA], [GEOGRAPHIC_DATA], [GEOGRAPHIC_DAT…" at bounding box center [601, 376] width 138 height 35
type input "CAEDM, [GEOGRAPHIC_DATA], [GEOGRAPHIC_DATA], [GEOGRAPHIC_DATA], [GEOGRAPHIC_DAT…"
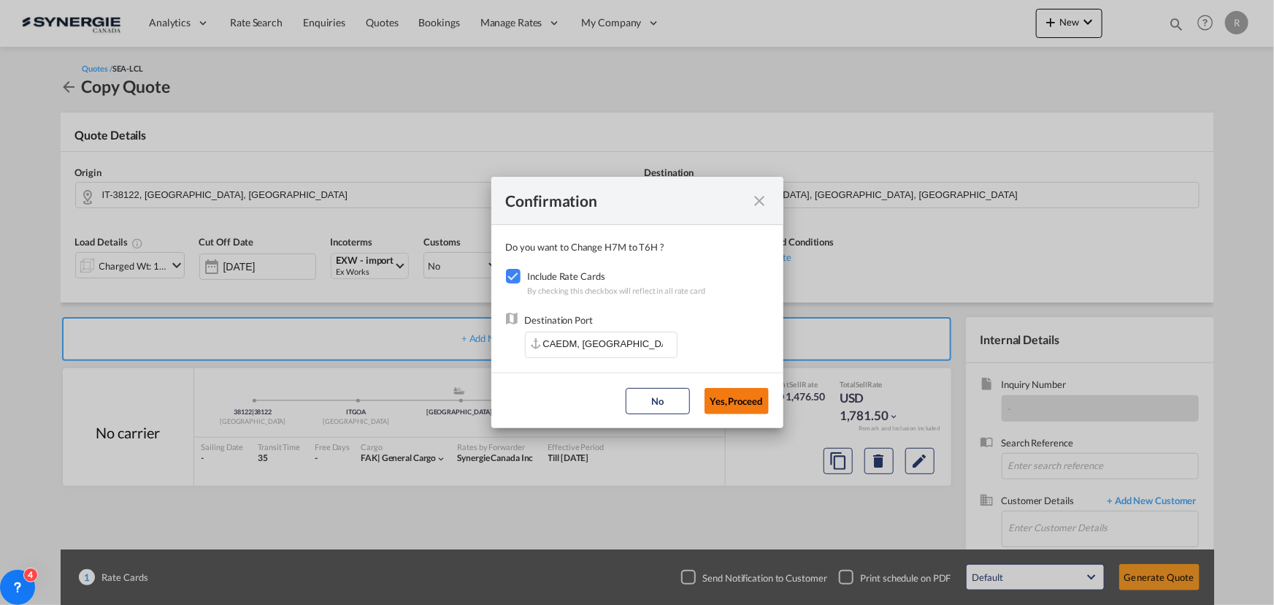
click at [730, 405] on button "Yes,Proceed" at bounding box center [737, 401] width 64 height 26
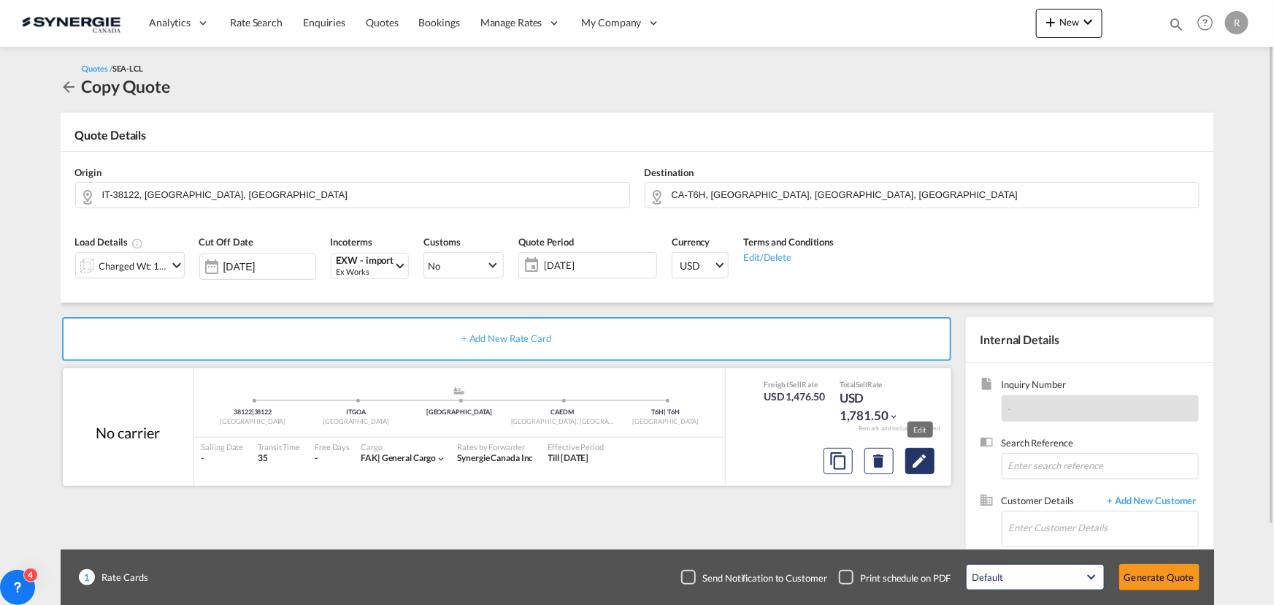
click at [919, 467] on md-icon "Edit" at bounding box center [920, 461] width 18 height 18
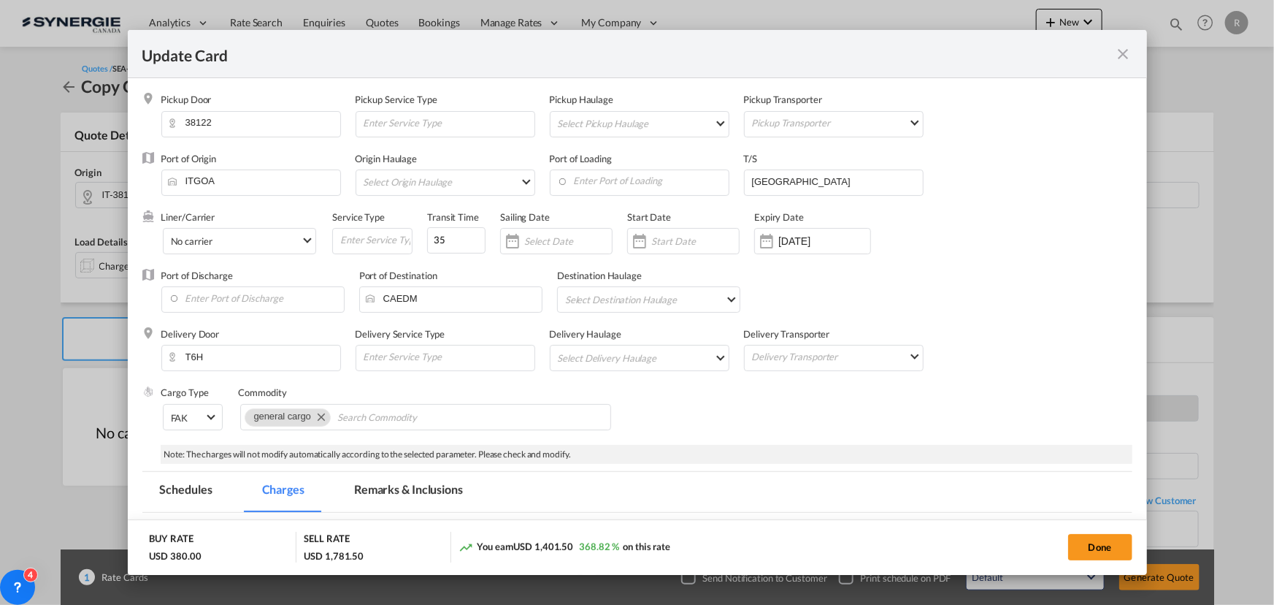
select select "per_cbm"
select select "per_shipment"
select select "flat"
select select "per_shipment"
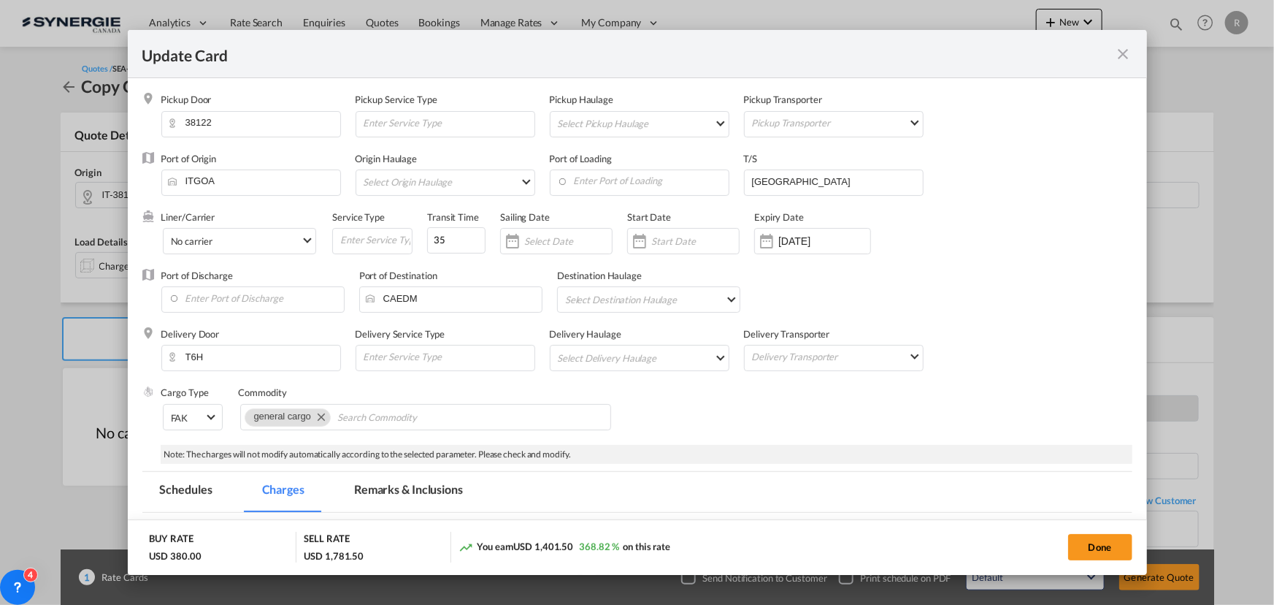
select select "per_bl"
select select "per_shipment"
drag, startPoint x: 460, startPoint y: 249, endPoint x: 362, endPoint y: 233, distance: 99.2
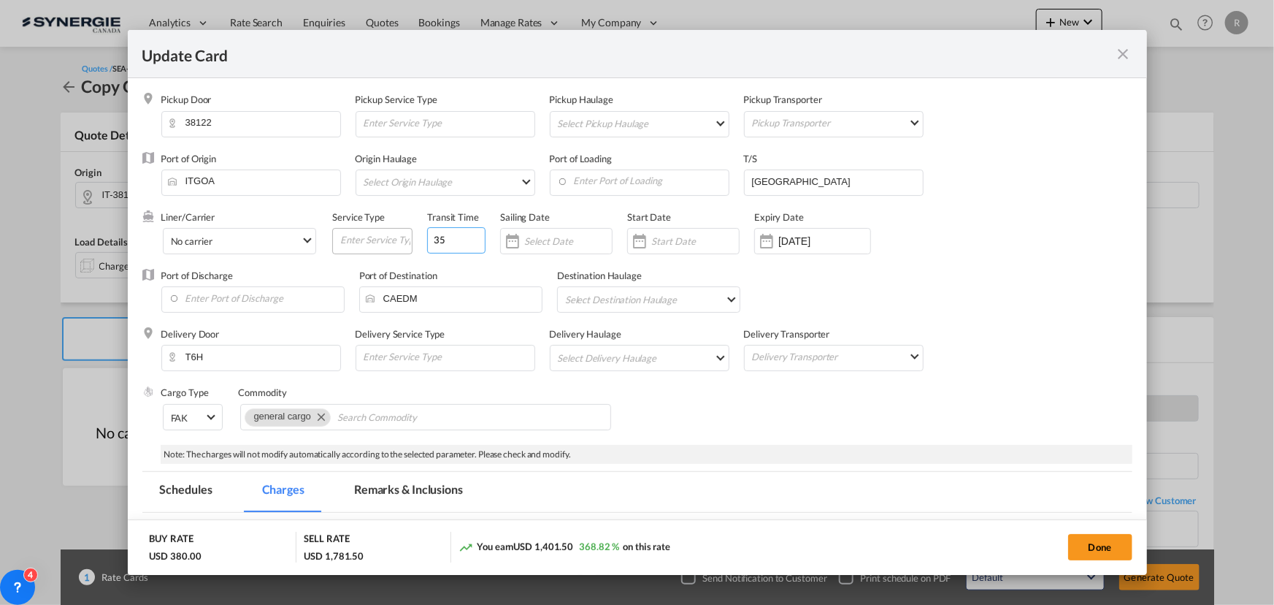
click at [370, 235] on div "Liner/Carrier No carrier 2HM LOGISTICS D.O.O AAXL GLOBAL SHIPPING LINES LLC [PE…" at bounding box center [589, 239] width 857 height 58
type input "29"
click at [235, 298] on input "Enter Port of Discharge" at bounding box center [256, 298] width 175 height 22
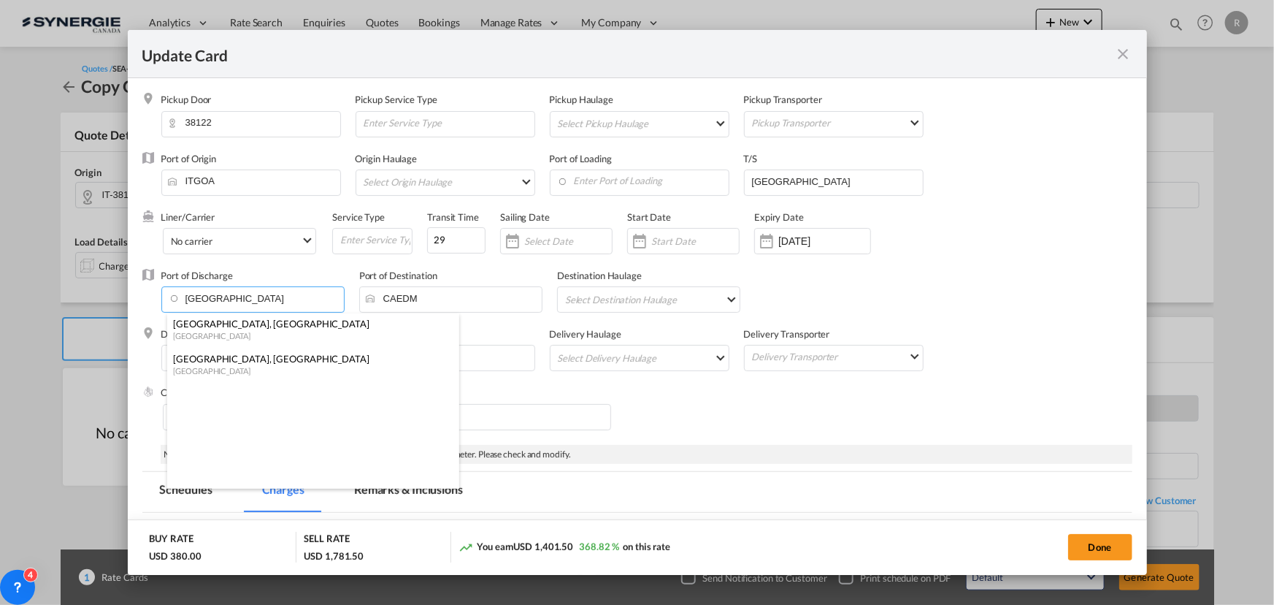
click at [183, 332] on div "[GEOGRAPHIC_DATA]" at bounding box center [309, 335] width 272 height 11
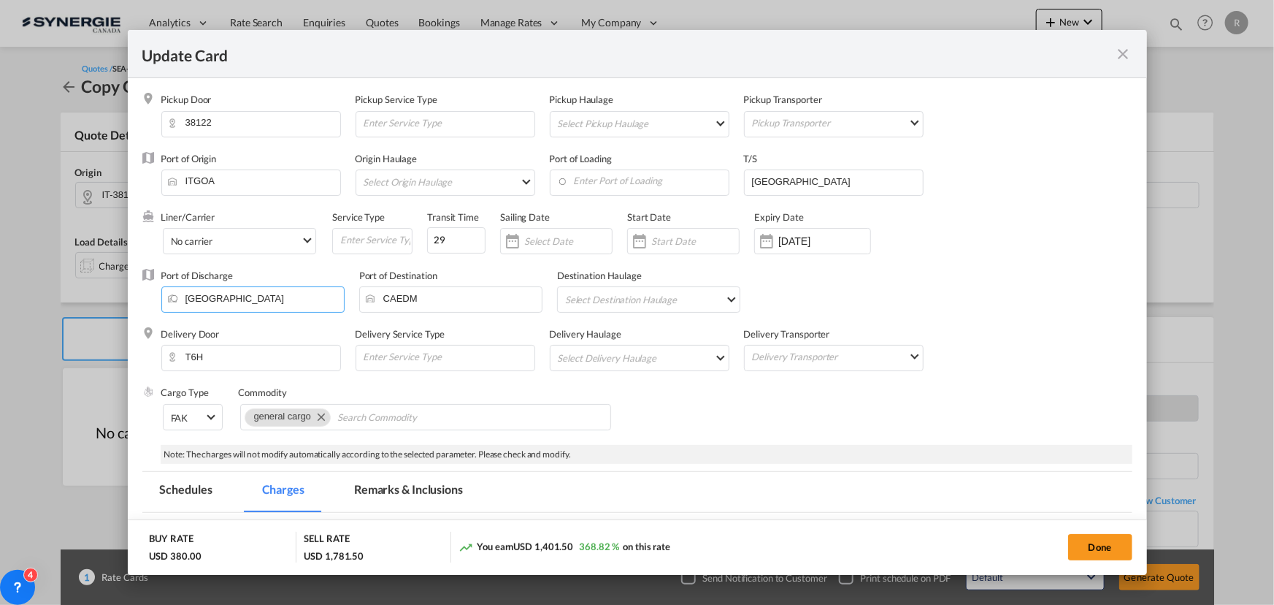
type input "[GEOGRAPHIC_DATA], [GEOGRAPHIC_DATA], CAMTR"
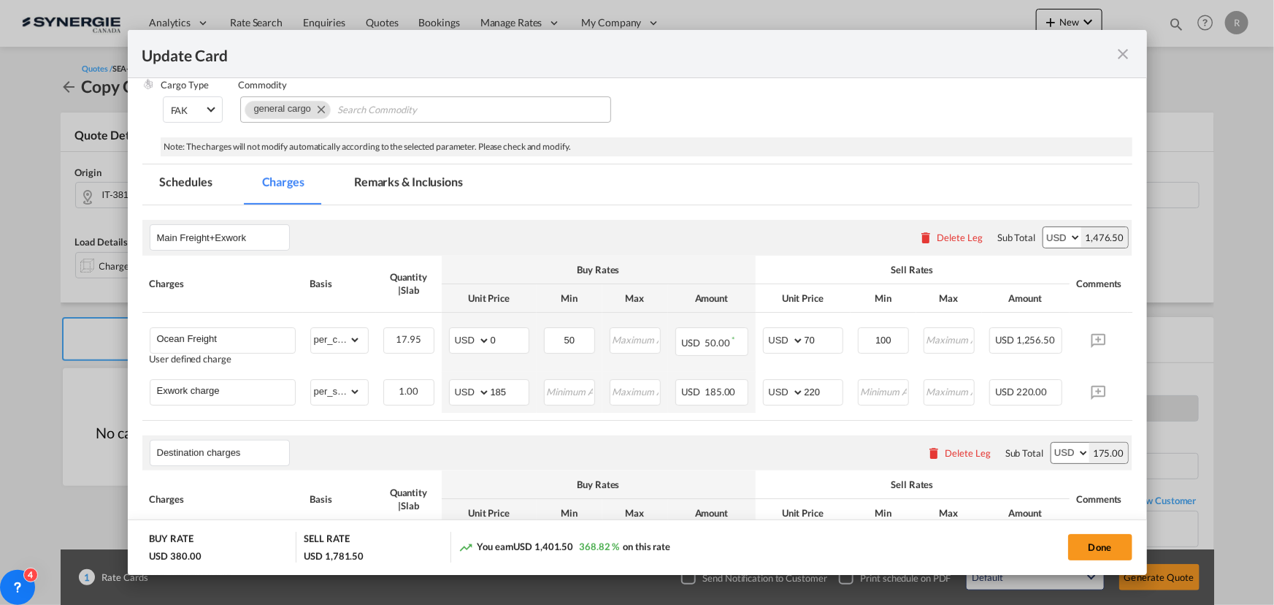
scroll to position [332, 0]
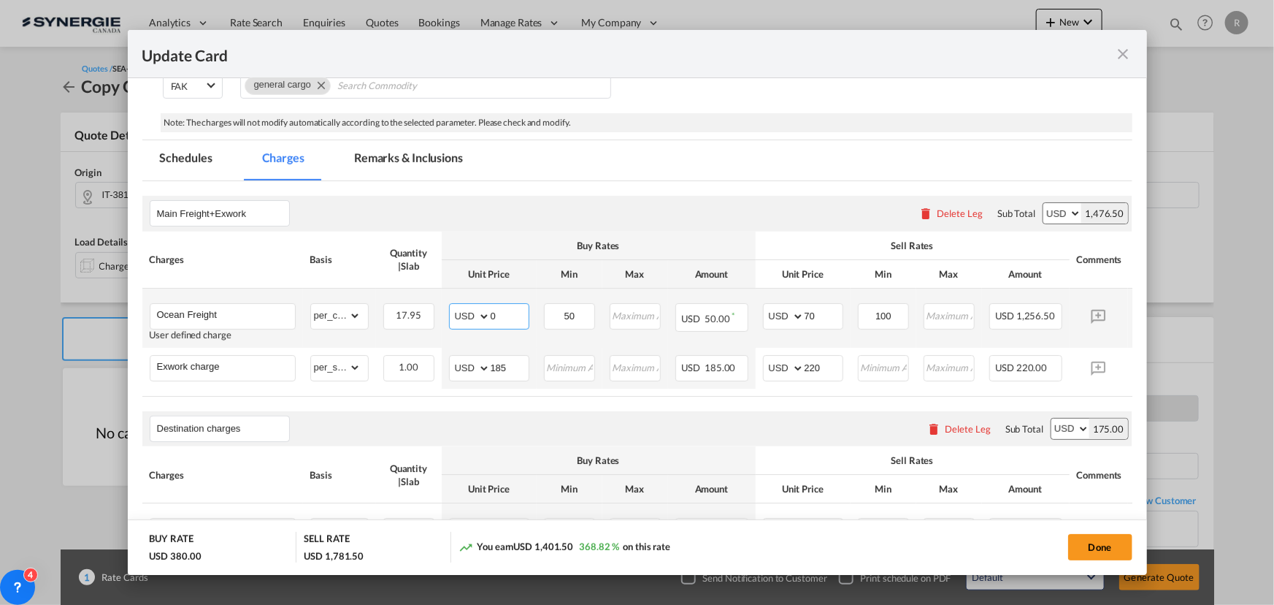
drag, startPoint x: 515, startPoint y: 317, endPoint x: 469, endPoint y: 307, distance: 47.0
click at [469, 307] on md-input-container "AED AFN ALL AMD ANG AOA ARS AUD AWG AZN BAM BBD BDT BGN BHD BIF BMD BND [PERSON…" at bounding box center [489, 316] width 80 height 26
type input "190"
drag, startPoint x: 585, startPoint y: 310, endPoint x: 502, endPoint y: 299, distance: 83.2
click at [502, 300] on tr "Ocean Freight User defined charge Please Enter Already Exists gross_weight volu…" at bounding box center [659, 317] width 1035 height 59
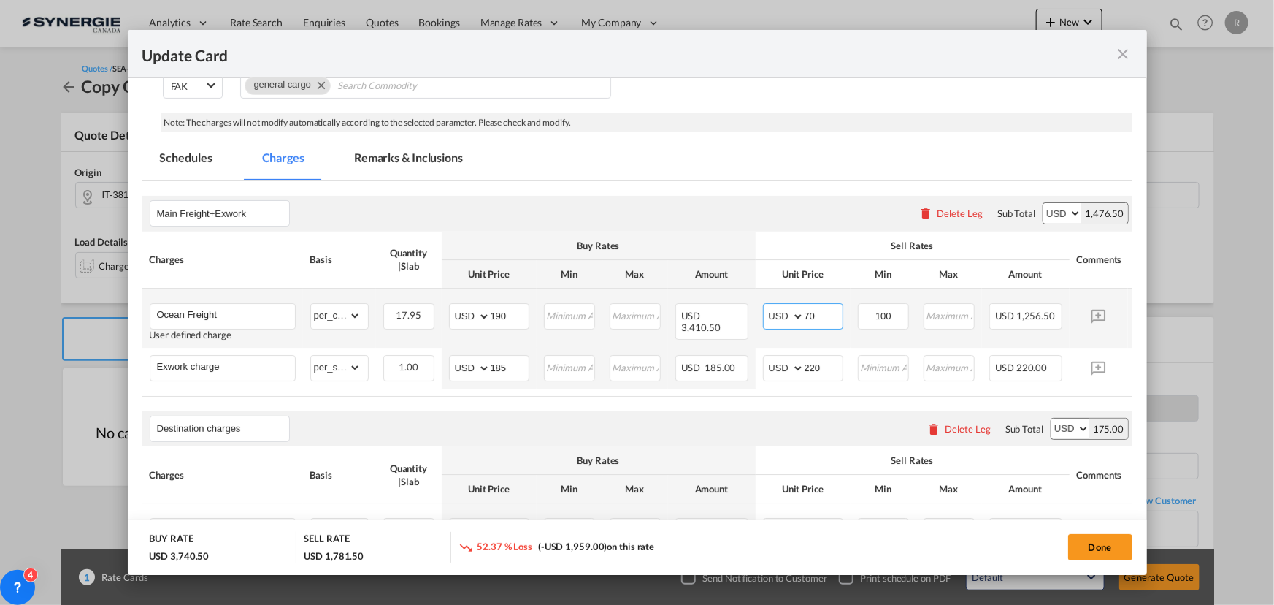
drag, startPoint x: 822, startPoint y: 315, endPoint x: 794, endPoint y: 310, distance: 28.1
click at [794, 310] on md-input-container "AED AFN ALL AMD ANG AOA ARS AUD AWG AZN BAM BBD BDT BGN BHD BIF BMD BND [PERSON…" at bounding box center [803, 316] width 80 height 26
type input "205"
drag, startPoint x: 899, startPoint y: 318, endPoint x: 781, endPoint y: 292, distance: 120.3
click at [781, 292] on tr "Ocean Freight User defined charge Please Enter Already Exists gross_weight volu…" at bounding box center [659, 317] width 1035 height 59
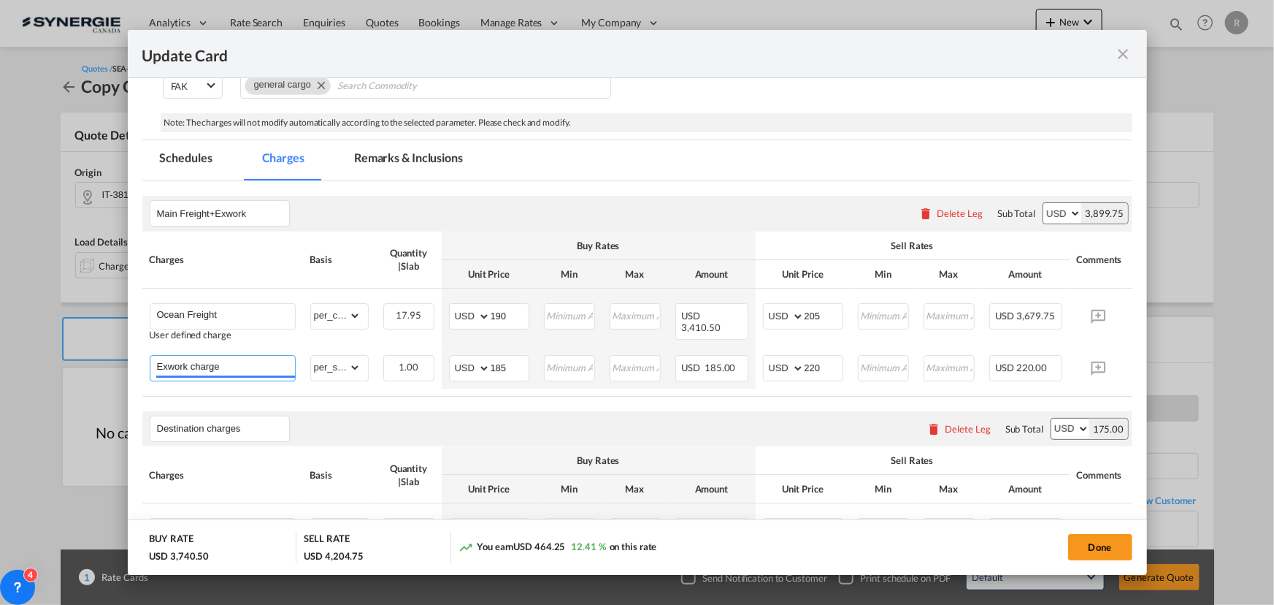
drag, startPoint x: 238, startPoint y: 365, endPoint x: 119, endPoint y: 339, distance: 121.9
click at [119, 339] on div "Update Card Pickup Door 38122 Pickup Service Type Pickup Haulage Select Pickup …" at bounding box center [637, 302] width 1274 height 605
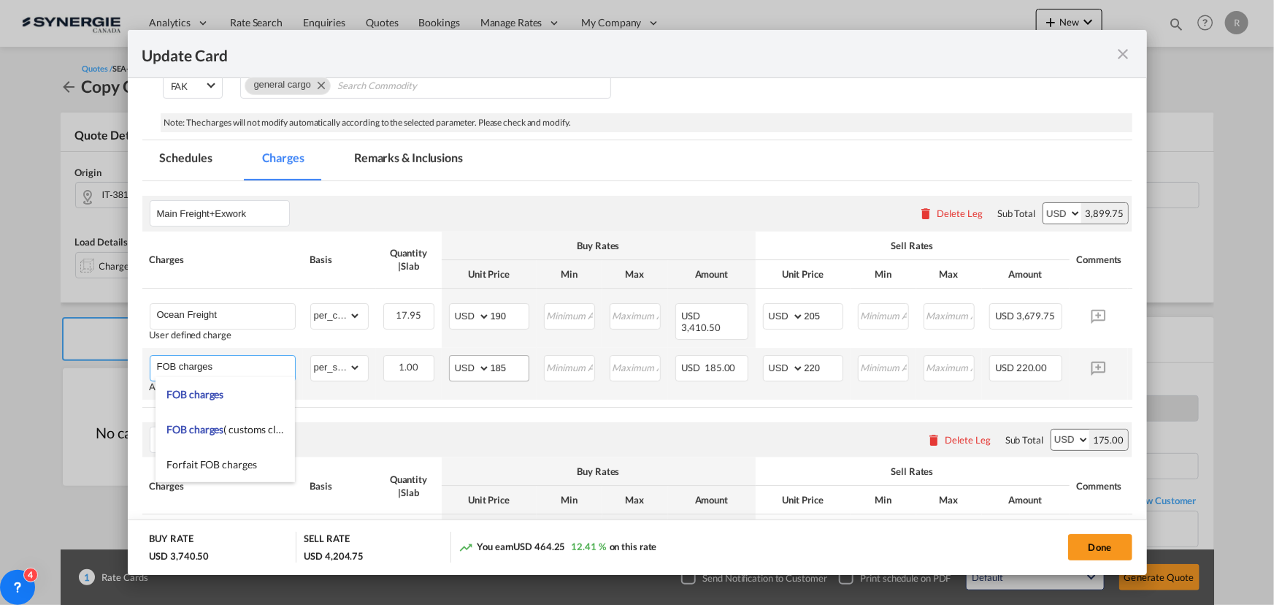
type input "FOB charges"
drag, startPoint x: 518, startPoint y: 361, endPoint x: 421, endPoint y: 353, distance: 96.7
click at [421, 353] on tr "FOB charges Adding a user defined charge Please Enter Already Exists gross_weig…" at bounding box center [659, 374] width 1035 height 52
type input "581"
drag, startPoint x: 833, startPoint y: 364, endPoint x: 774, endPoint y: 359, distance: 58.7
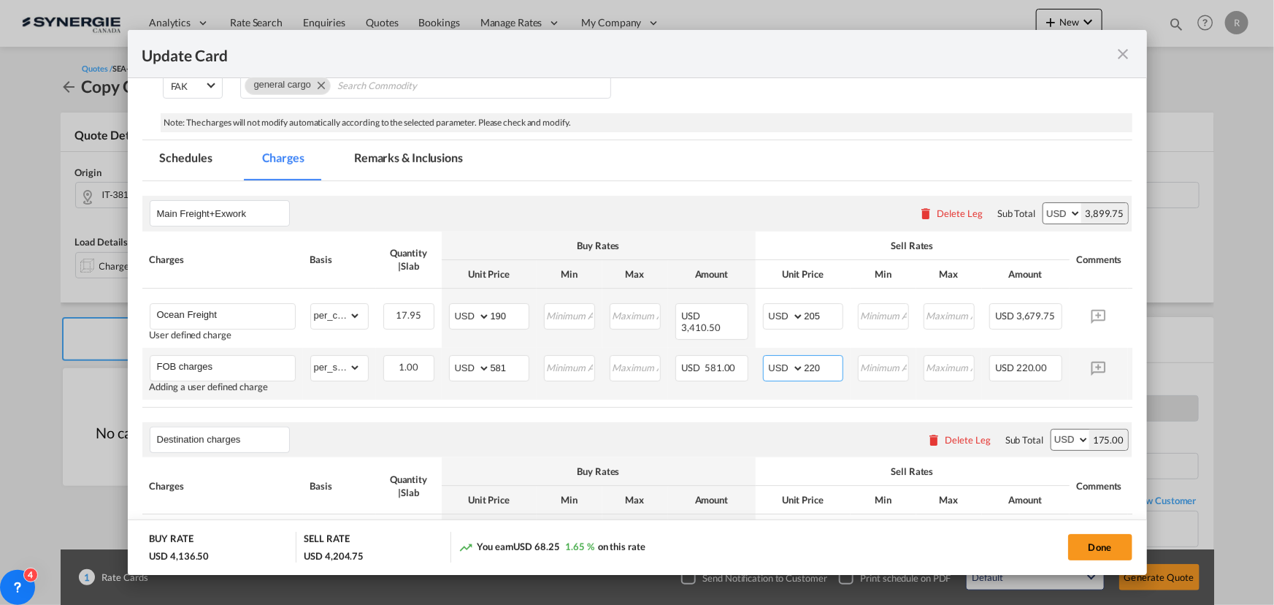
click at [774, 359] on md-input-container "AED AFN ALL AMD ANG AOA ARS AUD AWG AZN BAM BBD BDT BGN BHD BIF BMD BND [PERSON…" at bounding box center [803, 368] width 80 height 26
type input "625"
click at [796, 413] on air-lcl-rate-modification "Main Freight+Exwork Please enter leg name Leg Name Already Exists Delete Leg Su…" at bounding box center [637, 607] width 990 height 853
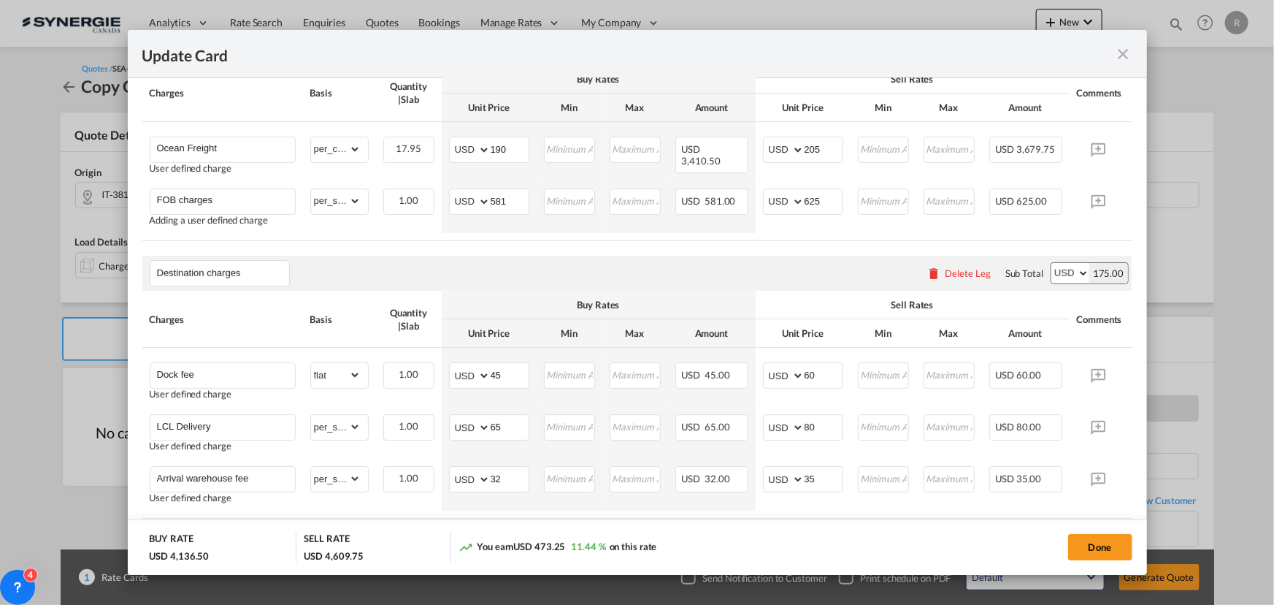
scroll to position [531, 0]
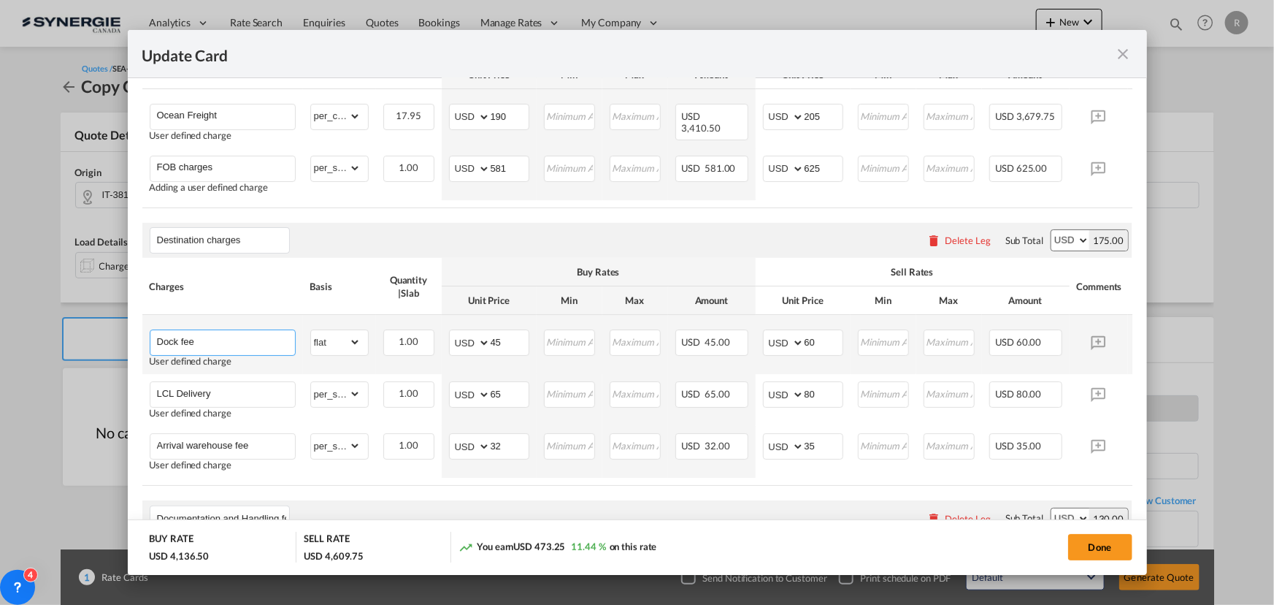
click at [226, 340] on input "Dock fee" at bounding box center [226, 341] width 138 height 22
drag, startPoint x: 226, startPoint y: 340, endPoint x: 56, endPoint y: 307, distance: 173.5
click at [56, 307] on div "Update Card Pickup Door 38122 Pickup Service Type Pickup Haulage Select Pickup …" at bounding box center [637, 302] width 1274 height 605
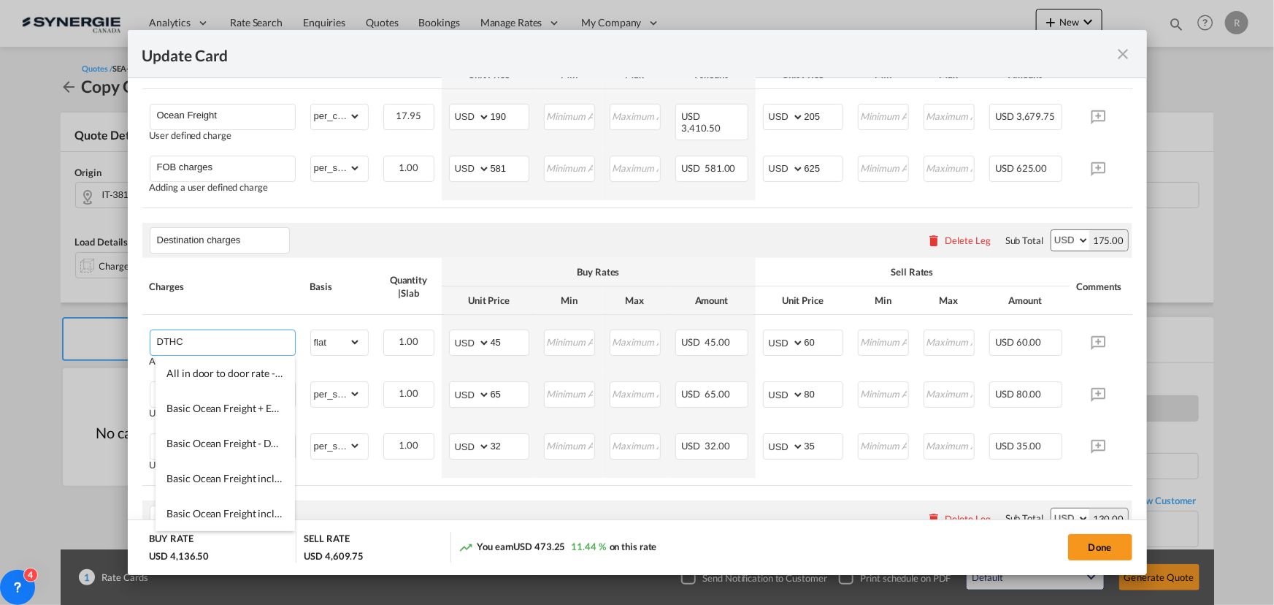
type input "DTHC"
click at [261, 66] on div "Charges" at bounding box center [223, 59] width 146 height 13
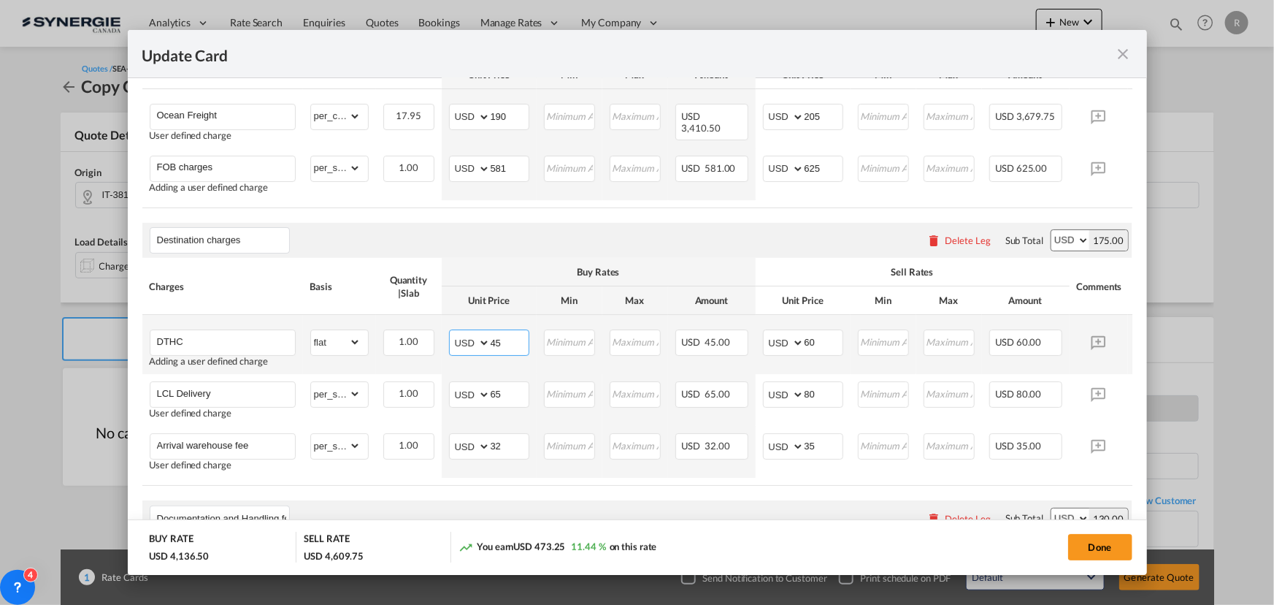
drag, startPoint x: 517, startPoint y: 346, endPoint x: 478, endPoint y: 341, distance: 39.0
click at [478, 341] on md-input-container "AED AFN ALL AMD ANG AOA ARS AUD AWG AZN BAM BBD BDT BGN BHD BIF BMD BND [PERSON…" at bounding box center [489, 342] width 80 height 26
type input "600"
drag, startPoint x: 828, startPoint y: 345, endPoint x: 744, endPoint y: 334, distance: 84.6
click at [744, 334] on tr "DTHC Adding a user defined charge Please Enter Already Exists gross_weight volu…" at bounding box center [659, 344] width 1035 height 59
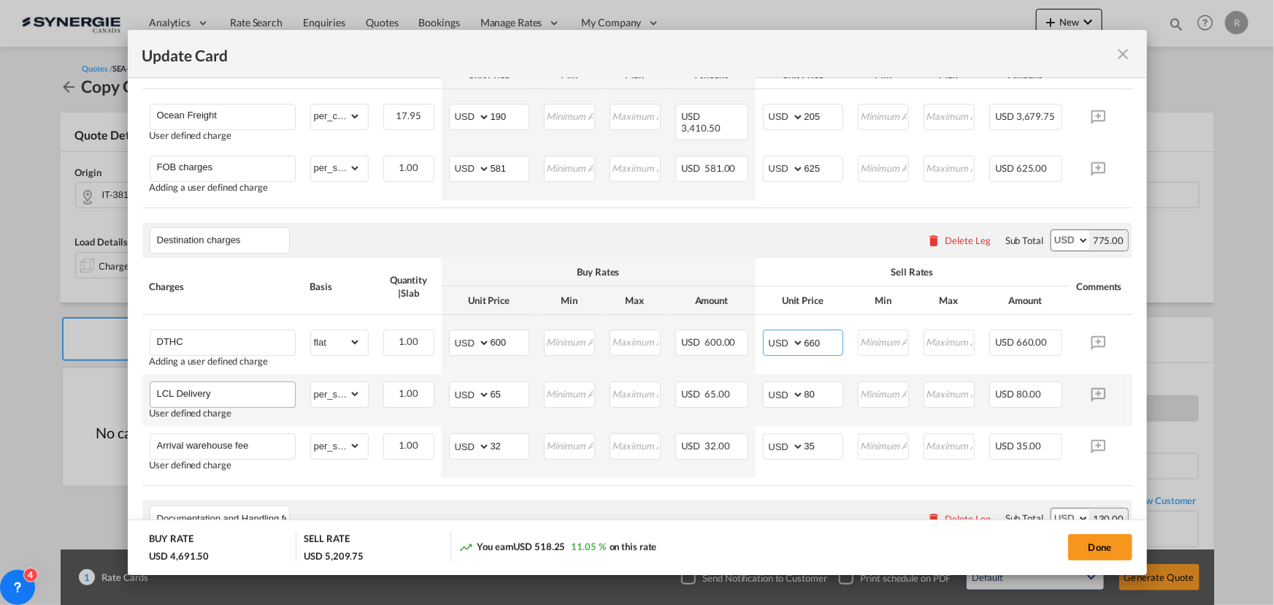
type input "660"
drag, startPoint x: 243, startPoint y: 405, endPoint x: 93, endPoint y: 382, distance: 151.5
click at [93, 382] on div "Update Card Pickup Door 38122 Pickup Service Type Pickup Haulage Select Pickup …" at bounding box center [637, 302] width 1274 height 605
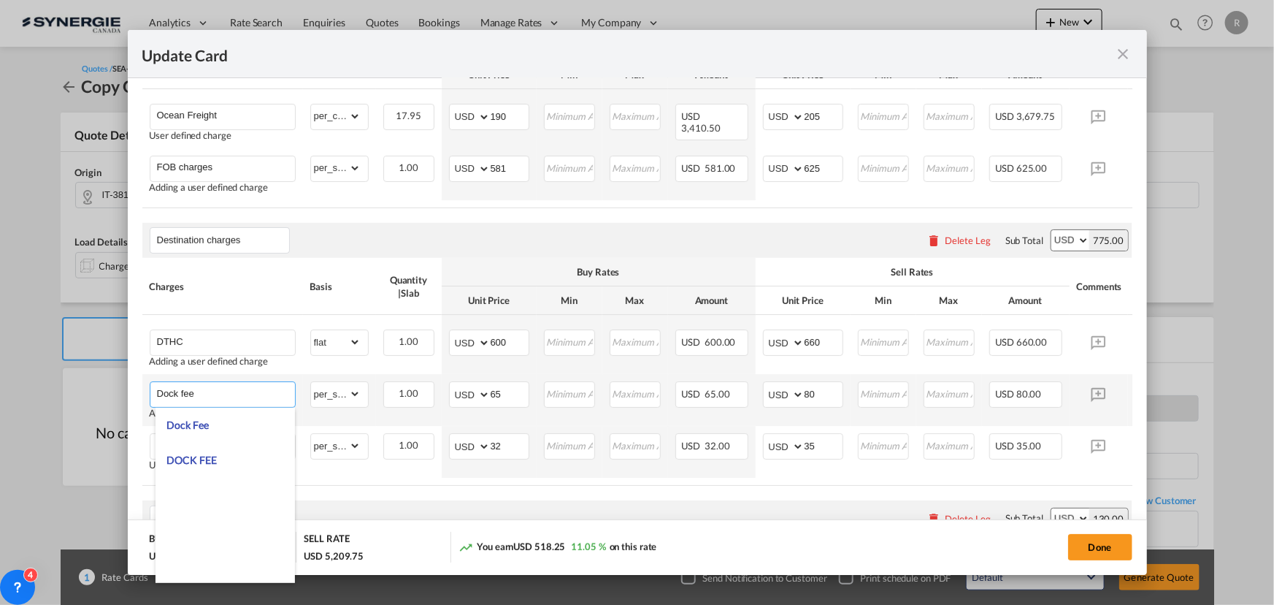
type input "Dock fee"
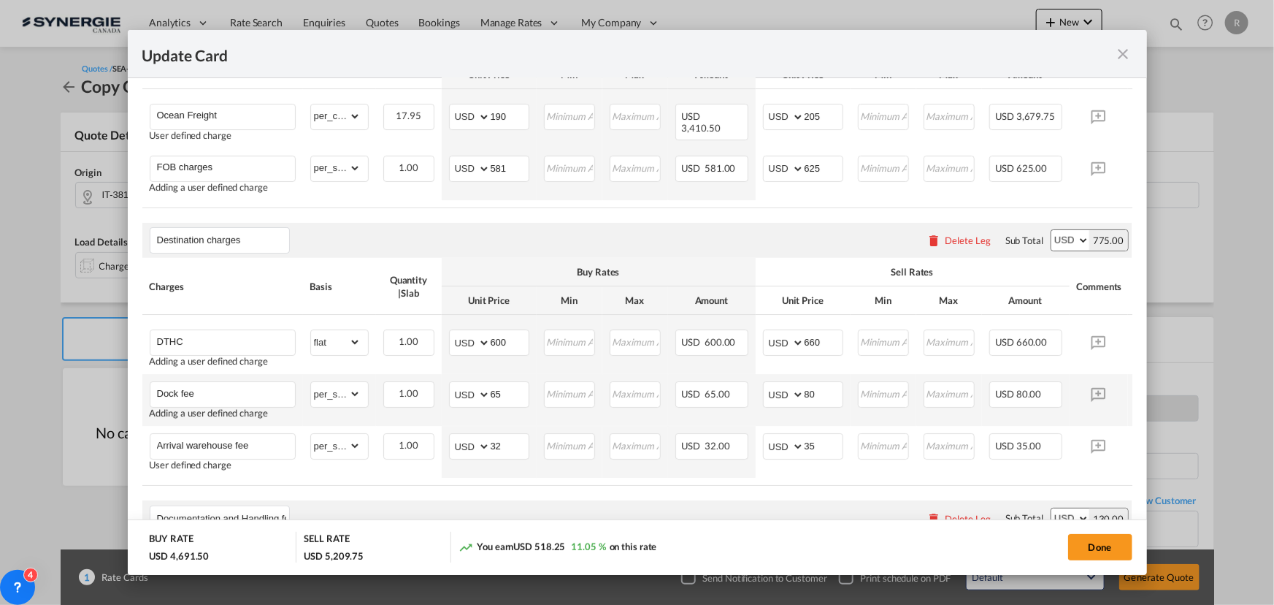
click at [399, 424] on td "1.00 Please Enter Invalid Input" at bounding box center [409, 400] width 66 height 52
drag, startPoint x: 830, startPoint y: 401, endPoint x: 768, endPoint y: 396, distance: 61.6
click at [770, 396] on md-input-container "AED AFN ALL AMD ANG AOA ARS AUD AWG AZN BAM BBD BDT BGN BHD BIF BMD BND [PERSON…" at bounding box center [803, 394] width 80 height 26
type input "102.6"
drag, startPoint x: 511, startPoint y: 394, endPoint x: 461, endPoint y: 391, distance: 50.4
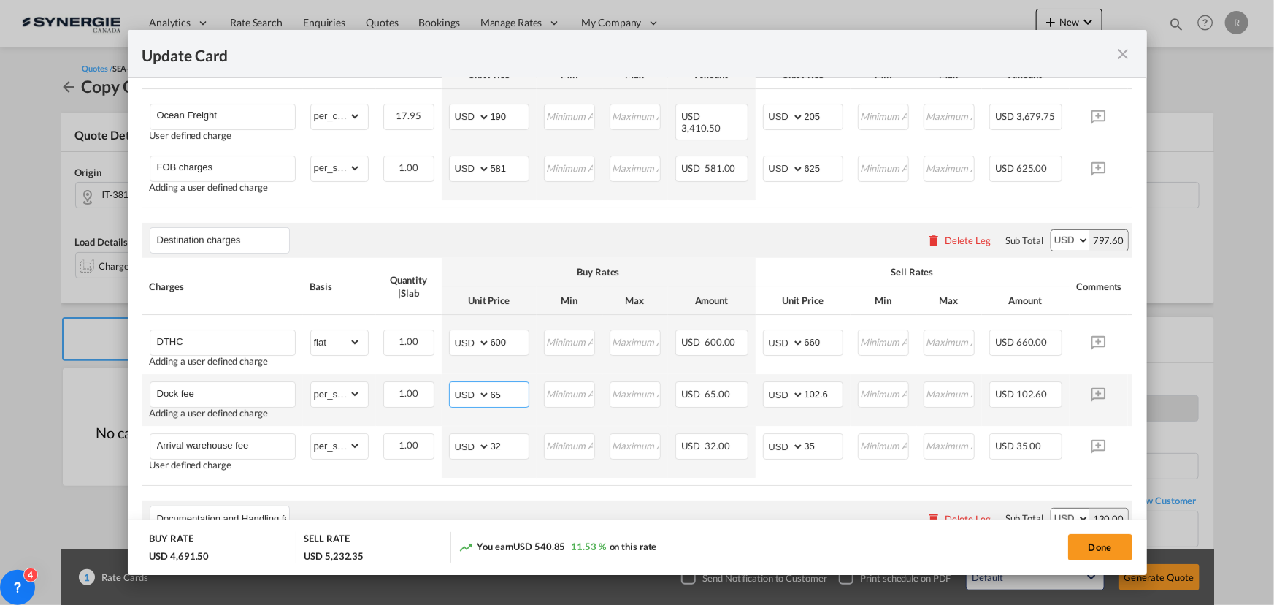
click at [461, 391] on md-input-container "AED AFN ALL AMD ANG AOA ARS AUD AWG AZN BAM BBD BDT BGN BHD BIF BMD BND [PERSON…" at bounding box center [489, 394] width 80 height 26
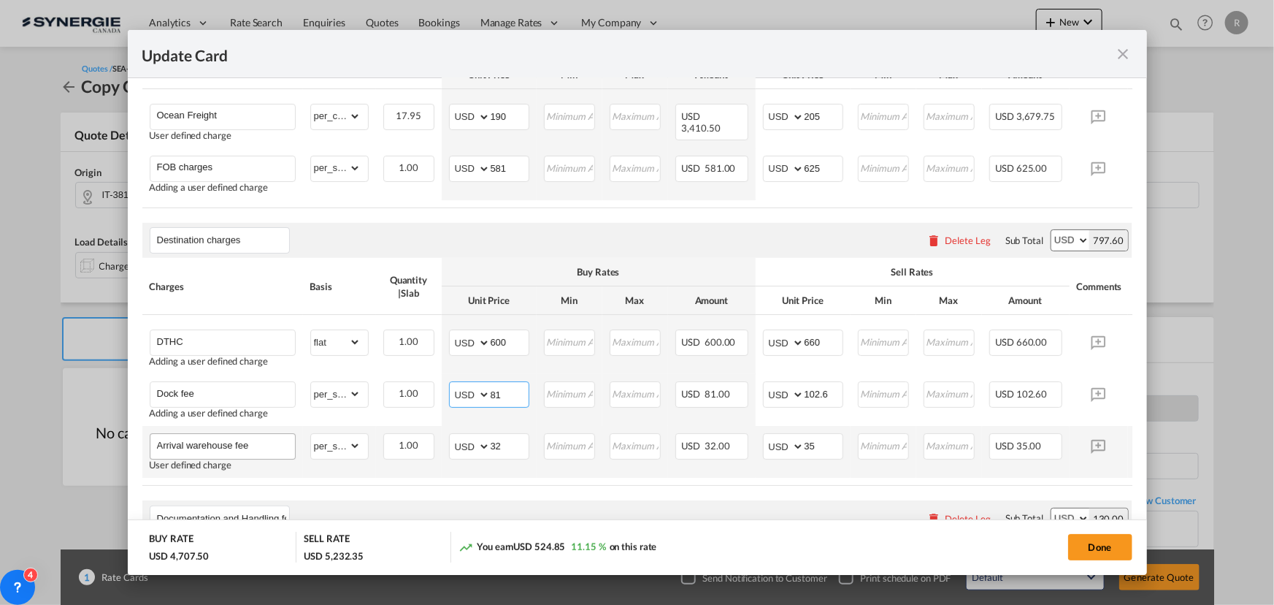
type input "81"
drag, startPoint x: 269, startPoint y: 453, endPoint x: 40, endPoint y: 426, distance: 230.9
click at [40, 426] on div "Update Card Pickup Door 38122 Pickup Service Type Pickup Haulage Select Pickup …" at bounding box center [637, 302] width 1274 height 605
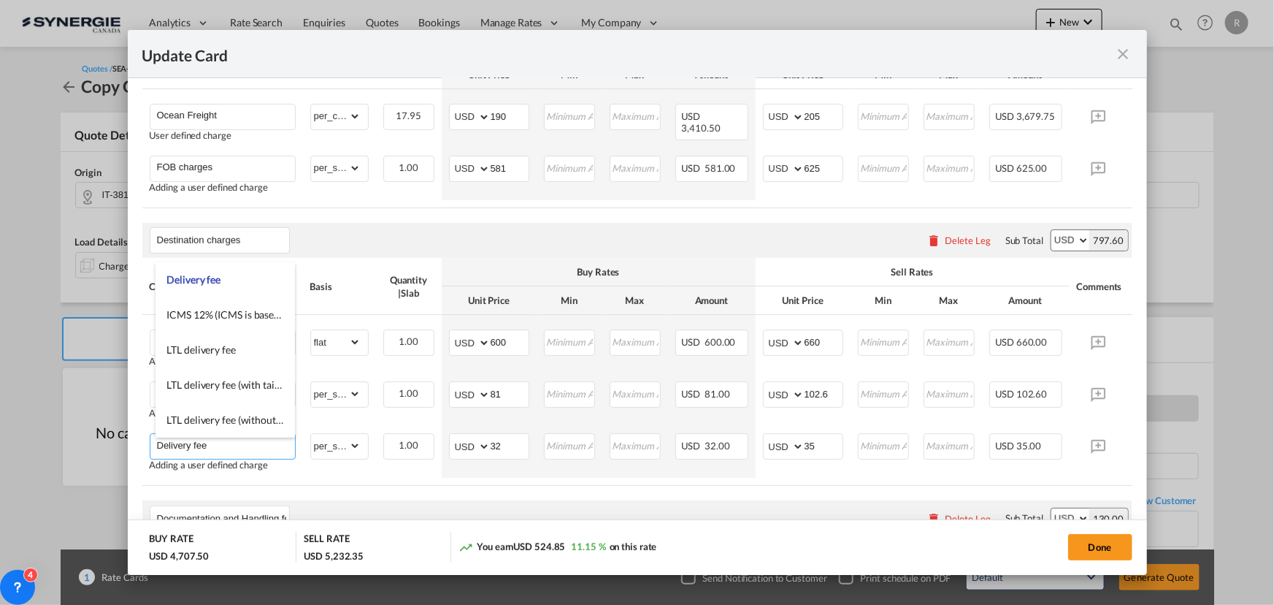
type input "Delivery fee"
click at [512, 450] on input "32" at bounding box center [510, 445] width 38 height 22
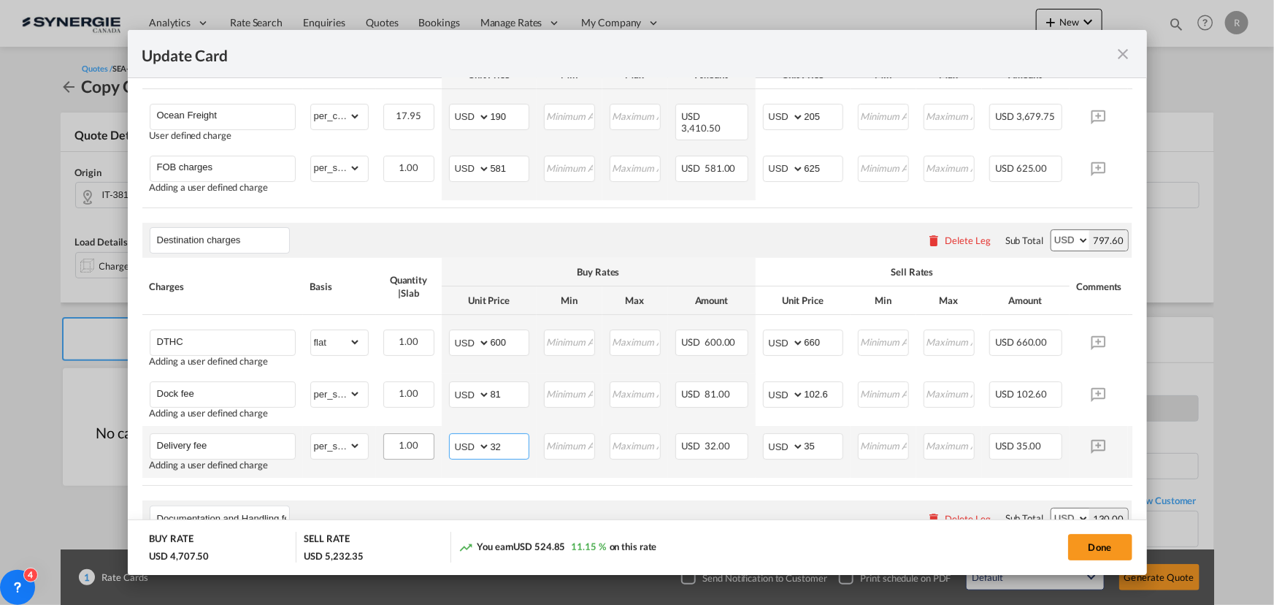
drag, startPoint x: 512, startPoint y: 450, endPoint x: 388, endPoint y: 440, distance: 124.6
click at [388, 440] on tr "Delivery fee Adding a user defined charge Please Enter Already Exists gross_wei…" at bounding box center [659, 452] width 1035 height 52
type input "155"
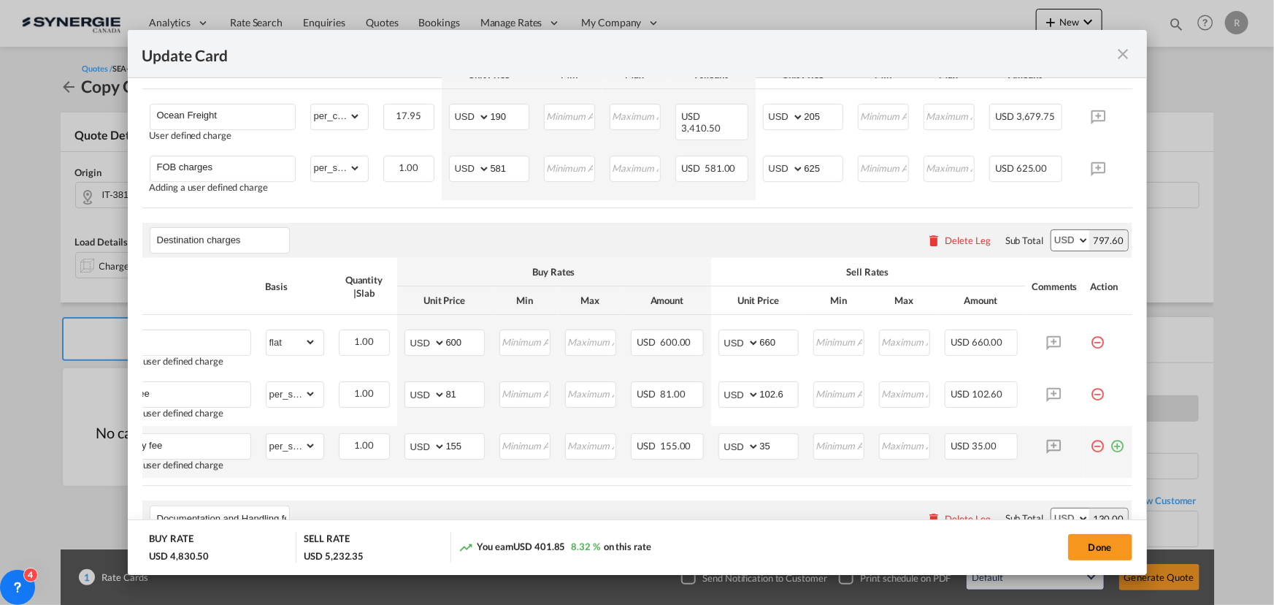
click at [1111, 448] on md-icon "icon-plus-circle-outline green-400-fg" at bounding box center [1118, 440] width 15 height 15
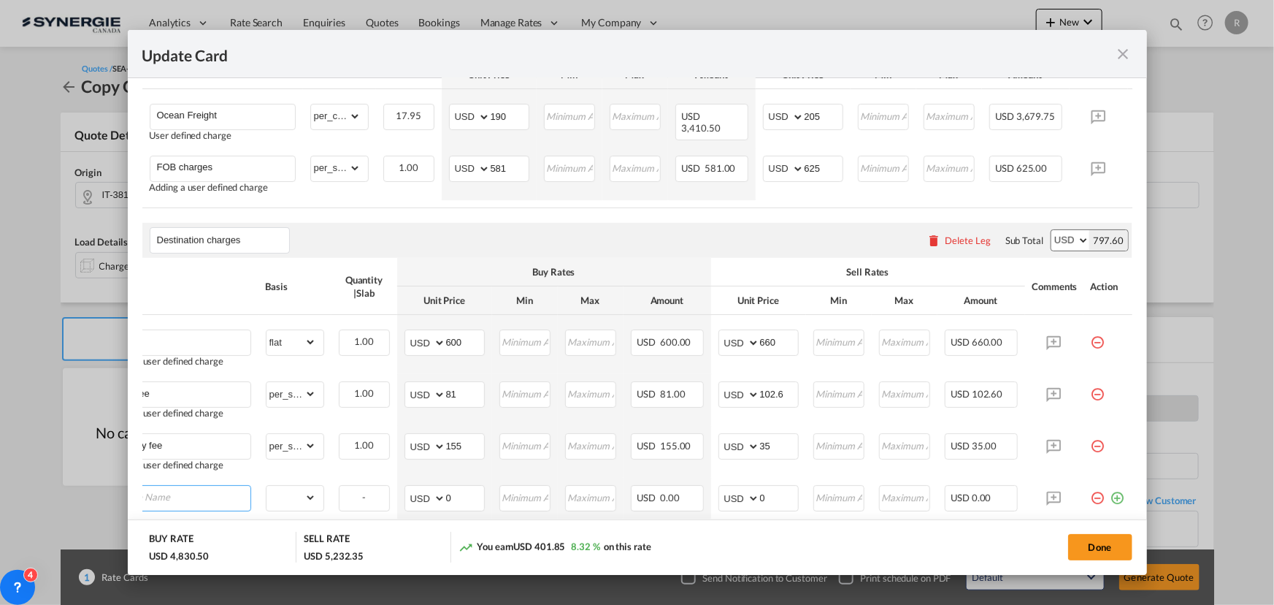
scroll to position [0, 15]
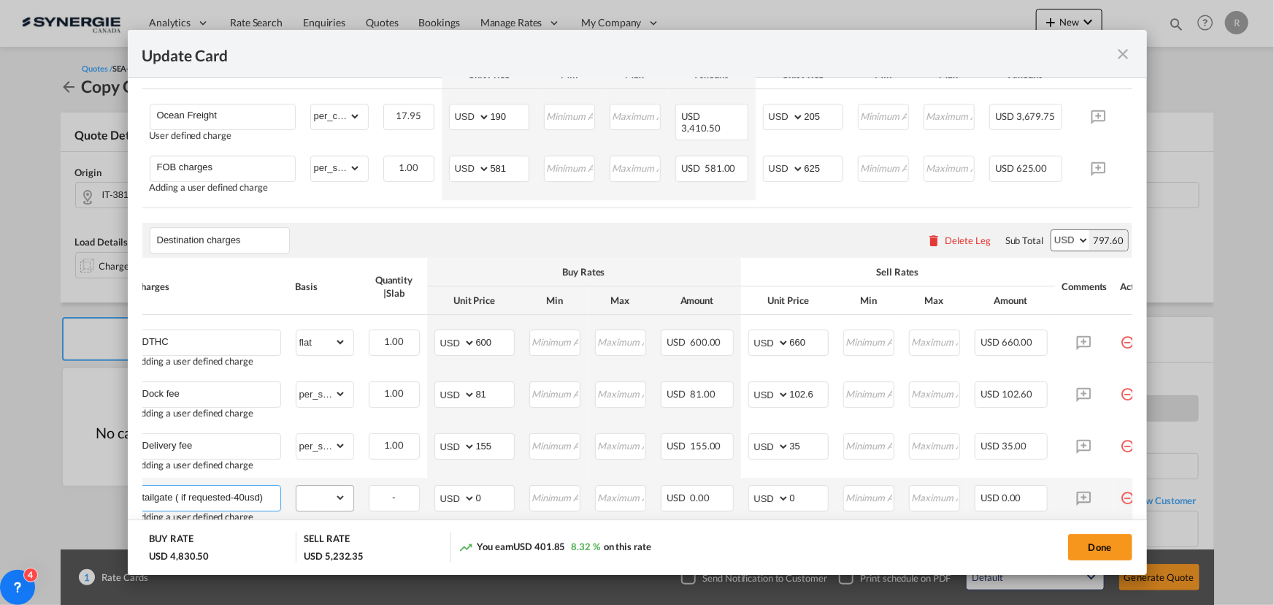
type input "tailgate ( if requested-40usd)"
drag, startPoint x: 323, startPoint y: 512, endPoint x: 328, endPoint y: 504, distance: 9.5
click at [323, 509] on select "gross_weight volumetric_weight per_shipment per_bl per_km per_hawb per_kg flat …" at bounding box center [322, 497] width 50 height 23
select select "per_shipment"
click at [297, 489] on select "gross_weight volumetric_weight per_shipment per_bl per_km per_hawb per_kg flat …" at bounding box center [322, 497] width 50 height 23
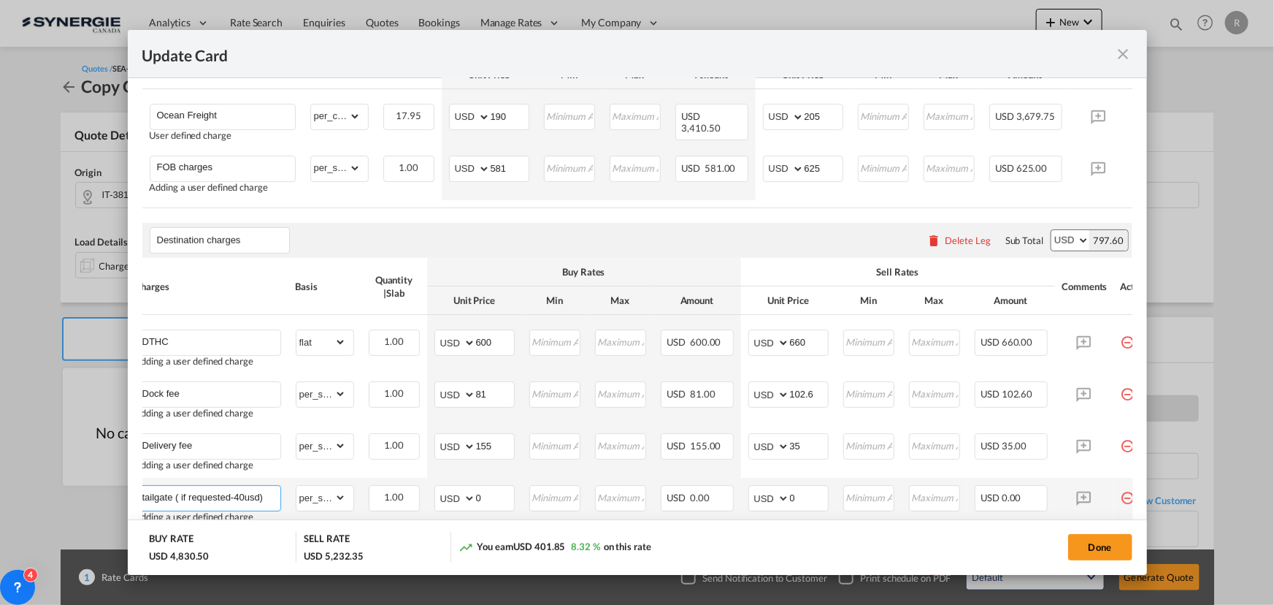
click at [243, 502] on input "tailgate ( if requested-40usd)" at bounding box center [211, 497] width 138 height 22
type input "tailgate ( if requested-45usd)"
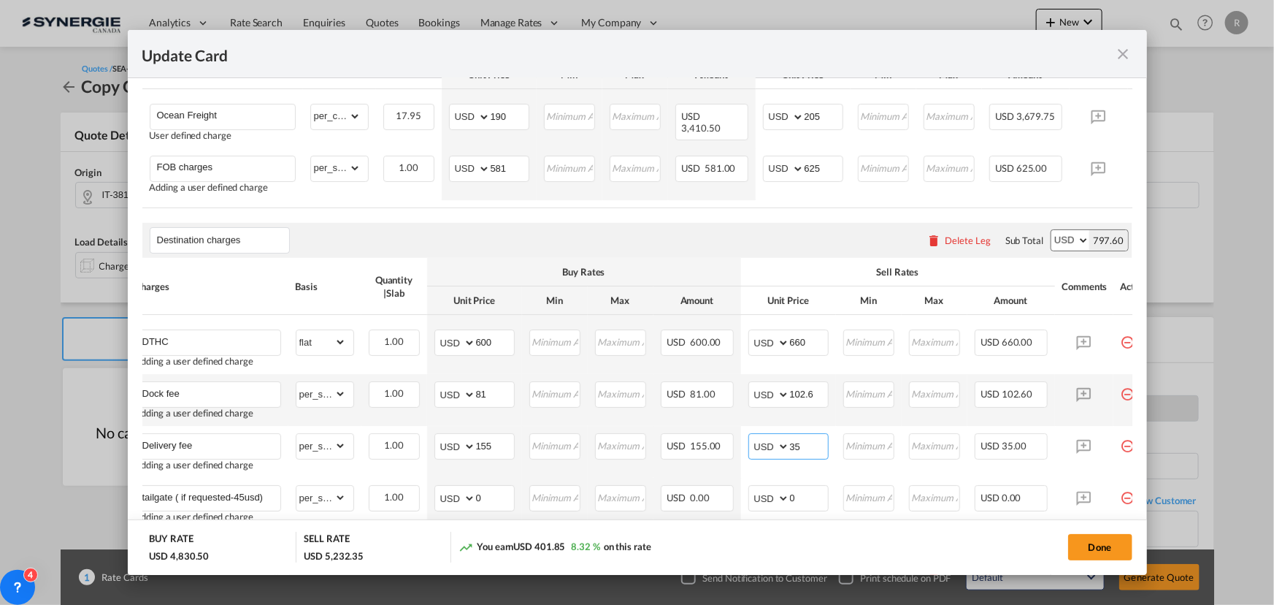
drag, startPoint x: 808, startPoint y: 443, endPoint x: 702, endPoint y: 427, distance: 107.1
click at [703, 200] on tbody "DTHC Adding a user defined charge Please Enter Already Exists gross_weight volu…" at bounding box center [659, 144] width 1035 height 111
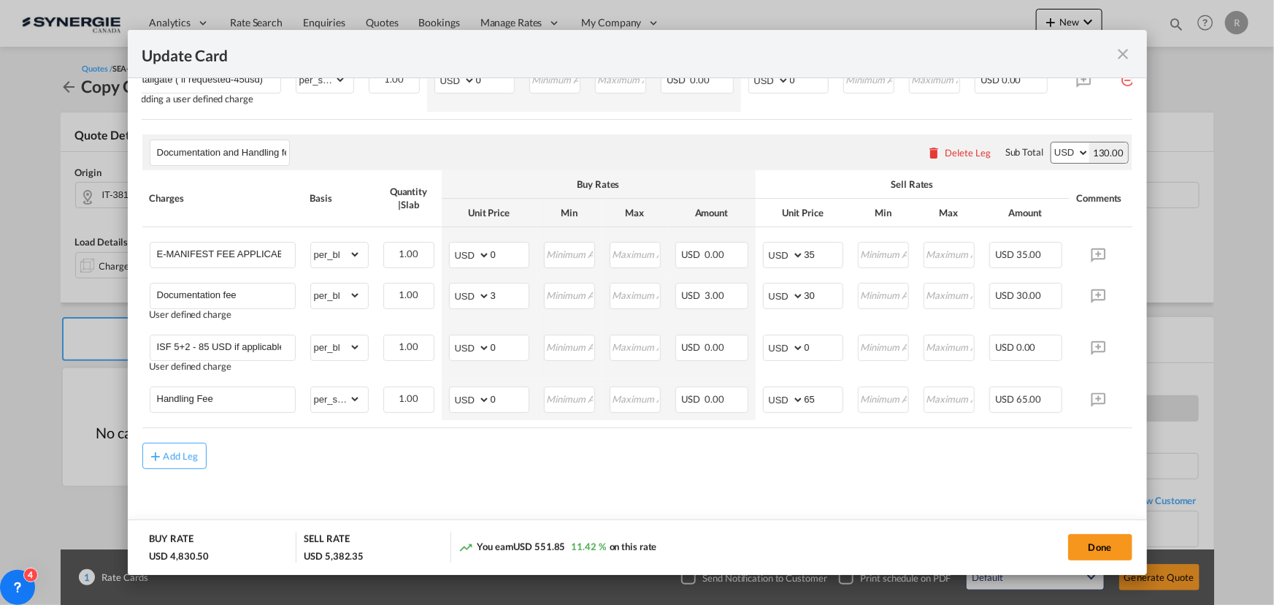
scroll to position [959, 0]
type input "185"
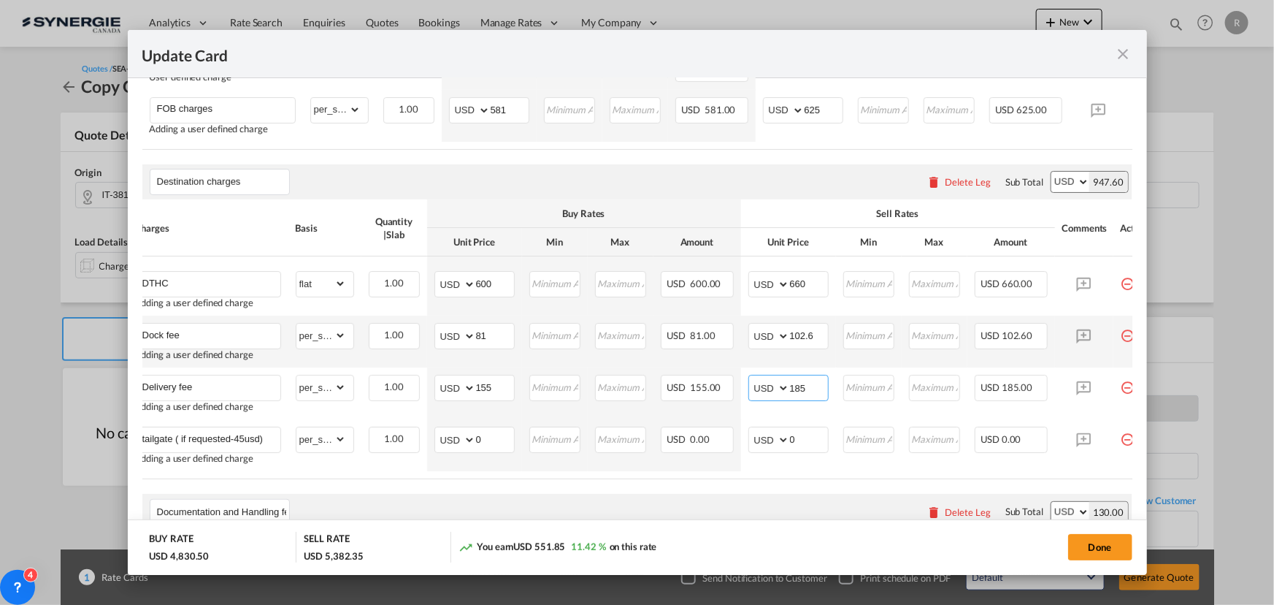
scroll to position [561, 0]
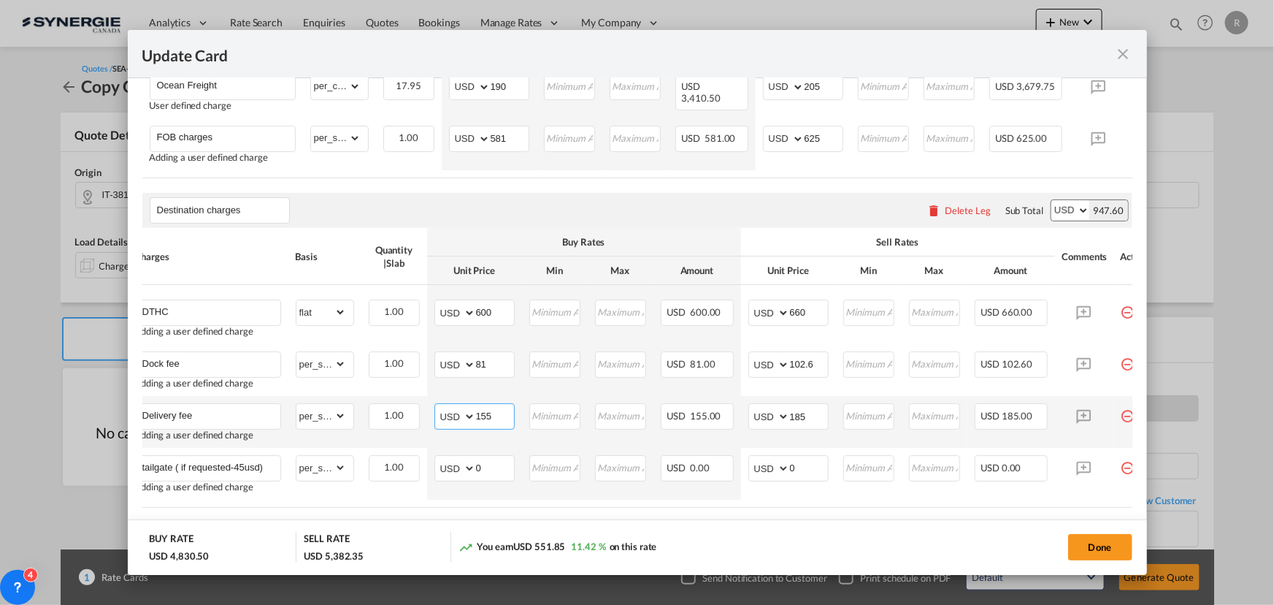
click at [504, 421] on input "155" at bounding box center [495, 415] width 38 height 22
drag, startPoint x: 487, startPoint y: 417, endPoint x: 421, endPoint y: 406, distance: 66.6
click at [421, 406] on tr "Delivery fee Adding a user defined charge Please Enter Already Exists gross_wei…" at bounding box center [645, 422] width 1035 height 52
type input "230"
drag, startPoint x: 814, startPoint y: 423, endPoint x: 739, endPoint y: 413, distance: 75.2
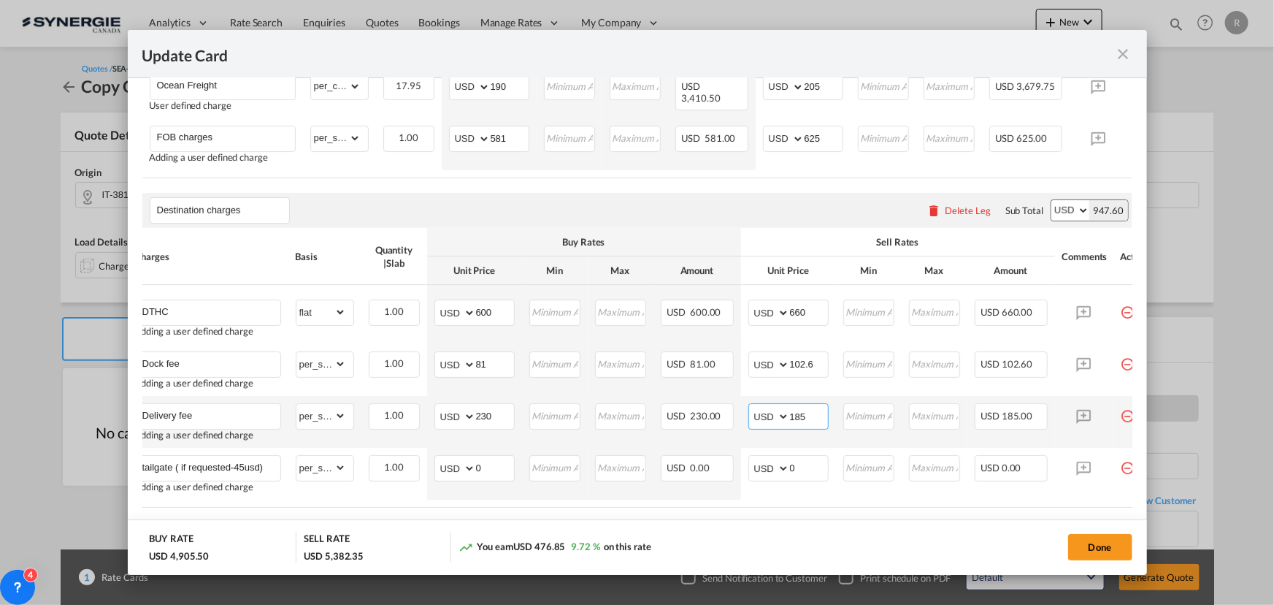
click at [739, 413] on tr "Delivery fee Adding a user defined charge Please Enter Already Exists gross_wei…" at bounding box center [645, 422] width 1035 height 52
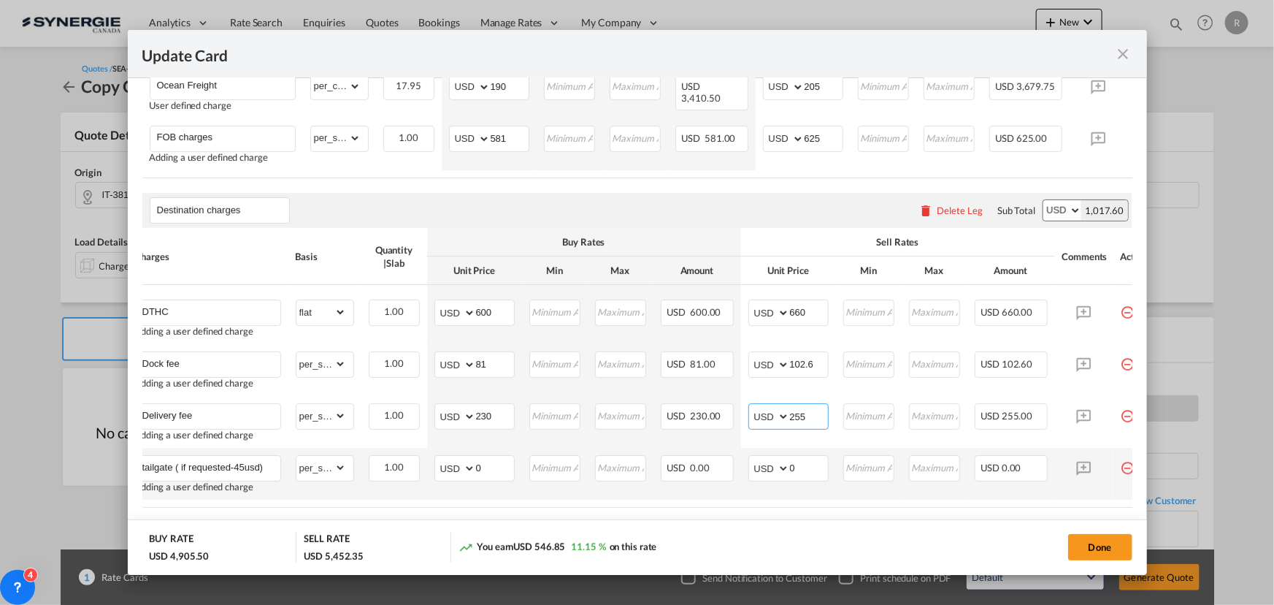
type input "255"
click at [595, 500] on td "Maximum must be greater than Minimum Invalid Input" at bounding box center [621, 474] width 66 height 52
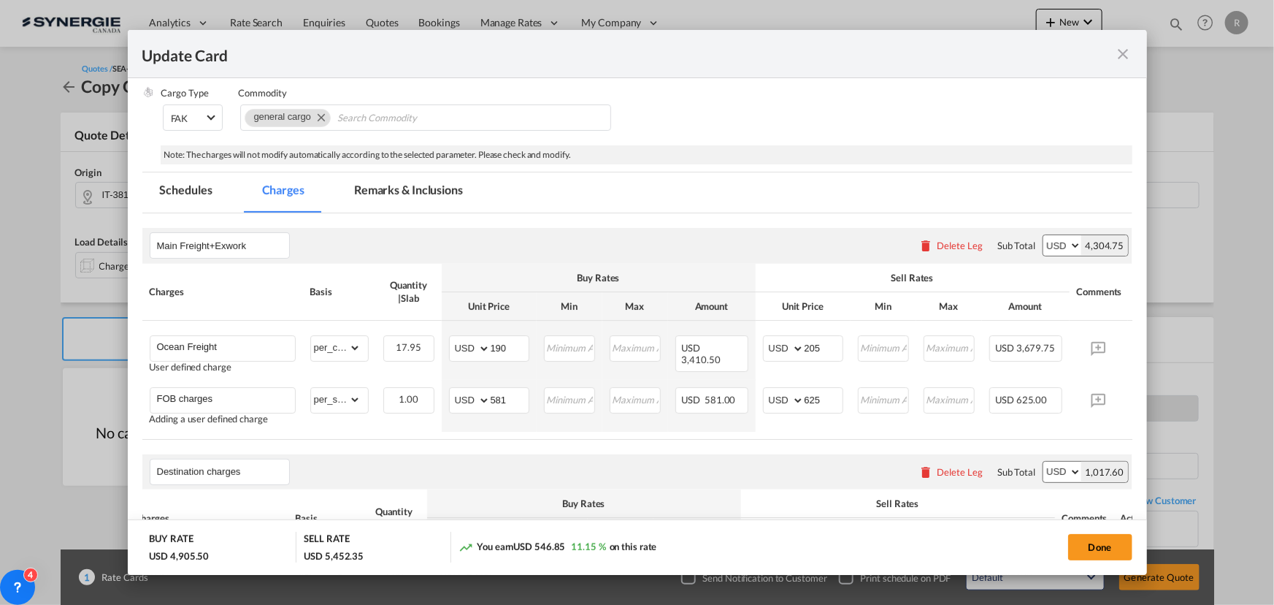
scroll to position [96, 0]
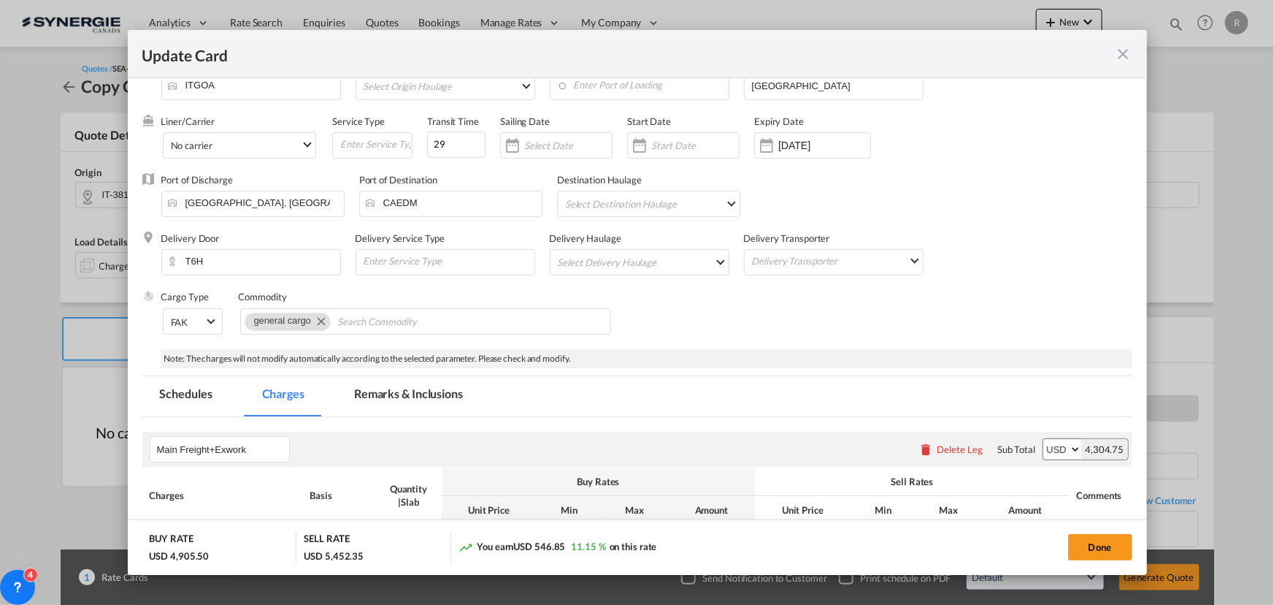
click at [402, 397] on md-tab-item "Remarks & Inclusions" at bounding box center [409, 396] width 144 height 40
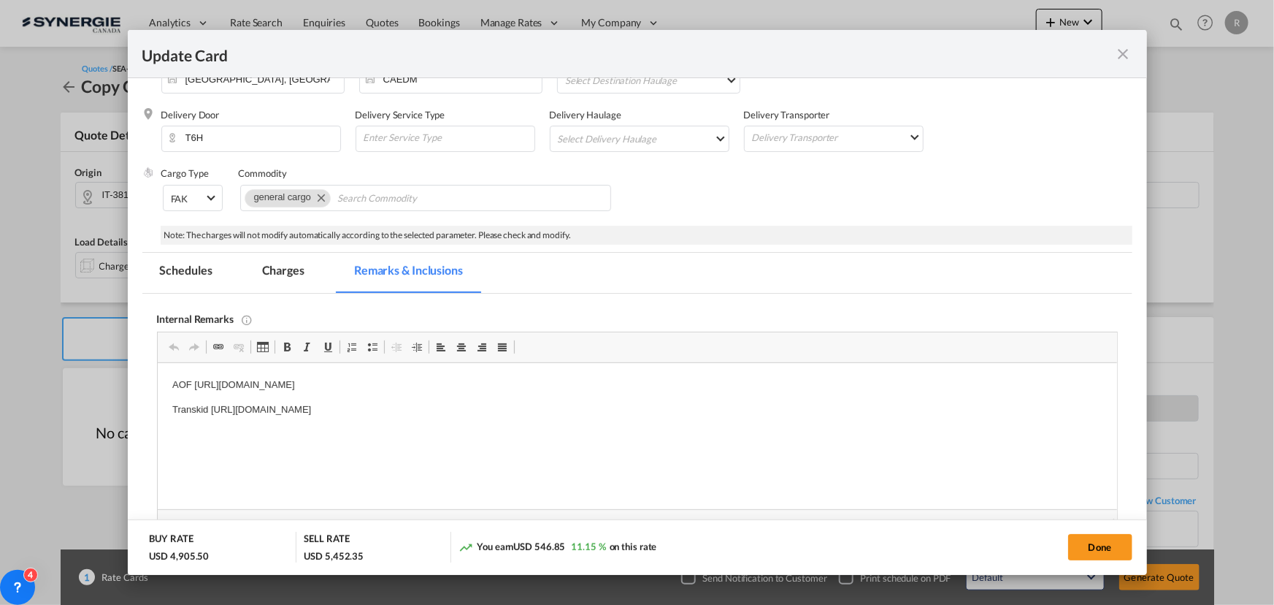
scroll to position [229, 0]
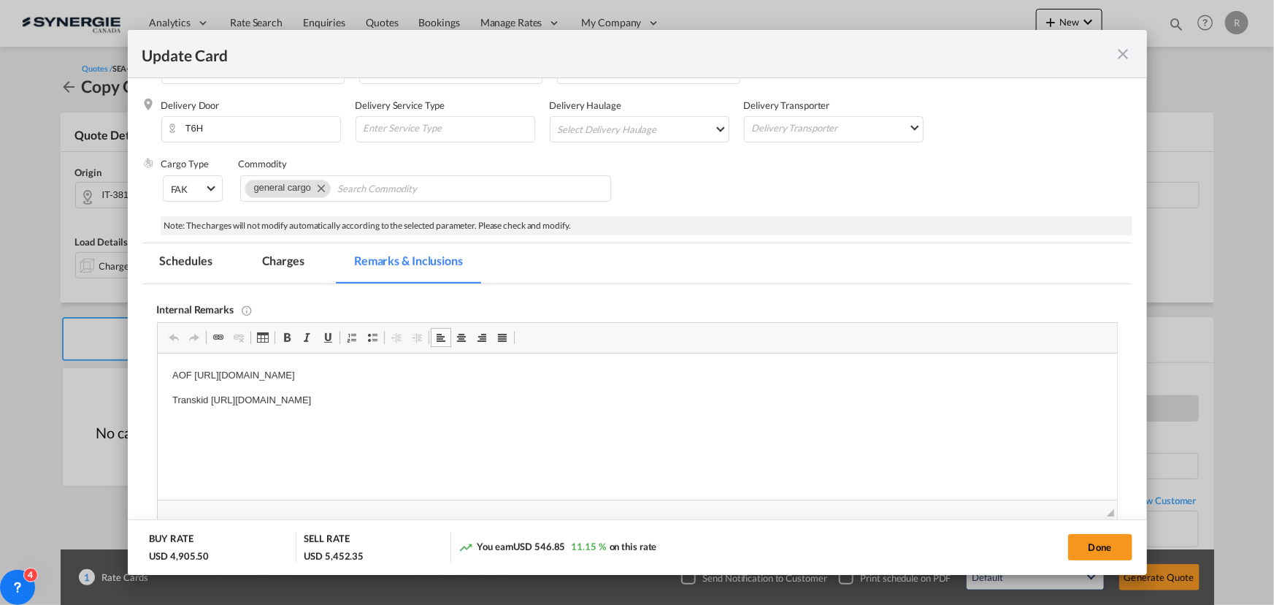
drag, startPoint x: 163, startPoint y: 377, endPoint x: 722, endPoint y: 406, distance: 559.5
click at [212, 402] on p "[PERSON_NAME]" at bounding box center [637, 400] width 930 height 15
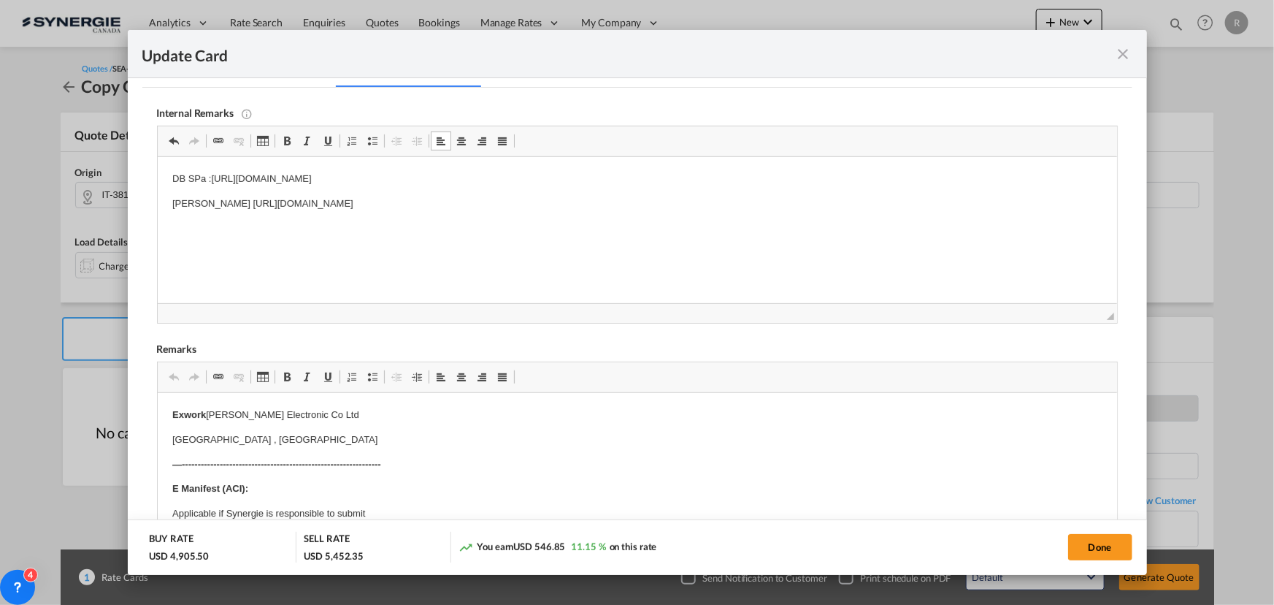
scroll to position [494, 0]
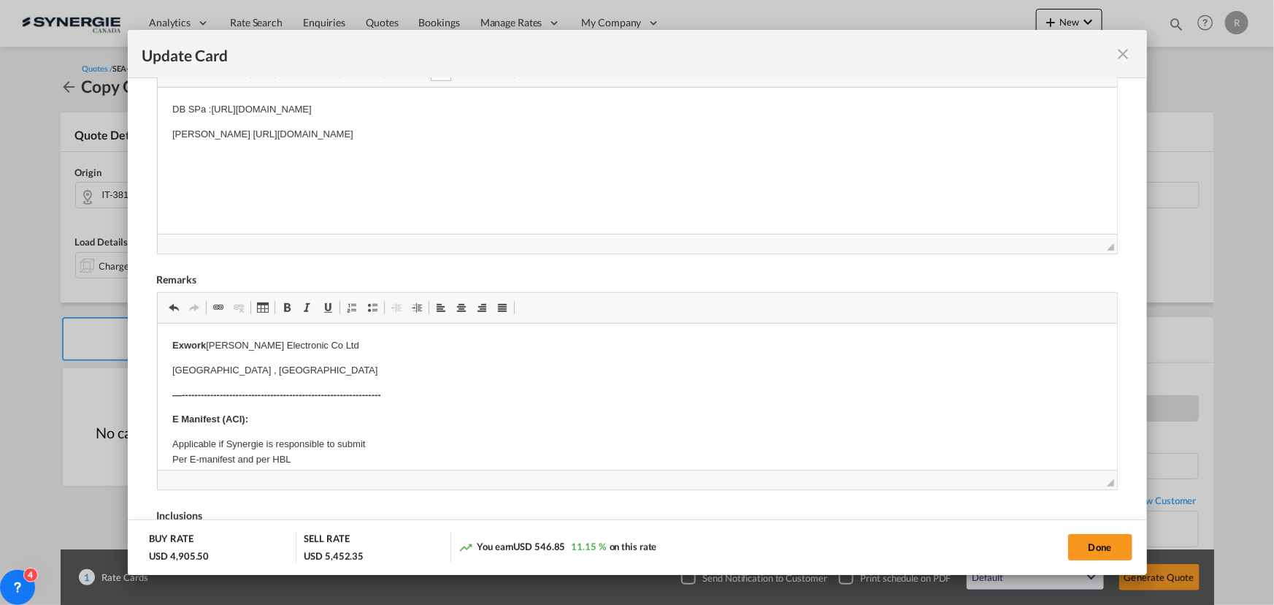
drag, startPoint x: 173, startPoint y: 343, endPoint x: 264, endPoint y: 362, distance: 92.5
click at [186, 345] on strong "Exwork" at bounding box center [189, 345] width 34 height 11
drag, startPoint x: 169, startPoint y: 343, endPoint x: 252, endPoint y: 371, distance: 87.3
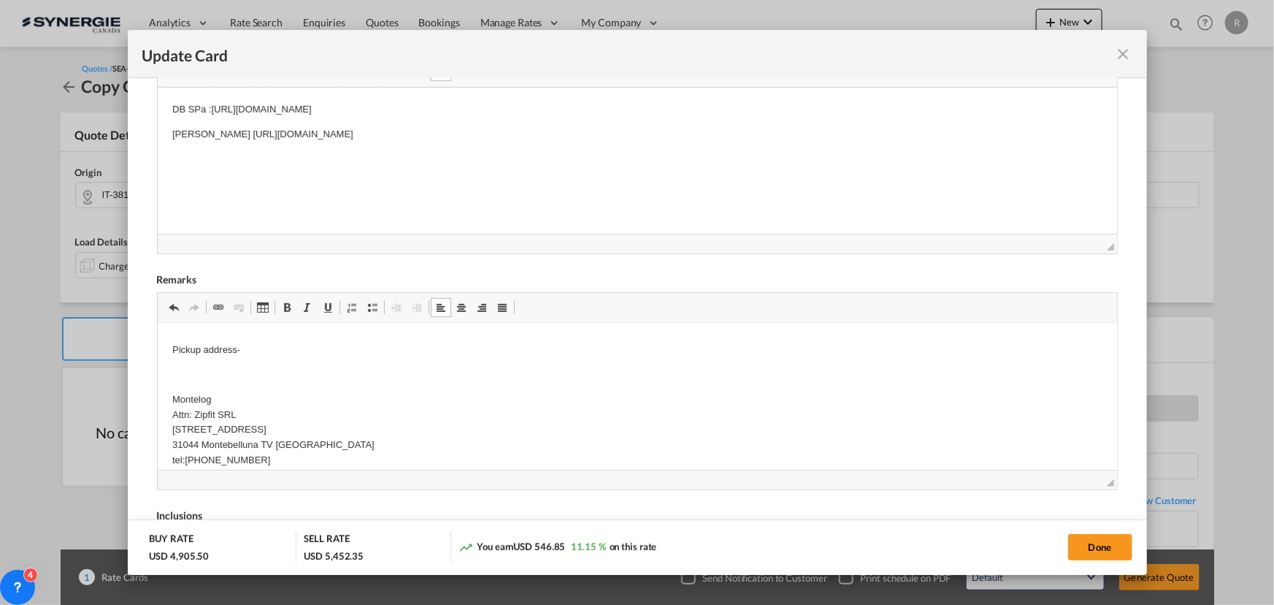
scroll to position [0, 0]
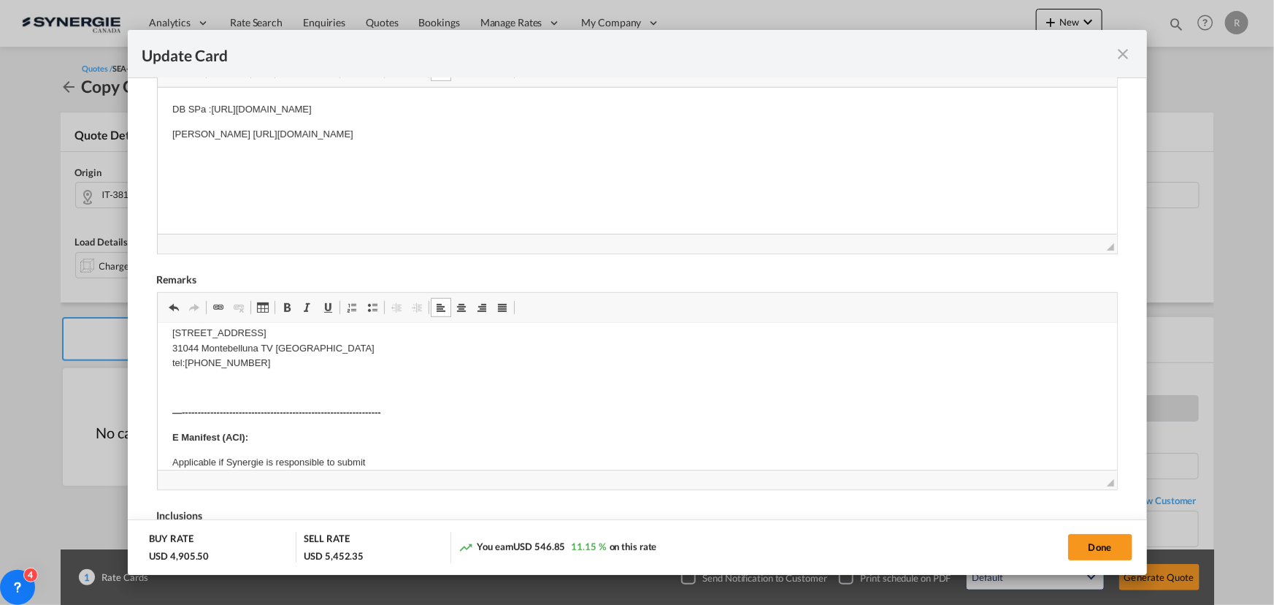
scroll to position [132, 0]
click at [188, 382] on p "Editor, editor5" at bounding box center [637, 388] width 930 height 15
click at [172, 381] on p "Editor, editor5" at bounding box center [637, 388] width 930 height 15
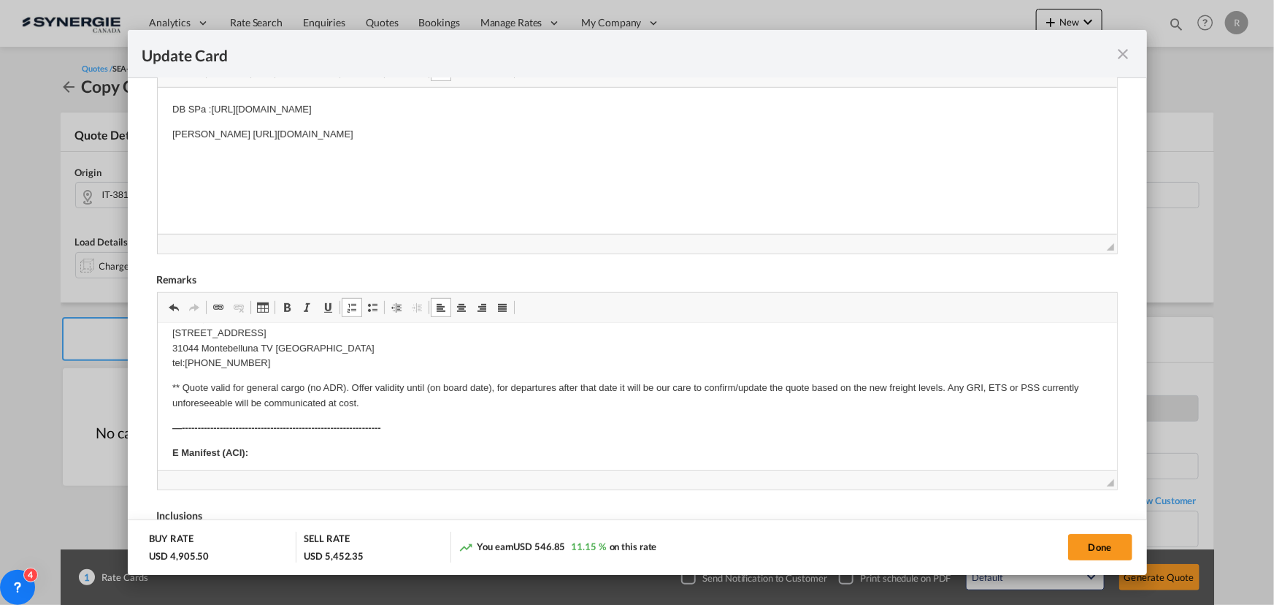
click at [380, 403] on p "** Quote valid for general cargo (no ADR). Offer validity until (on board date)…" at bounding box center [637, 396] width 930 height 31
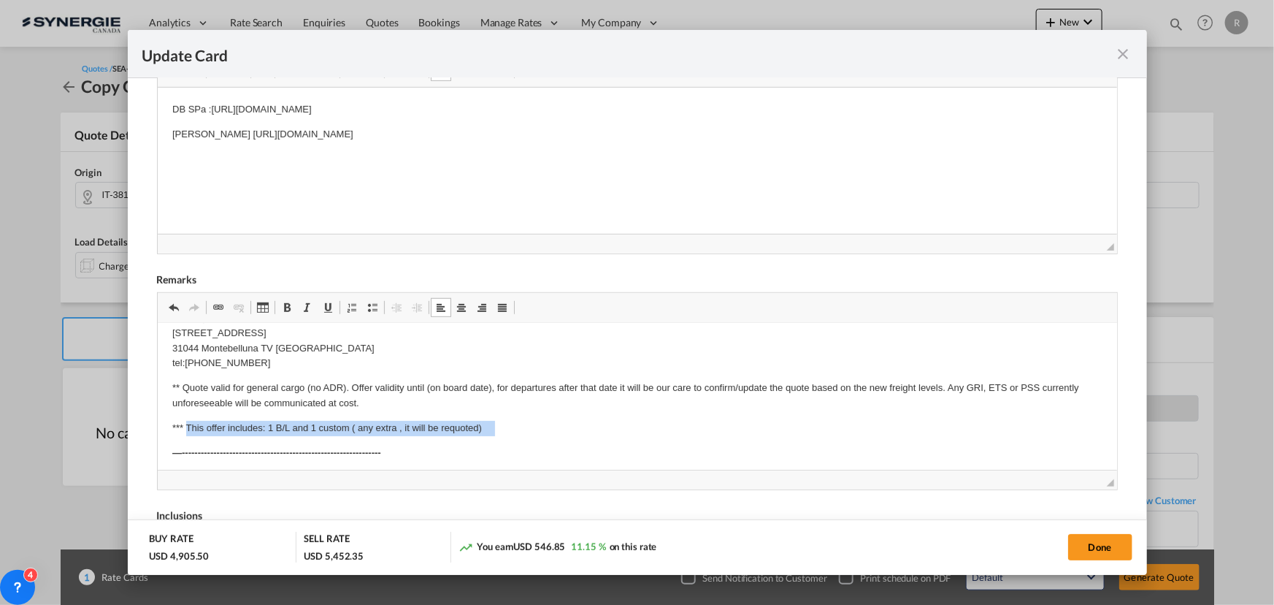
drag, startPoint x: 186, startPoint y: 426, endPoint x: 494, endPoint y: 431, distance: 307.5
click at [494, 431] on p "*** This offer includes: 1 B/L and 1 custom ( any extra , it will be requoted)" at bounding box center [637, 428] width 930 height 15
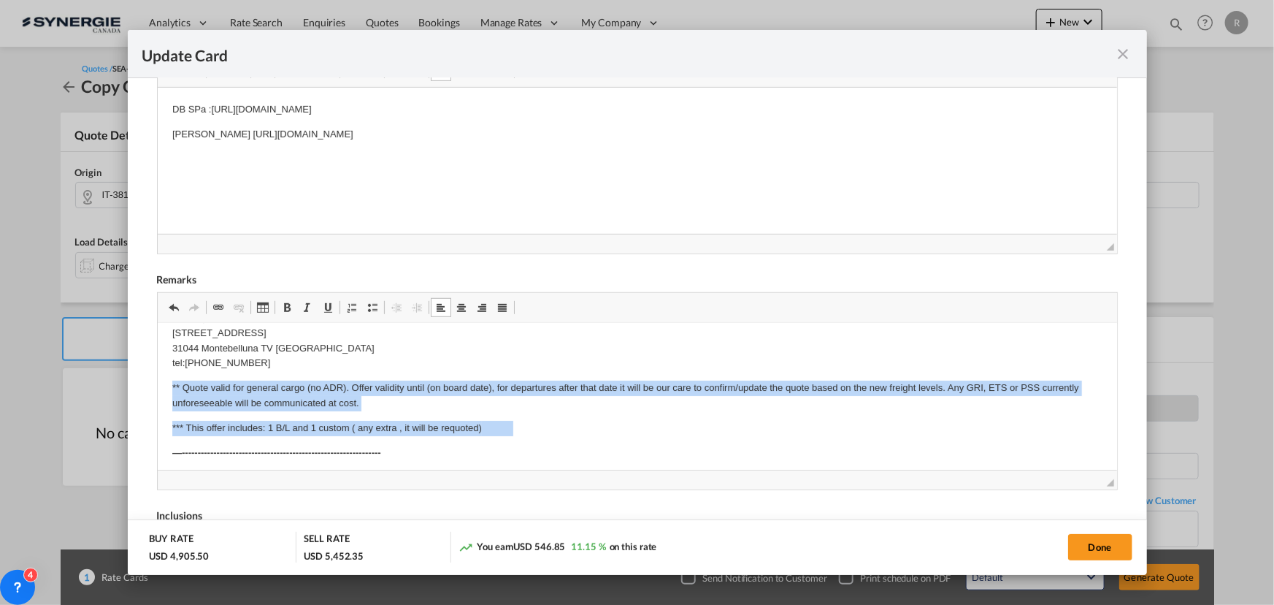
drag, startPoint x: 164, startPoint y: 381, endPoint x: 512, endPoint y: 429, distance: 351.0
drag, startPoint x: 284, startPoint y: 307, endPoint x: 211, endPoint y: 38, distance: 278.5
click at [284, 307] on span "Update Card Pickup ..." at bounding box center [287, 308] width 12 height 12
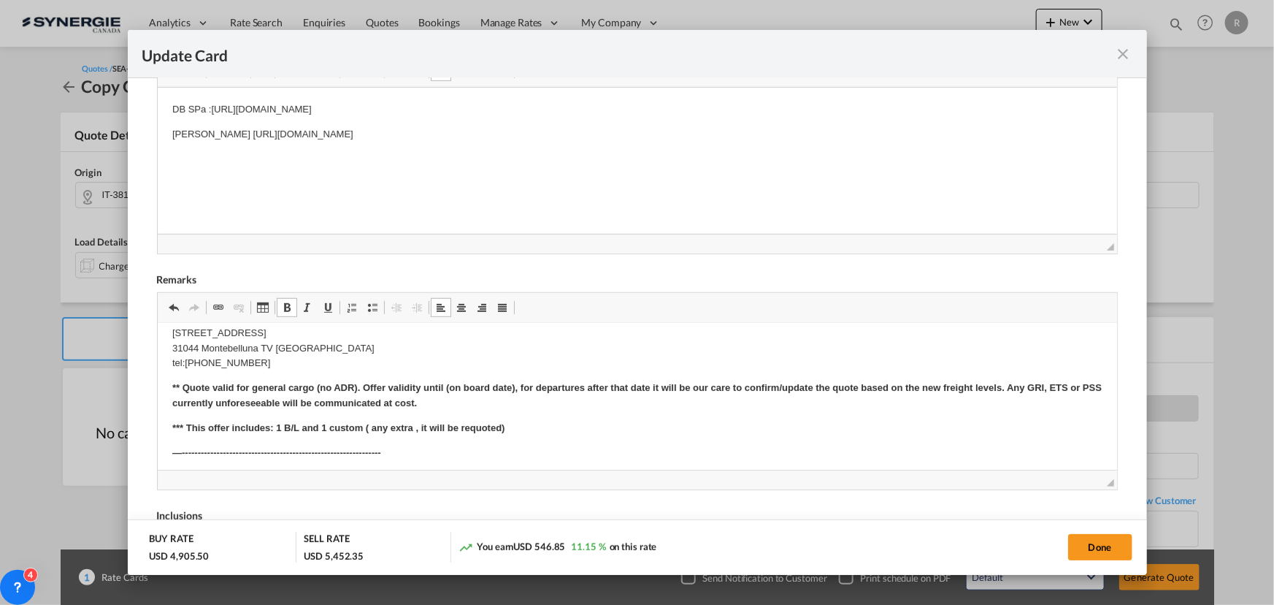
click at [543, 432] on p "*** This offer includes: 1 B/L and 1 custom ( any extra , it will be requoted)" at bounding box center [637, 428] width 930 height 15
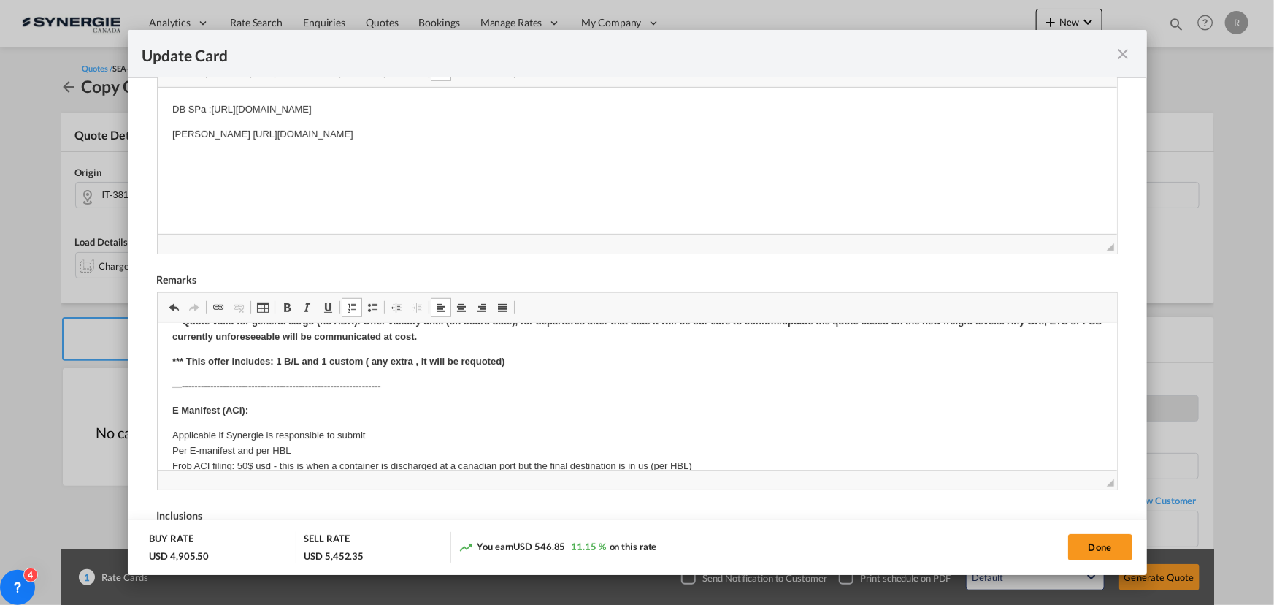
click at [505, 362] on strong "*** This offer includes: 1 B/L and 1 custom ( any extra , it will be requoted)" at bounding box center [338, 361] width 333 height 11
click at [505, 361] on strong "*** This offer includes: 1 B/L and 1 custom ( any extra , it will be requoted)" at bounding box center [338, 361] width 333 height 11
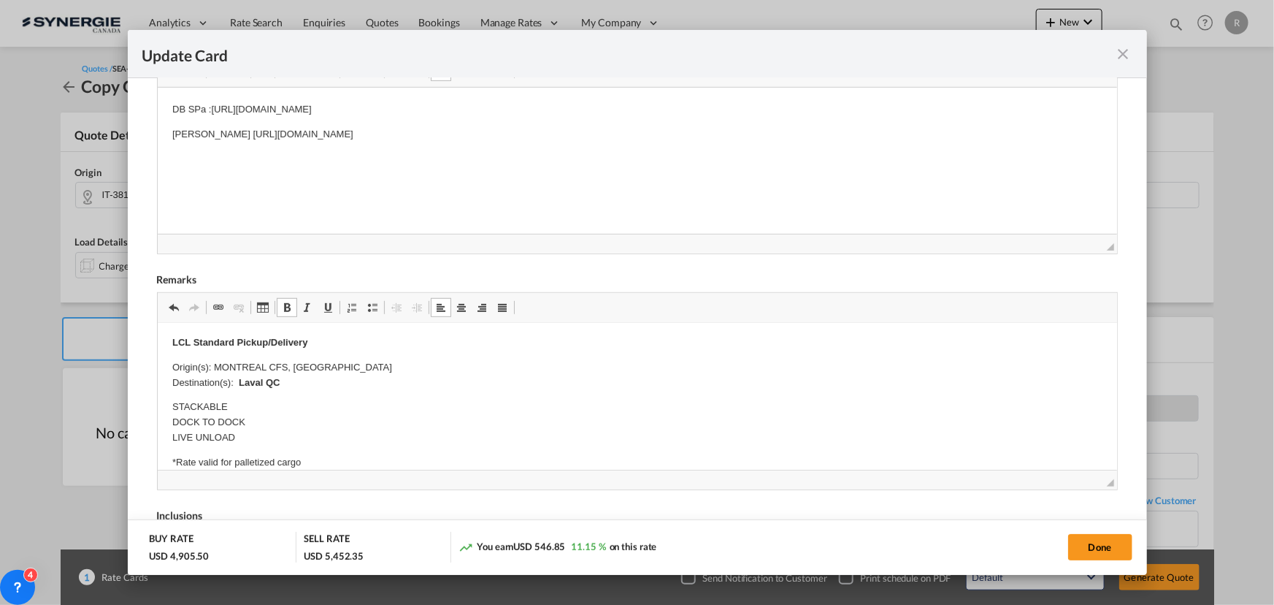
scroll to position [597, 0]
drag, startPoint x: 214, startPoint y: 359, endPoint x: 352, endPoint y: 368, distance: 138.4
click at [352, 368] on p "Origin(s): MONTREAL CFS, [GEOGRAPHIC_DATA] Destination(s): Laval [GEOGRAPHIC_DA…" at bounding box center [637, 369] width 930 height 31
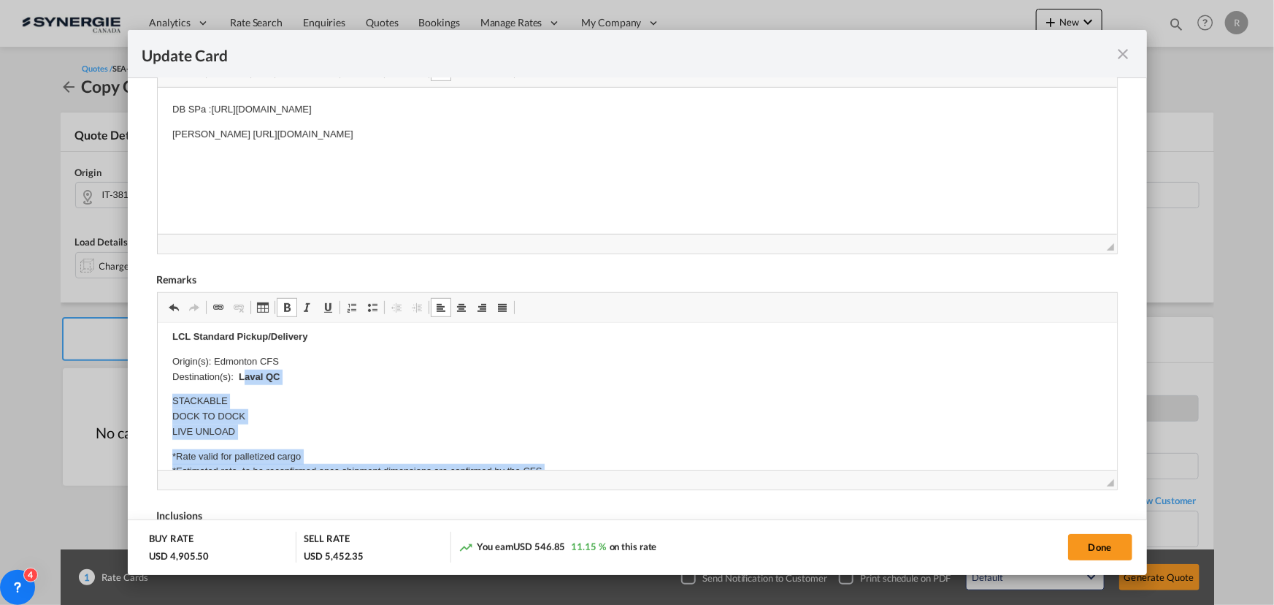
click at [297, 375] on body "2 boxes, 45cmx50cmx55cm, 26.6 KG 9 pallets total, 8 pallets 85X125X190cm, 1 pal…" at bounding box center [637, 287] width 930 height 1092
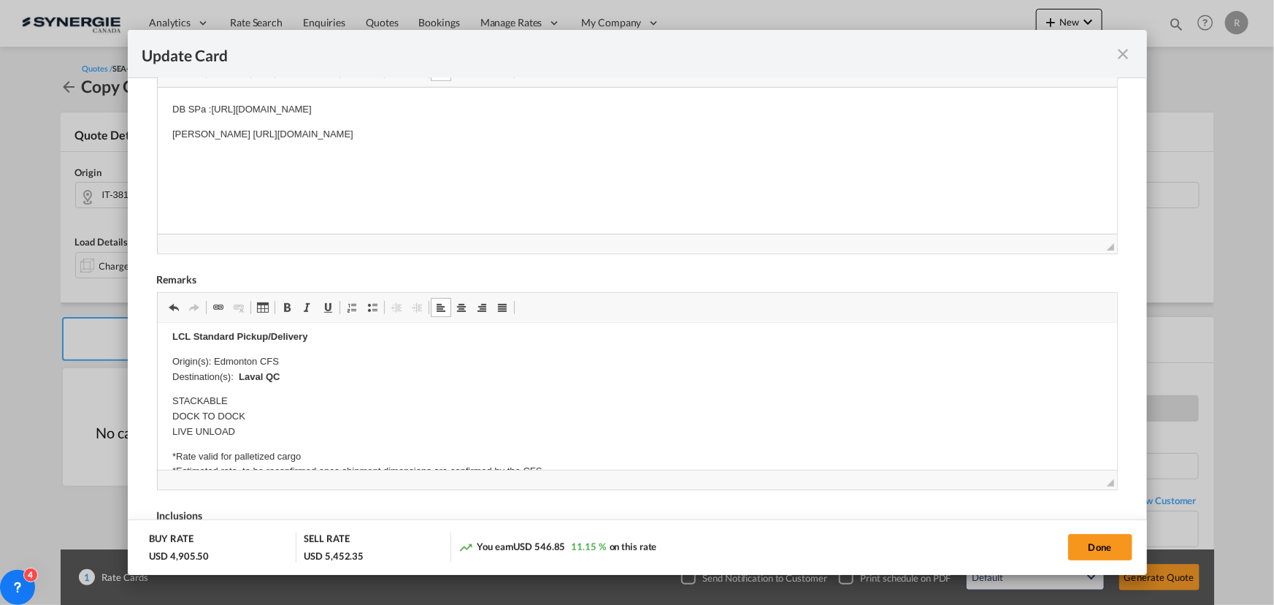
click at [247, 373] on strong "Laval QC" at bounding box center [258, 376] width 41 height 11
drag, startPoint x: 240, startPoint y: 373, endPoint x: 288, endPoint y: 374, distance: 48.2
click at [288, 374] on p "Origin(s): Edmonton CFS Destination(s): Laval [GEOGRAPHIC_DATA]" at bounding box center [637, 369] width 930 height 31
click at [254, 373] on p "Origin(s): Edmonton CFS Destination(s):" at bounding box center [637, 369] width 930 height 31
click at [420, 379] on p "Origin(s): Edmonton CFS Destination(s): [GEOGRAPHIC_DATA] [GEOGRAPHIC_DATA] T6H…" at bounding box center [637, 376] width 930 height 45
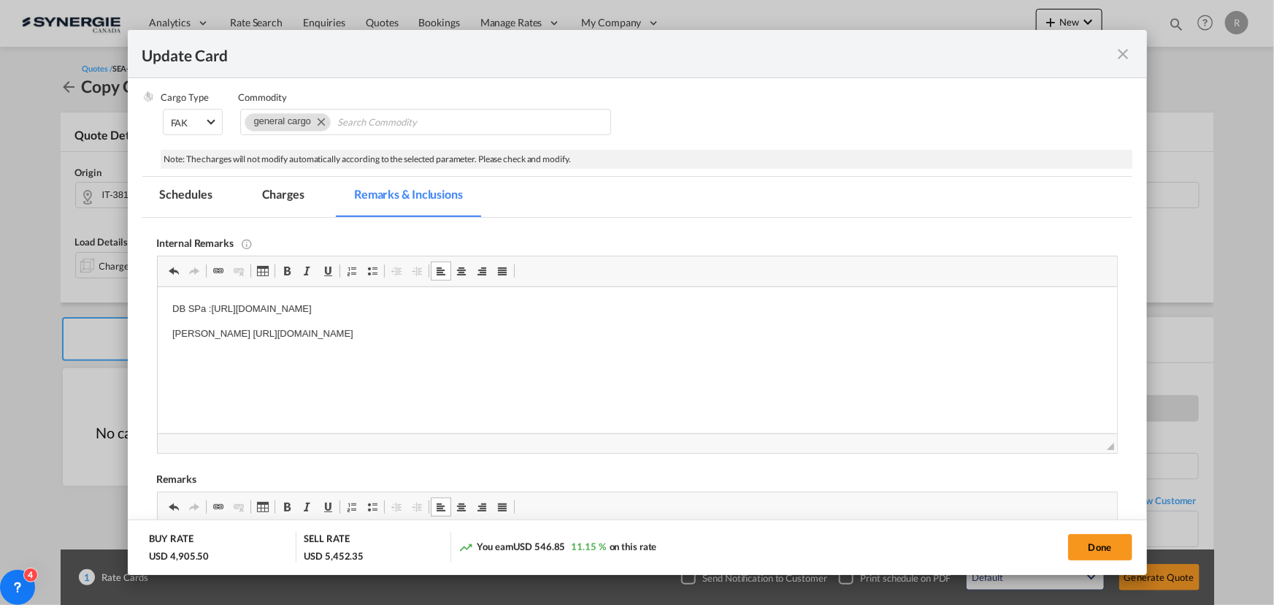
scroll to position [96, 0]
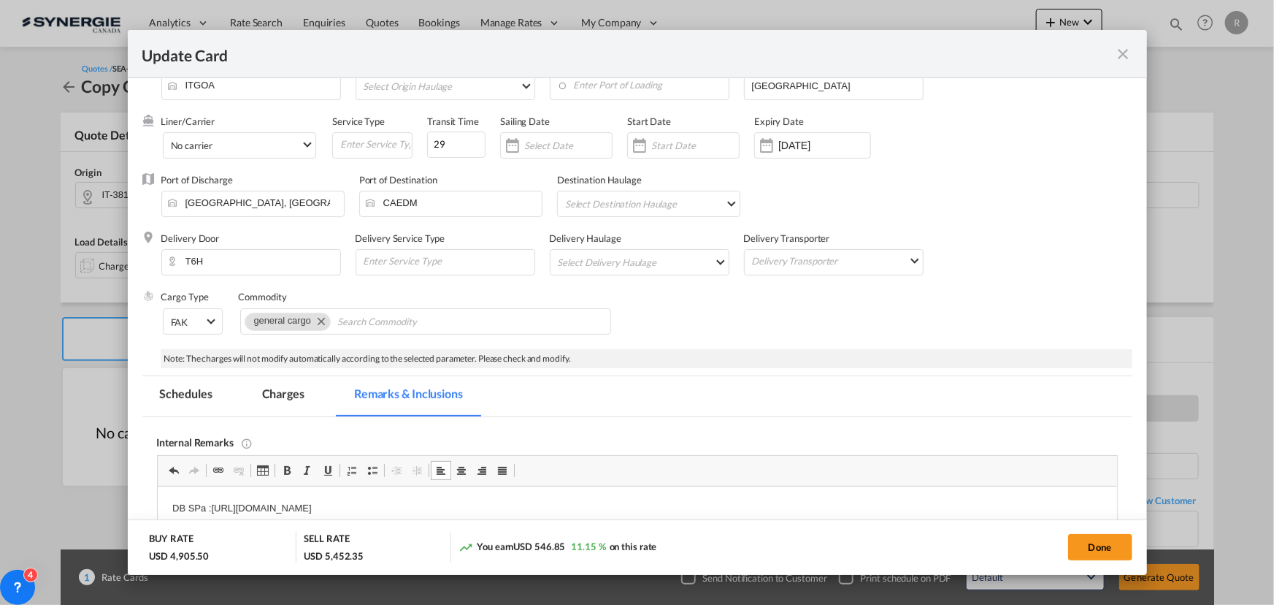
click at [291, 388] on md-tab-item "Charges" at bounding box center [283, 396] width 77 height 40
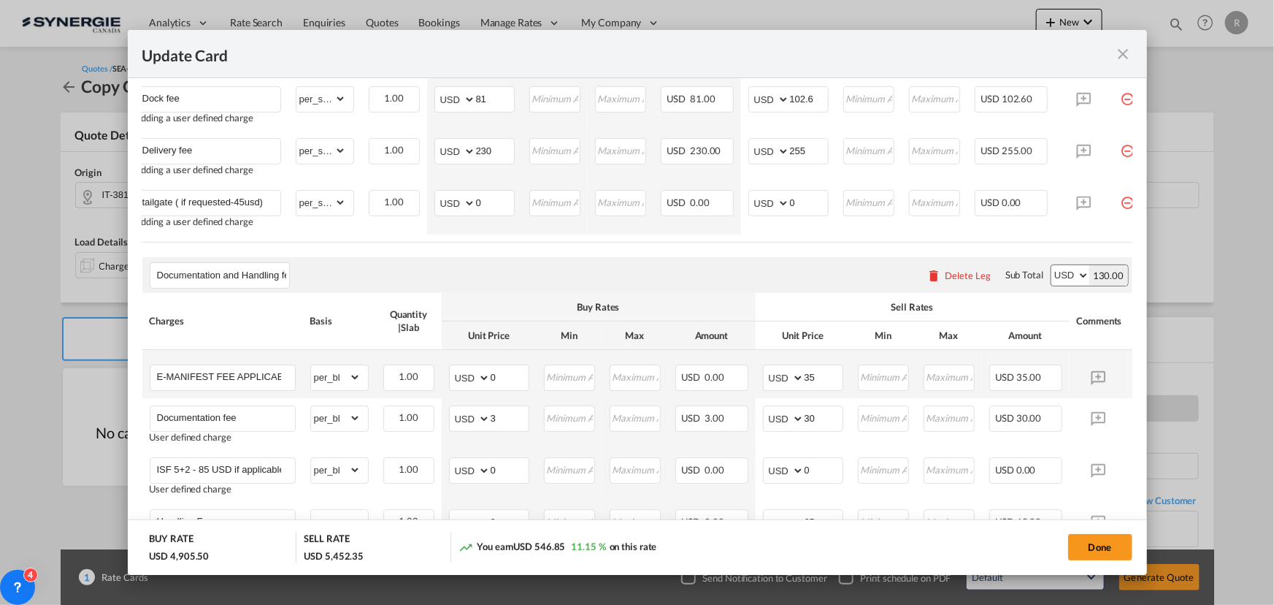
scroll to position [959, 0]
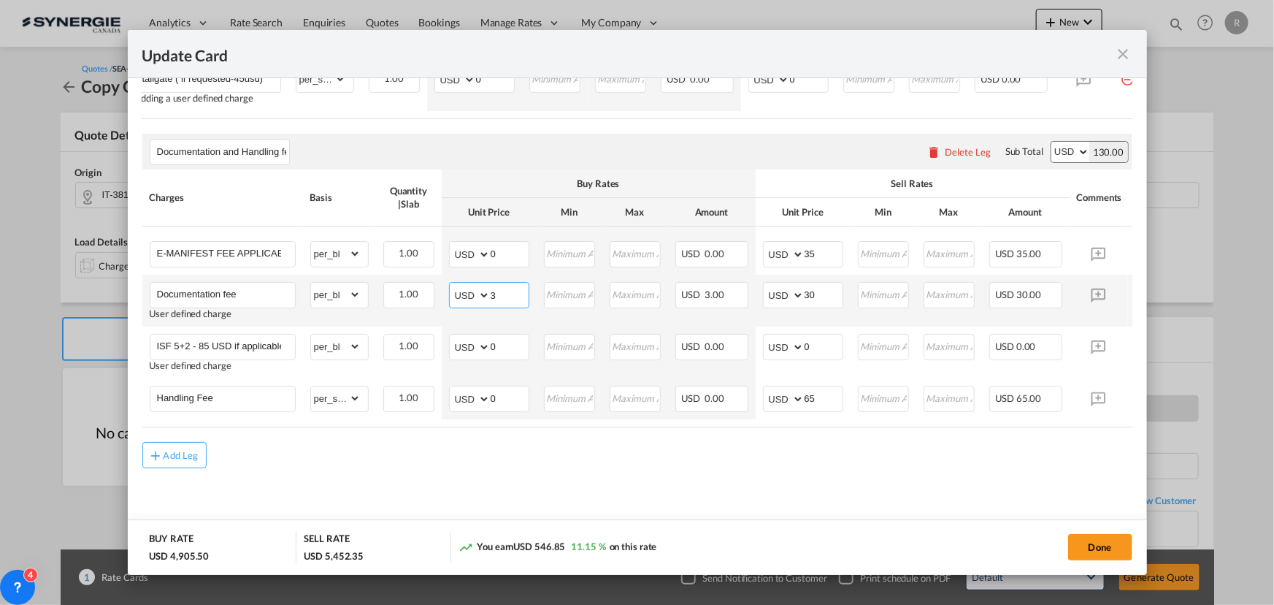
drag, startPoint x: 516, startPoint y: 297, endPoint x: 446, endPoint y: 281, distance: 71.8
click at [447, 282] on td "AED AFN ALL AMD ANG AOA ARS AUD AWG AZN BAM BBD BDT BGN BHD BIF BMD BND [PERSON…" at bounding box center [489, 301] width 95 height 52
type input "0"
click at [521, 481] on md-content "Main Freight+Exwork Please enter leg name Leg Name Already Exists Delete Leg Su…" at bounding box center [637, 50] width 990 height 974
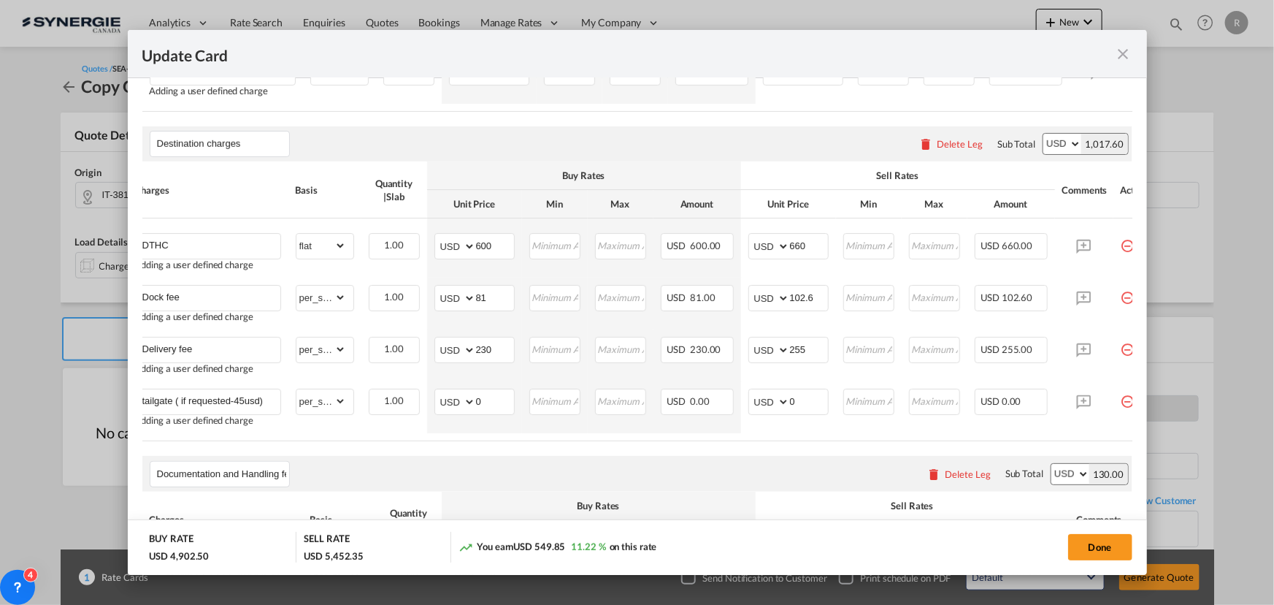
scroll to position [561, 0]
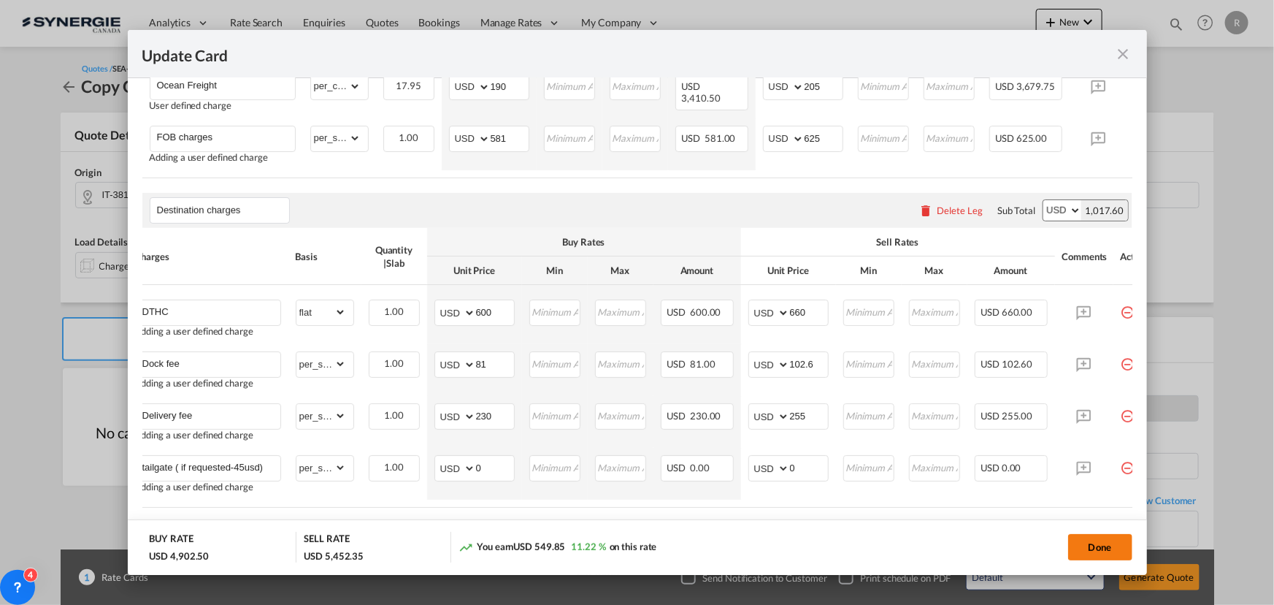
click at [1106, 553] on button "Done" at bounding box center [1100, 547] width 64 height 26
type input "[DATE]"
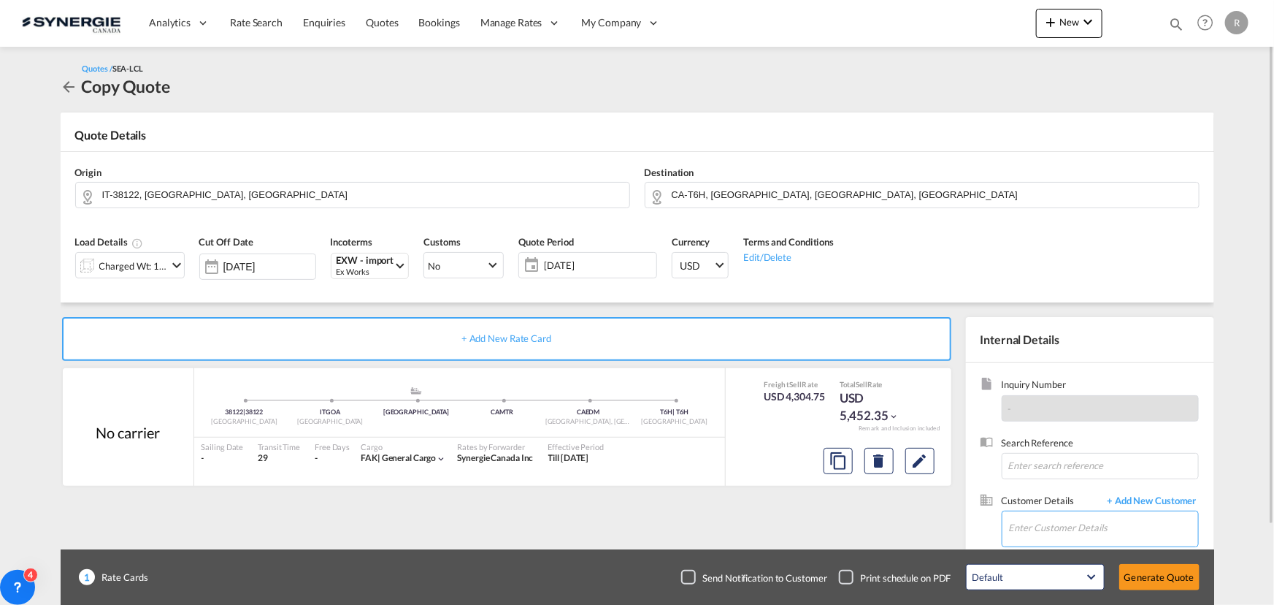
click at [1036, 537] on input "Enter Customer Details" at bounding box center [1103, 527] width 189 height 33
paste input "[PERSON_NAME][EMAIL_ADDRESS][DOMAIN_NAME]"
type input "[PERSON_NAME][EMAIL_ADDRESS][DOMAIN_NAME]"
click at [1152, 499] on span "+ Add New Customer" at bounding box center [1150, 502] width 99 height 17
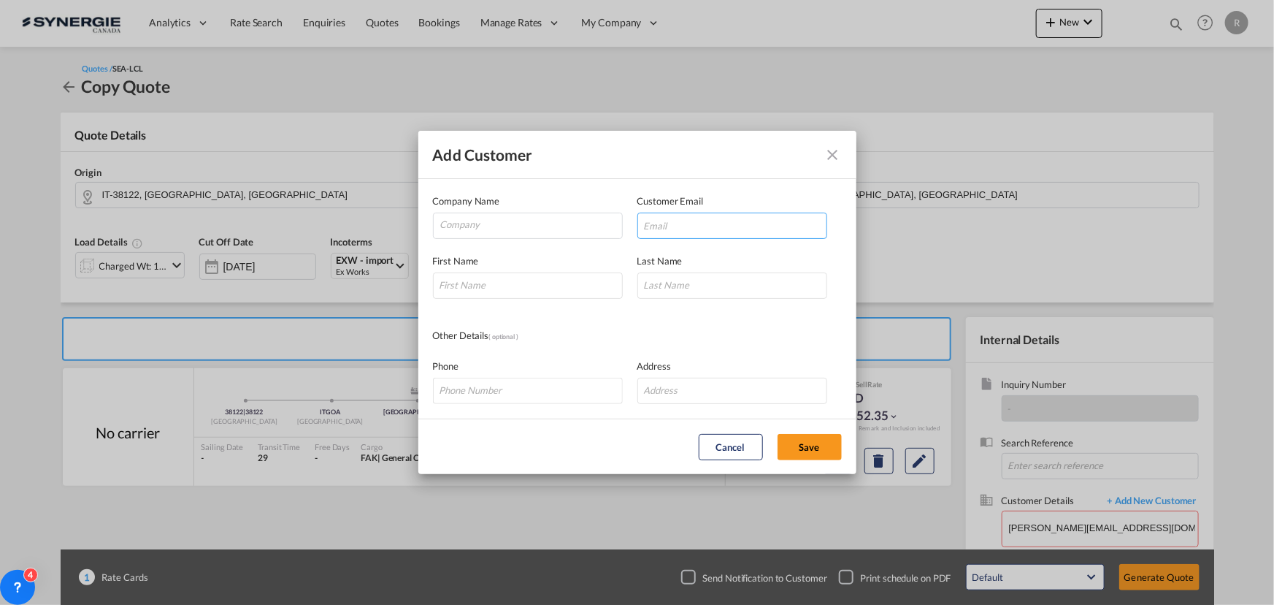
click at [726, 228] on input "Add Customer Company ..." at bounding box center [733, 226] width 190 height 26
paste input "[PERSON_NAME][EMAIL_ADDRESS][DOMAIN_NAME]"
type input "[PERSON_NAME][EMAIL_ADDRESS][DOMAIN_NAME]"
click at [470, 226] on input "Company" at bounding box center [531, 224] width 182 height 22
type input "Zipfit [GEOGRAPHIC_DATA]"
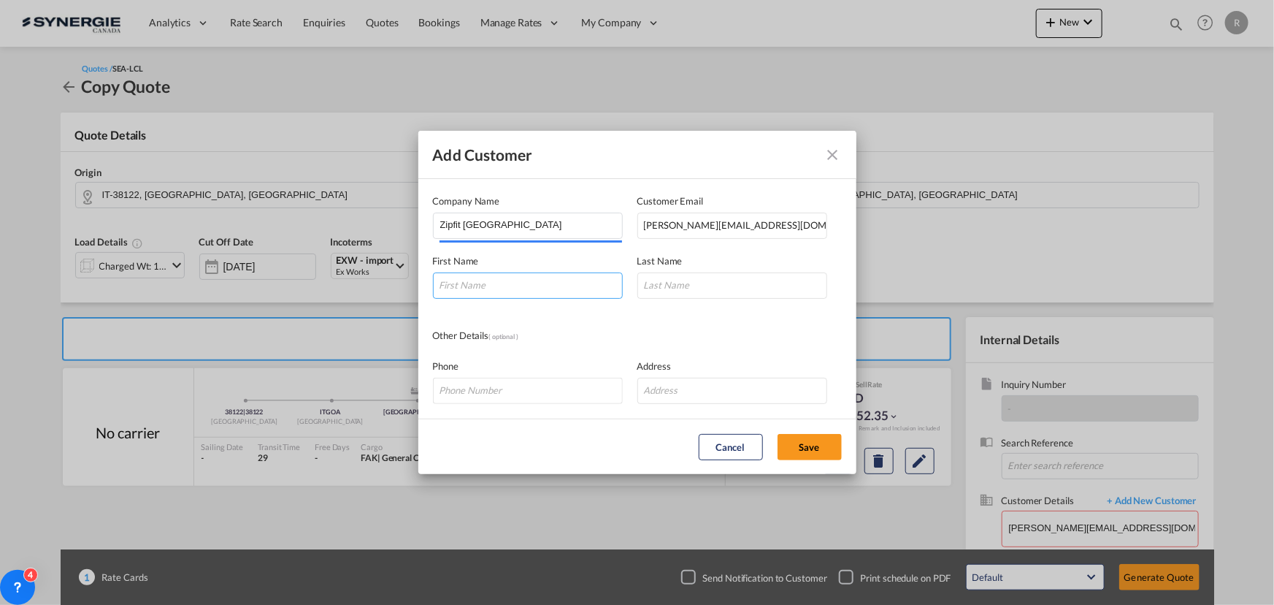
click at [512, 288] on input "Add Customer Company ..." at bounding box center [528, 285] width 190 height 26
type input "[PERSON_NAME]"
type input "."
click at [825, 441] on button "Save" at bounding box center [810, 447] width 64 height 26
type input "Zipfit Canada, [PERSON_NAME] ., [PERSON_NAME][EMAIL_ADDRESS][DOMAIN_NAME]"
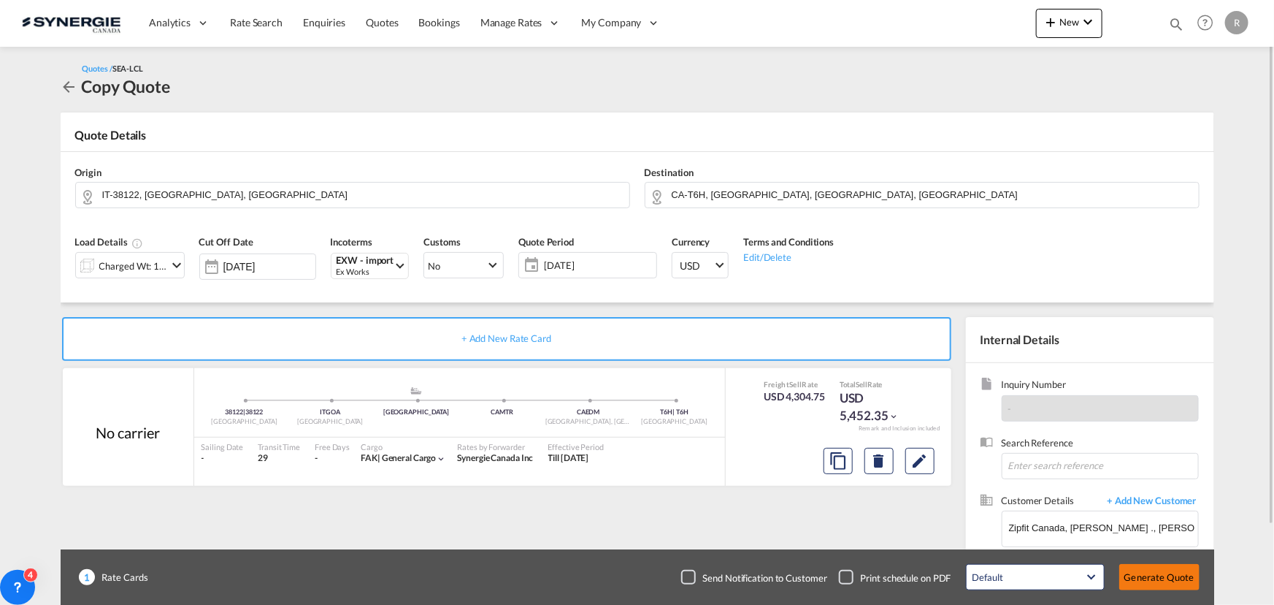
click at [1171, 575] on button "Generate Quote" at bounding box center [1160, 577] width 80 height 26
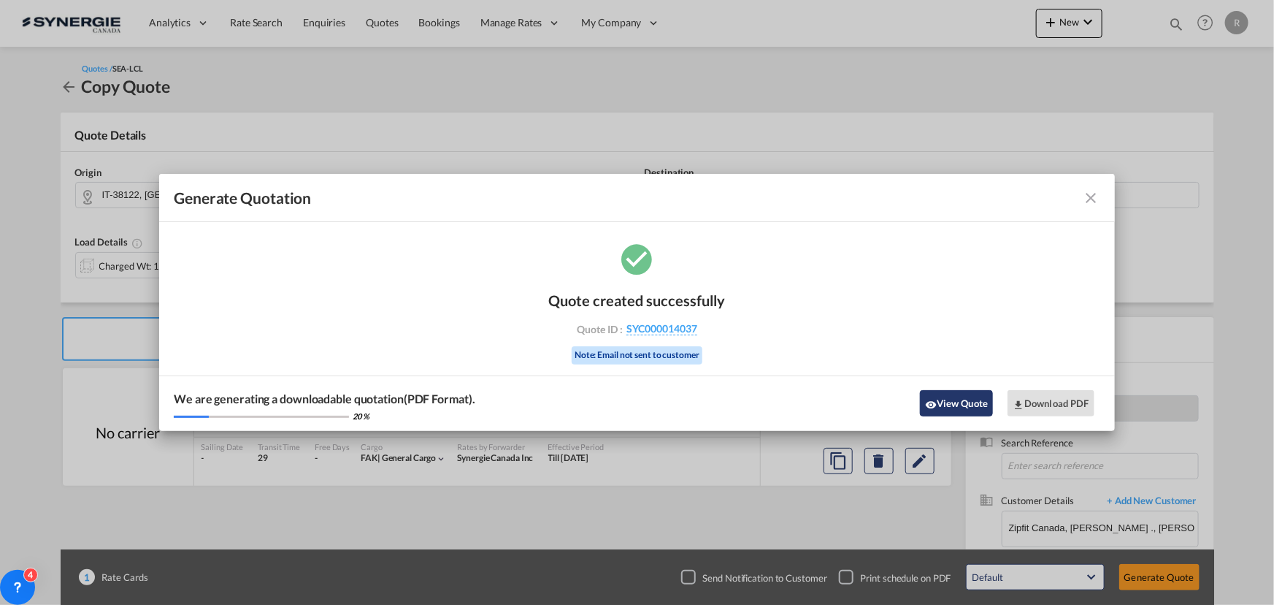
click at [954, 408] on button "View Quote" at bounding box center [956, 403] width 73 height 26
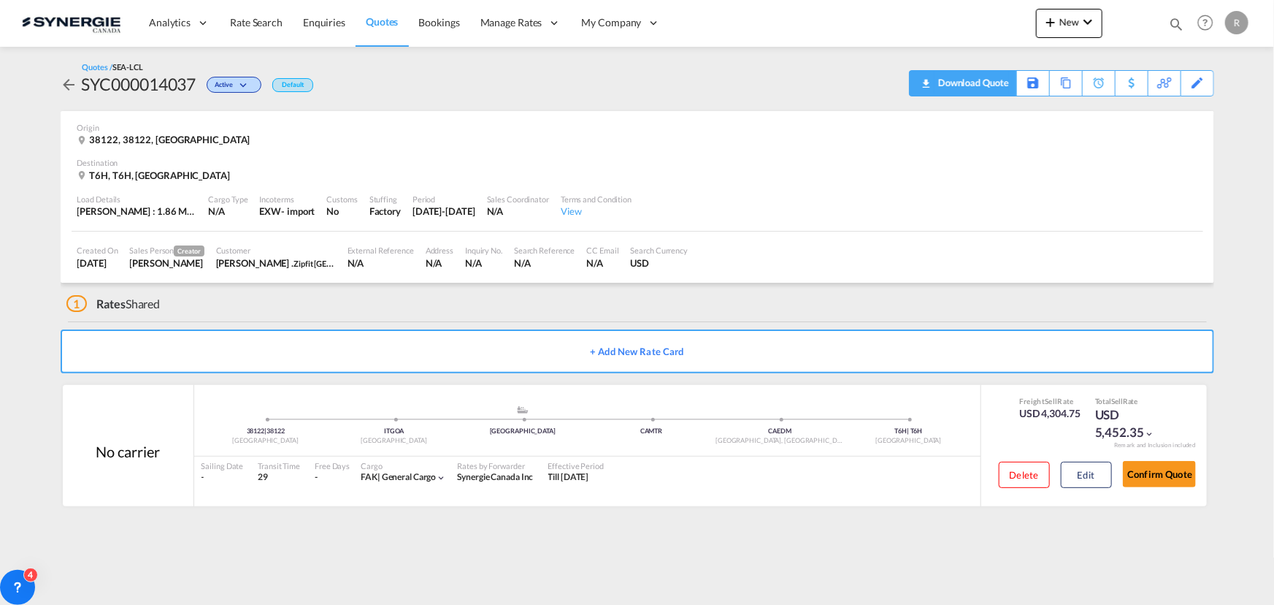
click at [957, 80] on div "Download Quote" at bounding box center [972, 82] width 74 height 23
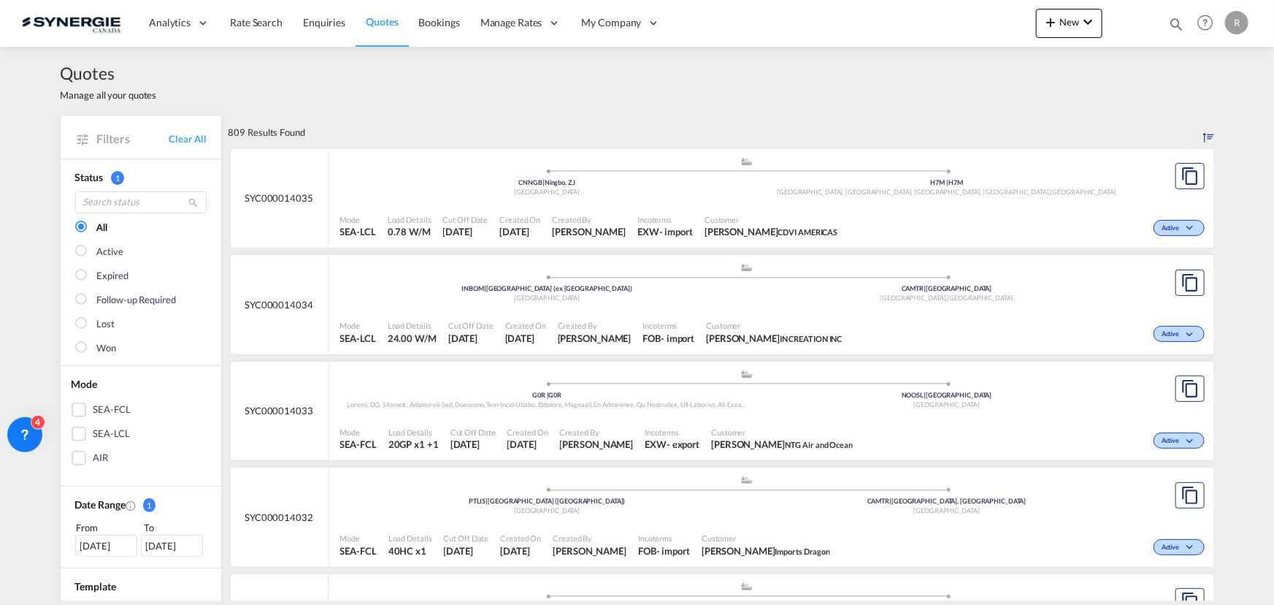
click at [779, 227] on span "CDVI AMERICAS" at bounding box center [809, 231] width 60 height 9
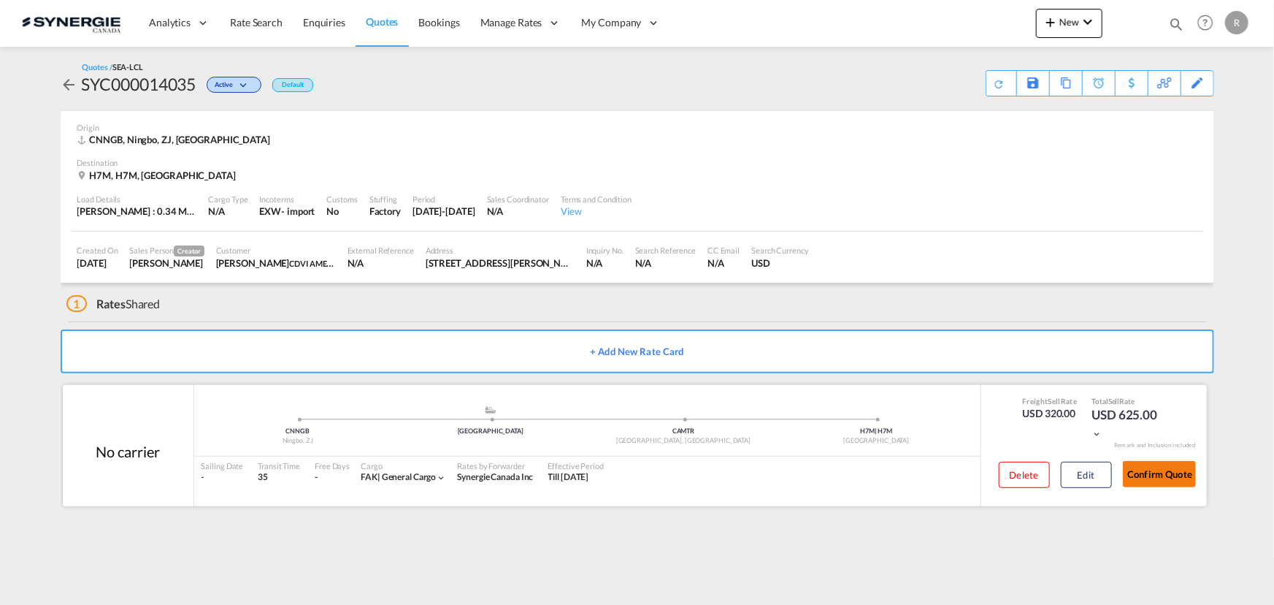
click at [1180, 481] on button "Confirm Quote" at bounding box center [1159, 474] width 73 height 26
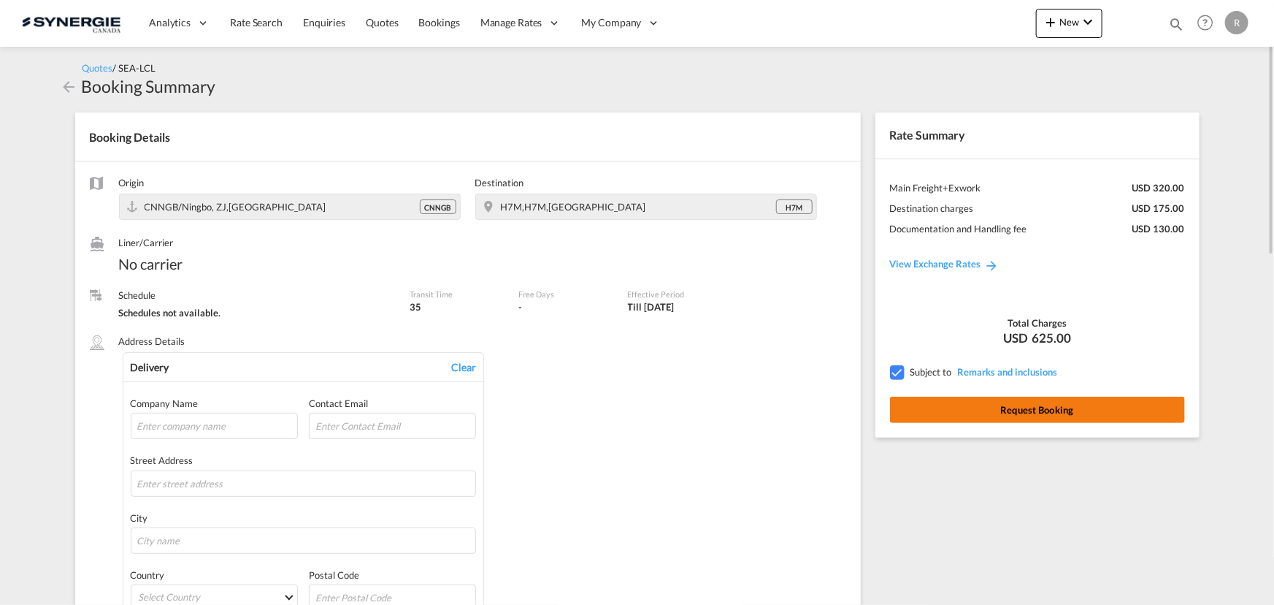
click at [1029, 416] on button "Request Booking" at bounding box center [1037, 410] width 295 height 26
